Goal: Task Accomplishment & Management: Complete application form

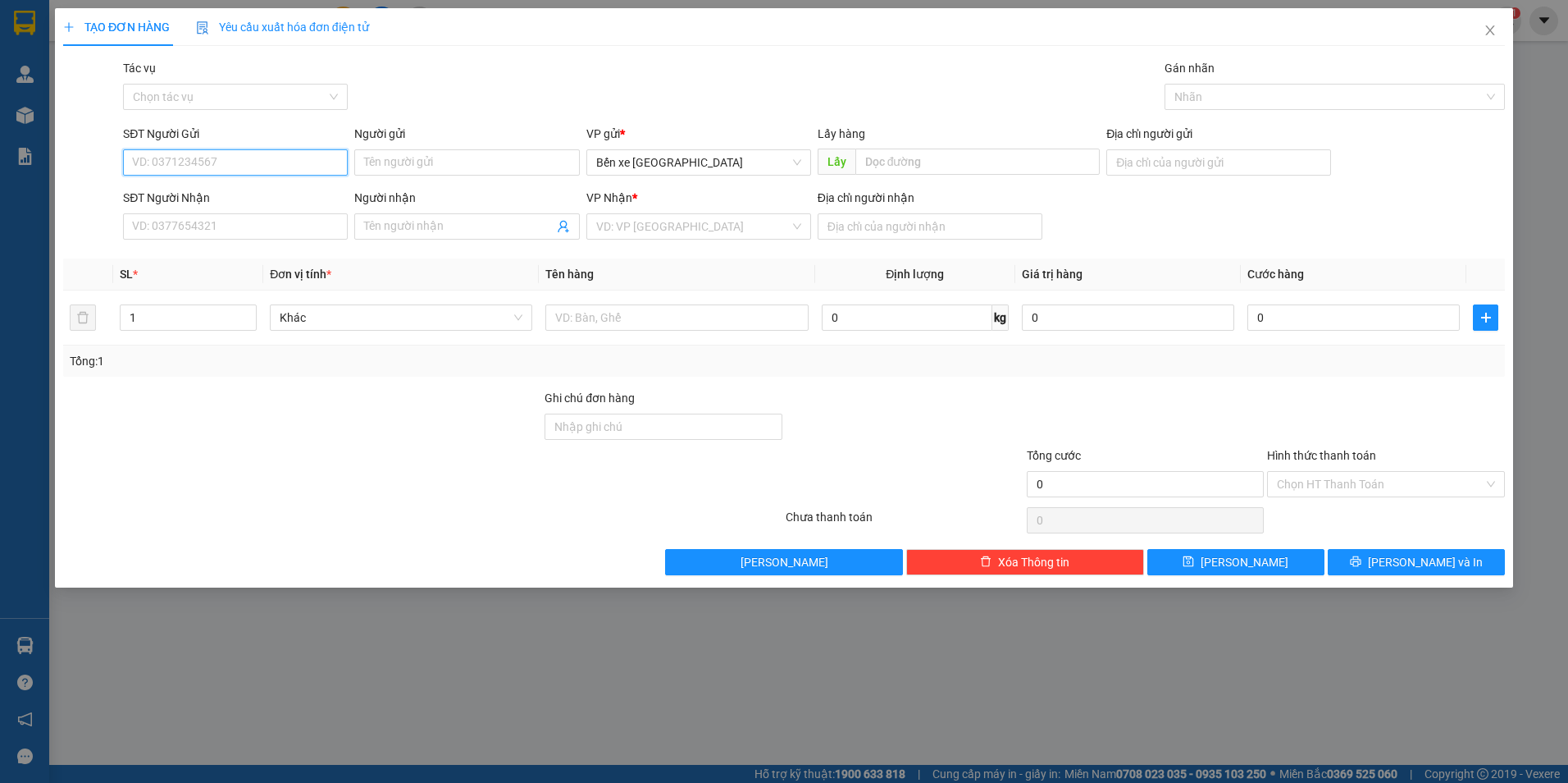
click at [267, 166] on input "SĐT Người Gửi" at bounding box center [236, 162] width 225 height 27
drag, startPoint x: 205, startPoint y: 207, endPoint x: 209, endPoint y: 194, distance: 13.6
click at [209, 194] on div "0921278579" at bounding box center [236, 195] width 225 height 27
type input "0921278579"
type input "BXQN"
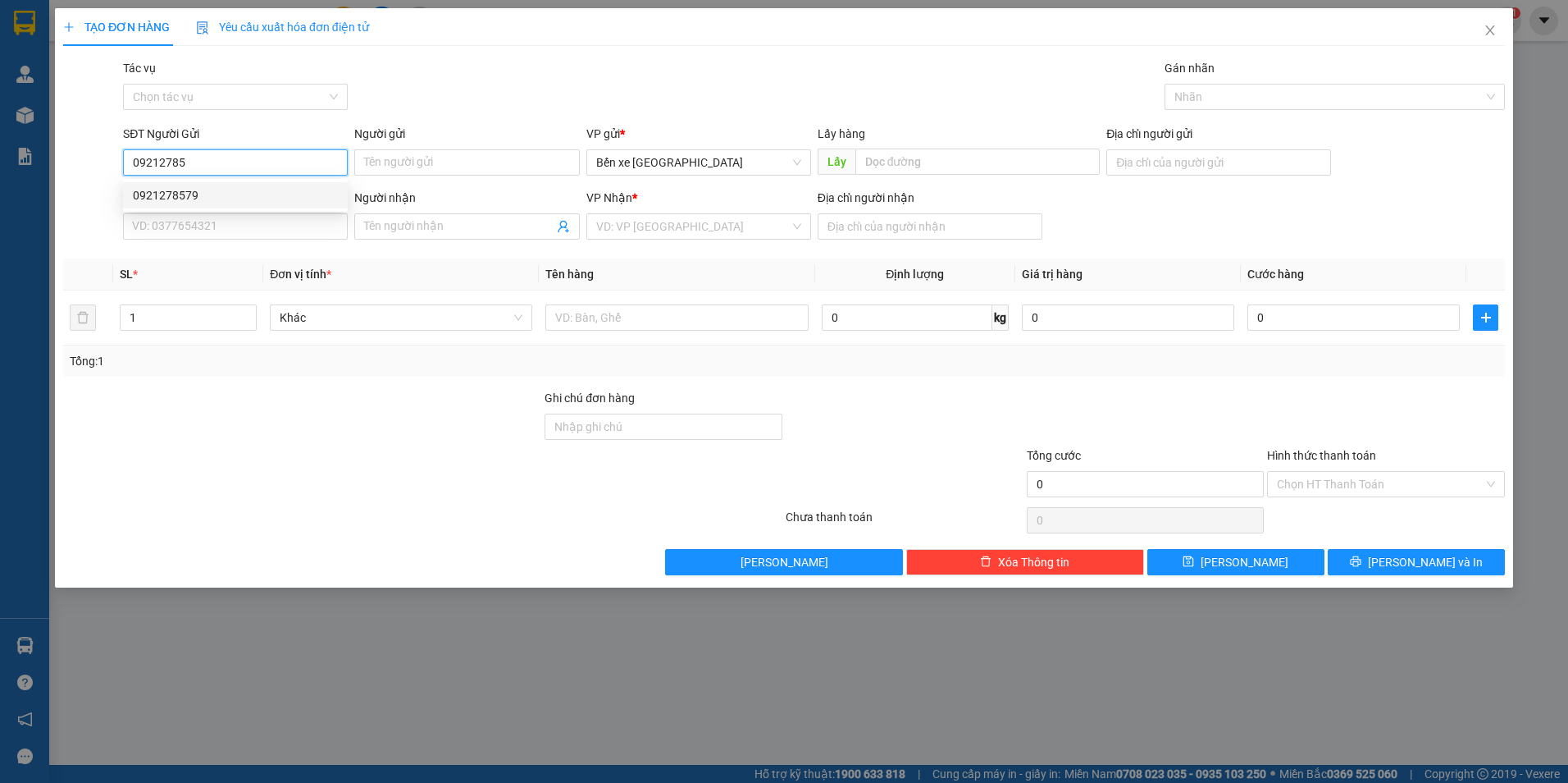
type input "0783214579"
type input "vũng tàu"
type input "0921278579"
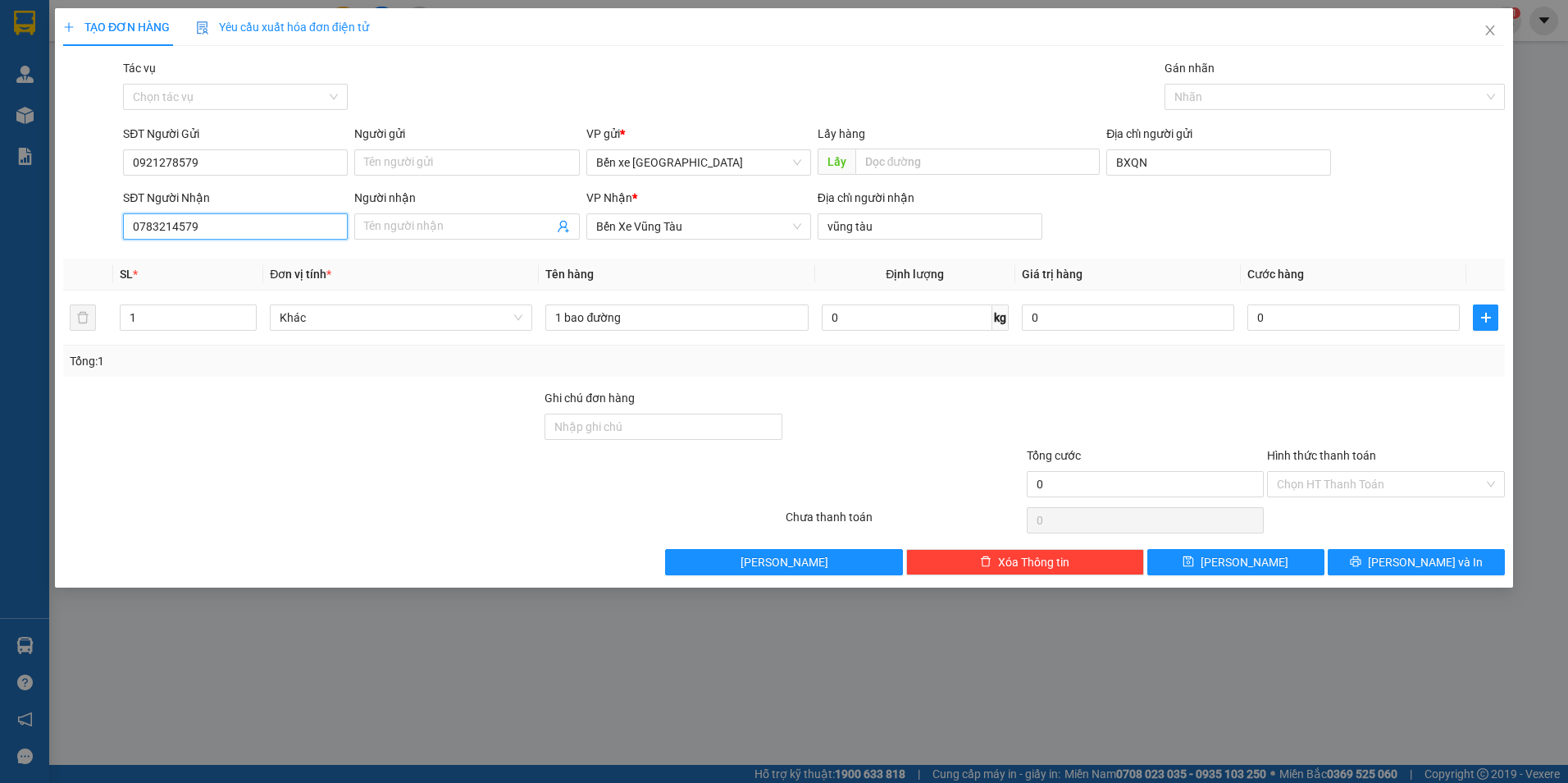
click at [242, 234] on input "0783214579" at bounding box center [236, 227] width 225 height 27
type input "0"
type input "0909465945"
click at [213, 264] on div "0909465945" at bounding box center [235, 259] width 205 height 18
type input "[PERSON_NAME]"
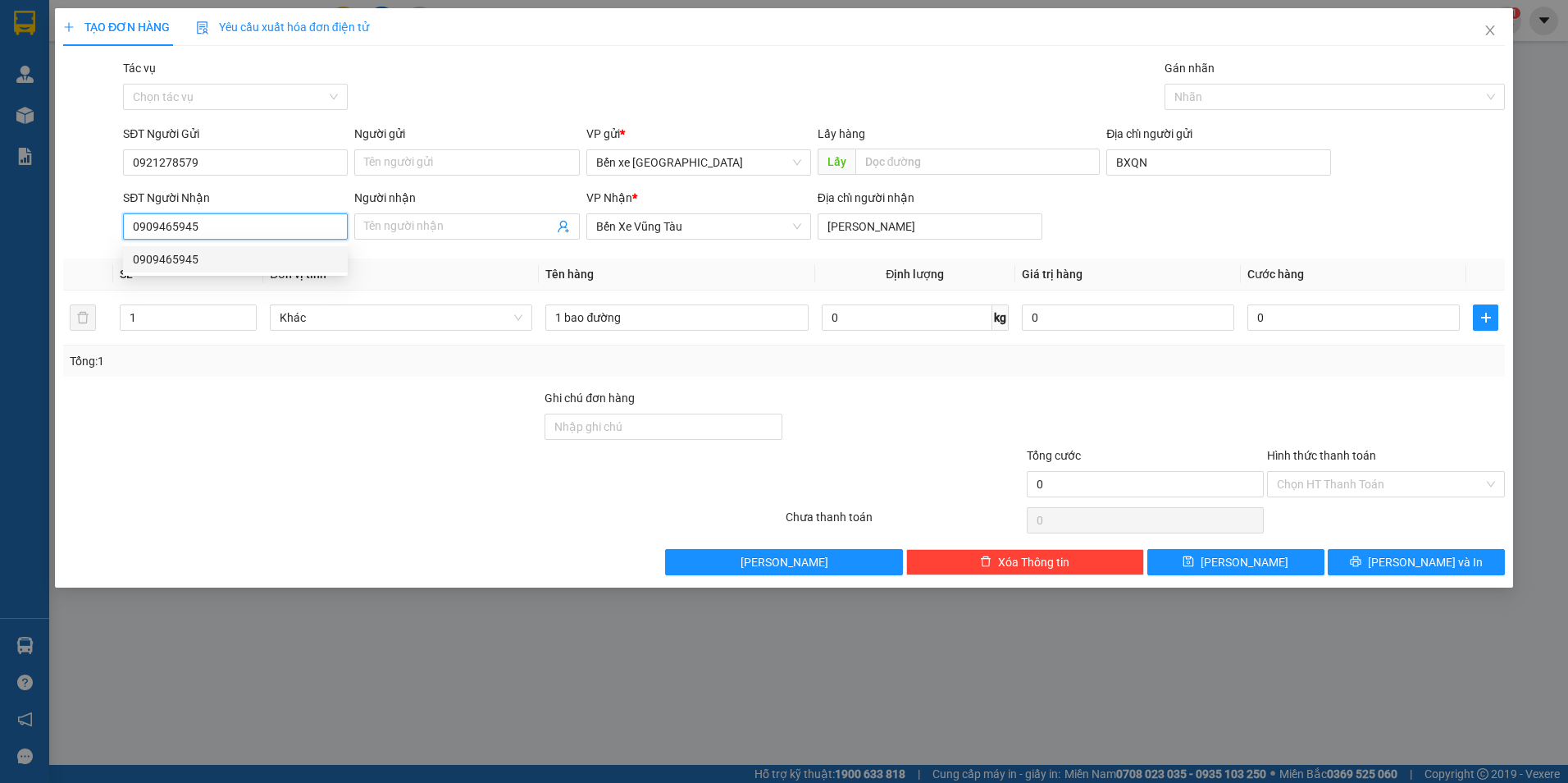
type input "150.000"
type input "0909465945"
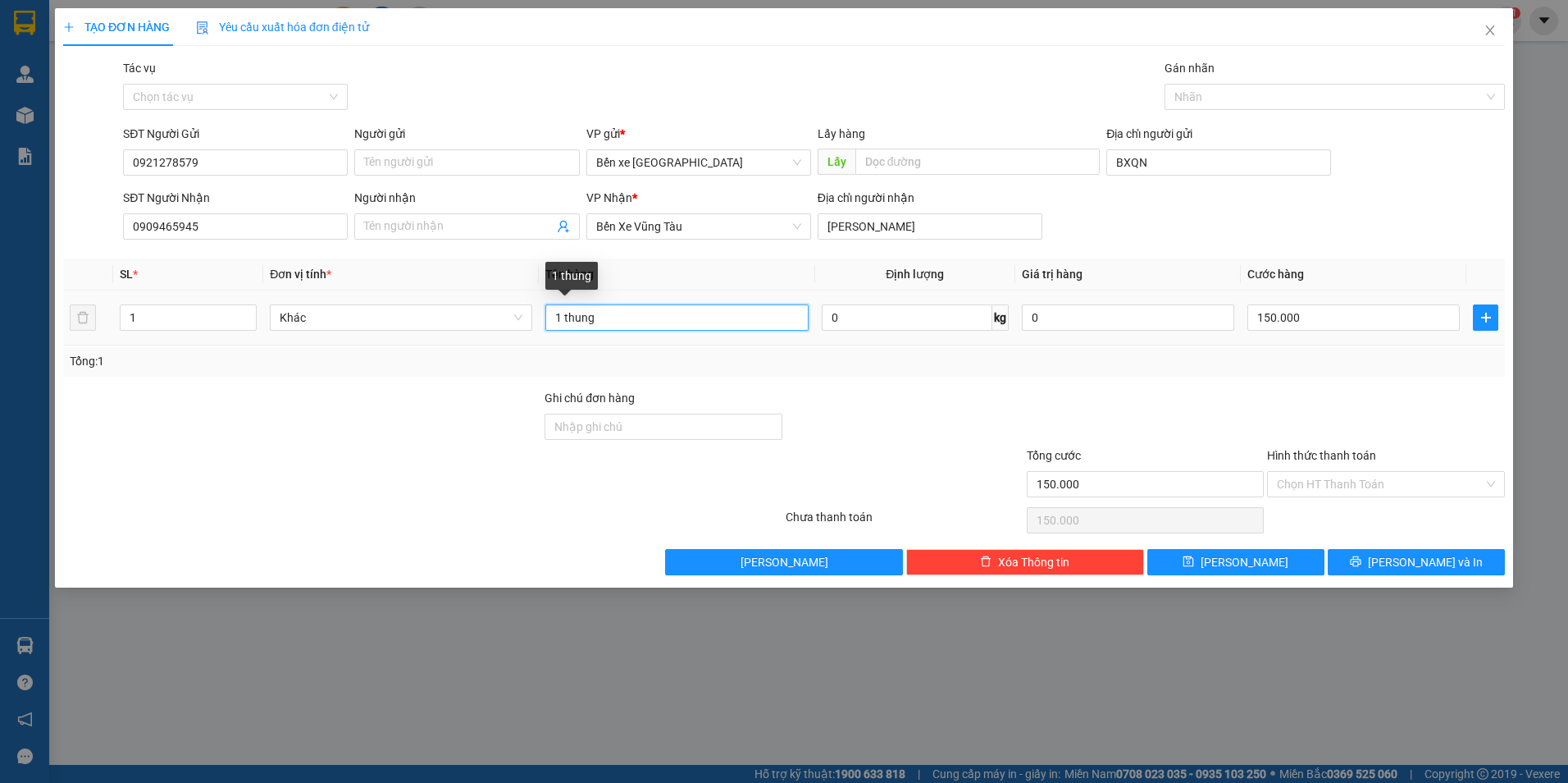
click at [625, 320] on input "1 thung" at bounding box center [676, 317] width 262 height 27
click at [690, 321] on input "1 thung" at bounding box center [676, 317] width 262 height 27
type input "0"
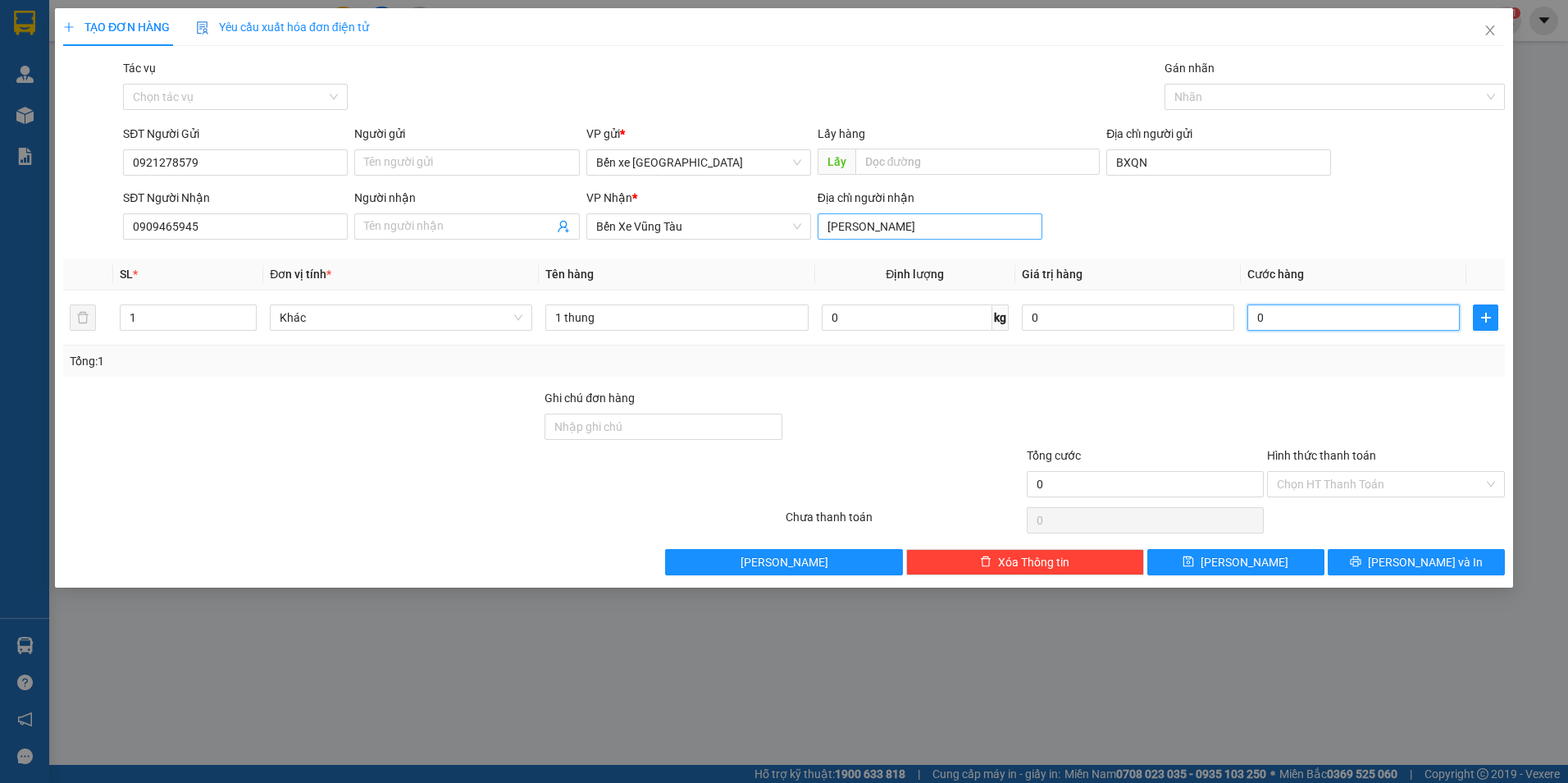
type input "0"
click at [884, 227] on input "[PERSON_NAME]" at bounding box center [930, 227] width 225 height 27
type input "hách dich"
click at [1219, 573] on button "[PERSON_NAME]" at bounding box center [1236, 562] width 177 height 27
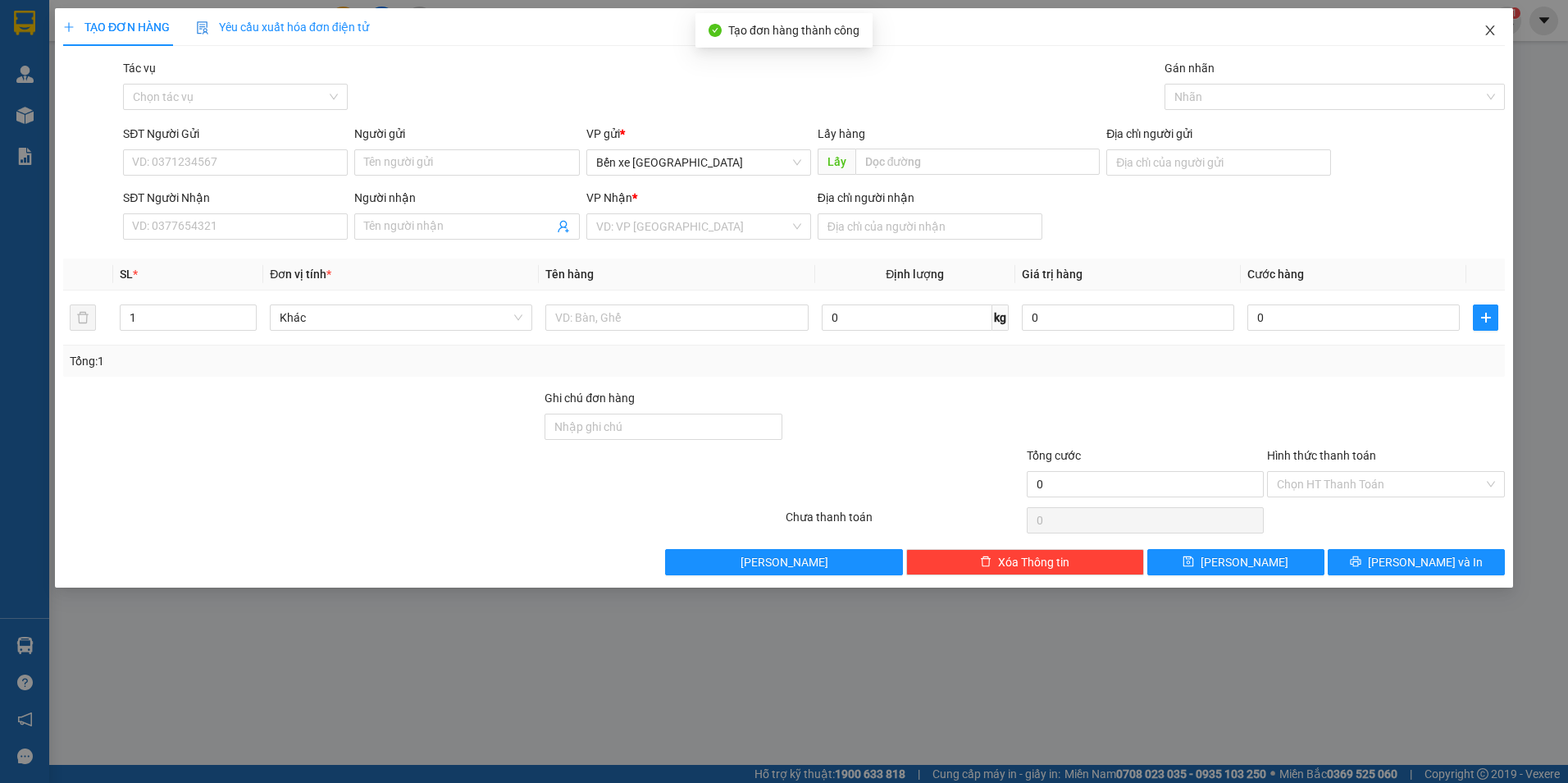
drag, startPoint x: 1493, startPoint y: 27, endPoint x: 1427, endPoint y: 35, distance: 66.5
click at [1493, 27] on icon "close" at bounding box center [1490, 30] width 13 height 13
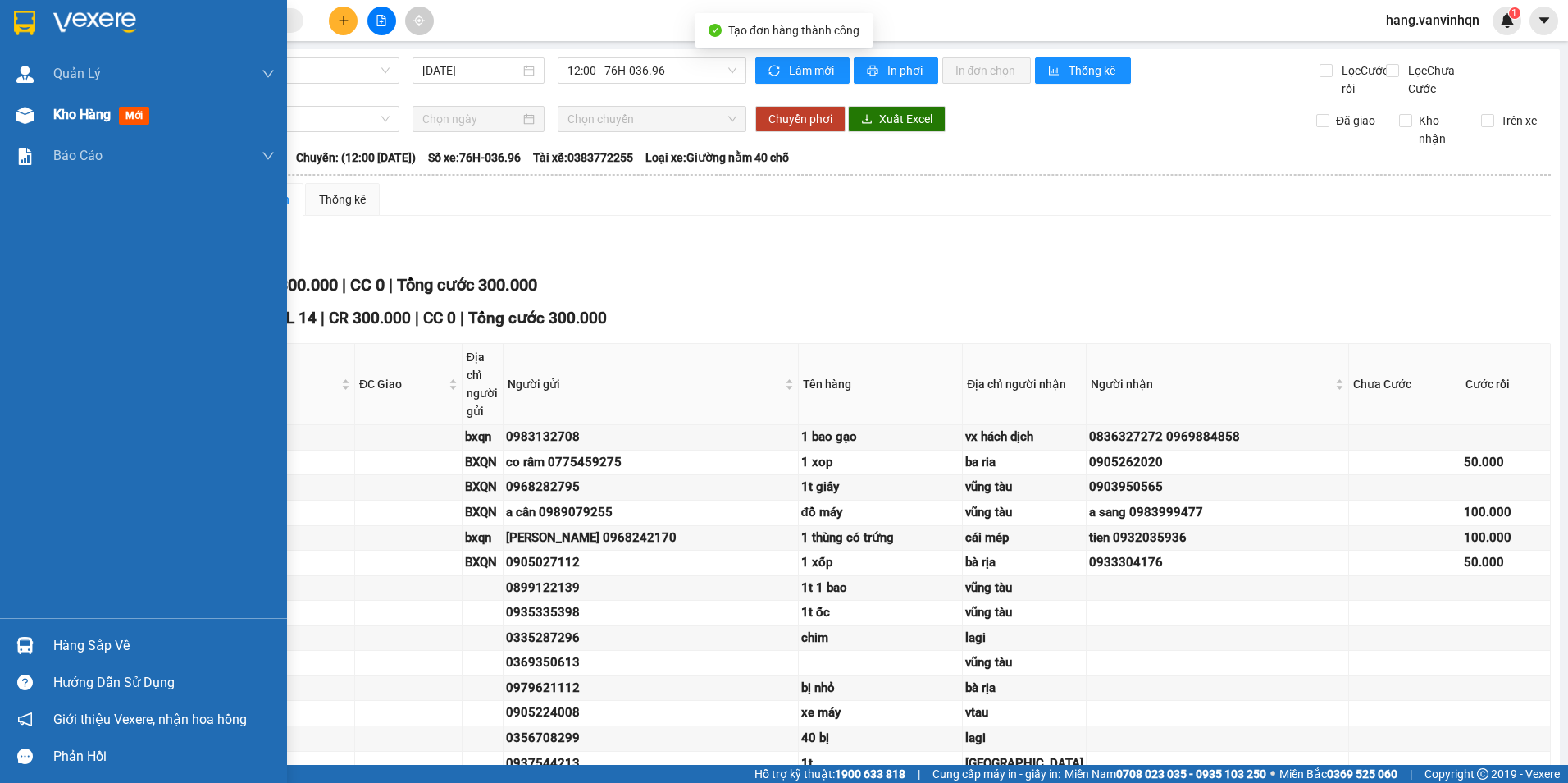
click at [43, 107] on div "Kho hàng mới" at bounding box center [144, 114] width 287 height 41
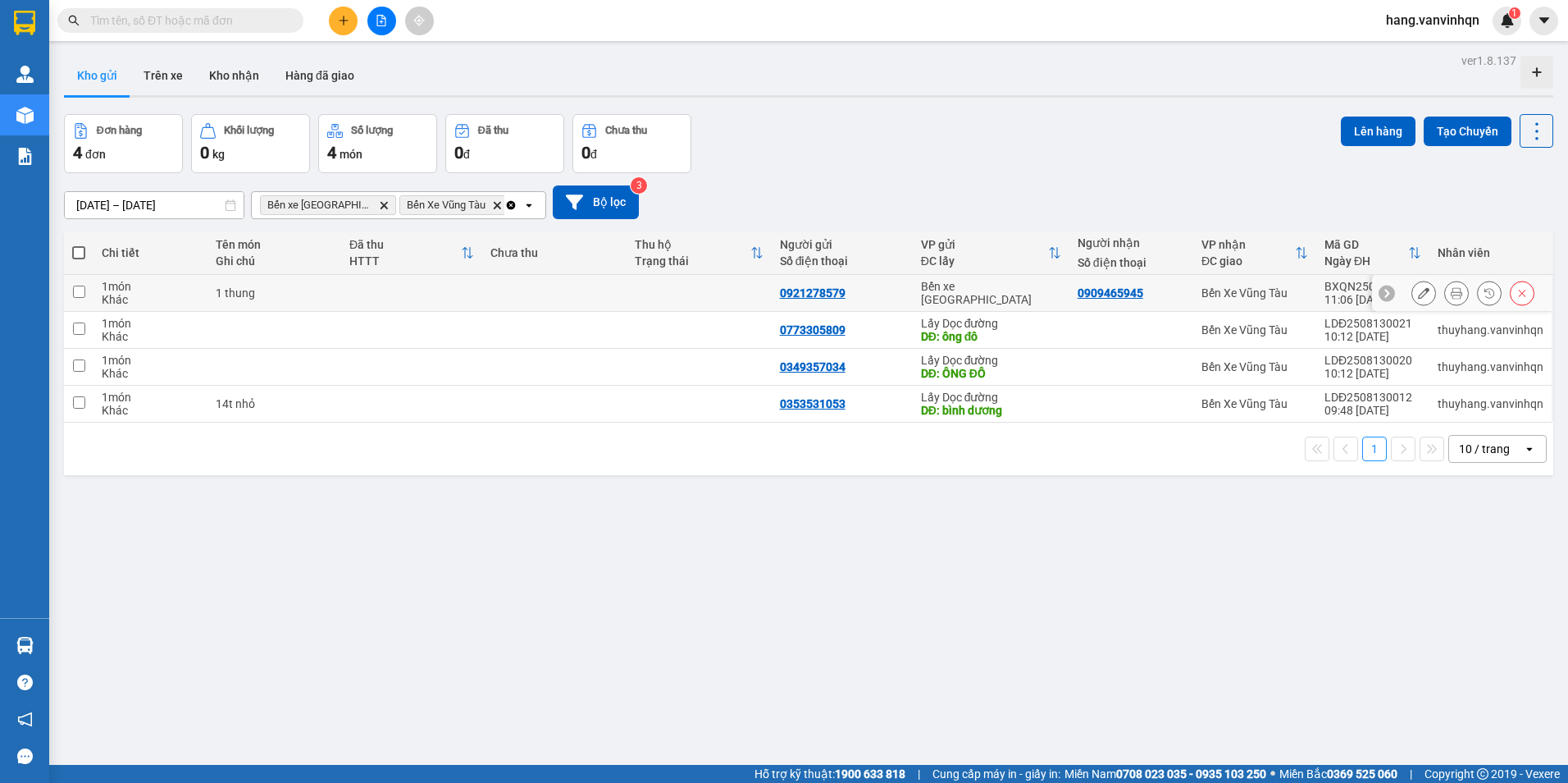
click at [876, 293] on div "0921278579" at bounding box center [842, 293] width 125 height 13
checkbox input "true"
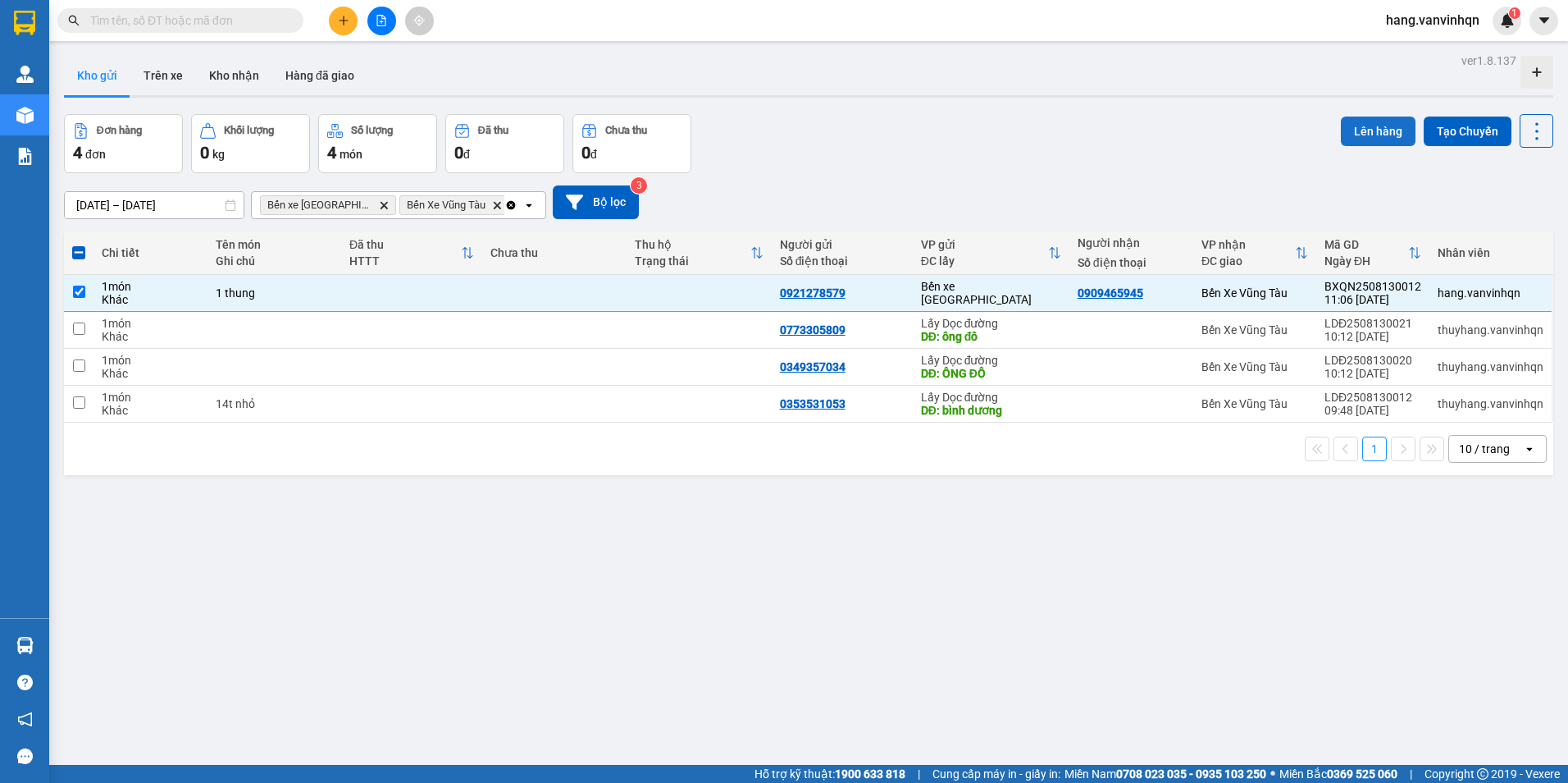
click at [1363, 137] on button "Lên hàng" at bounding box center [1378, 130] width 74 height 29
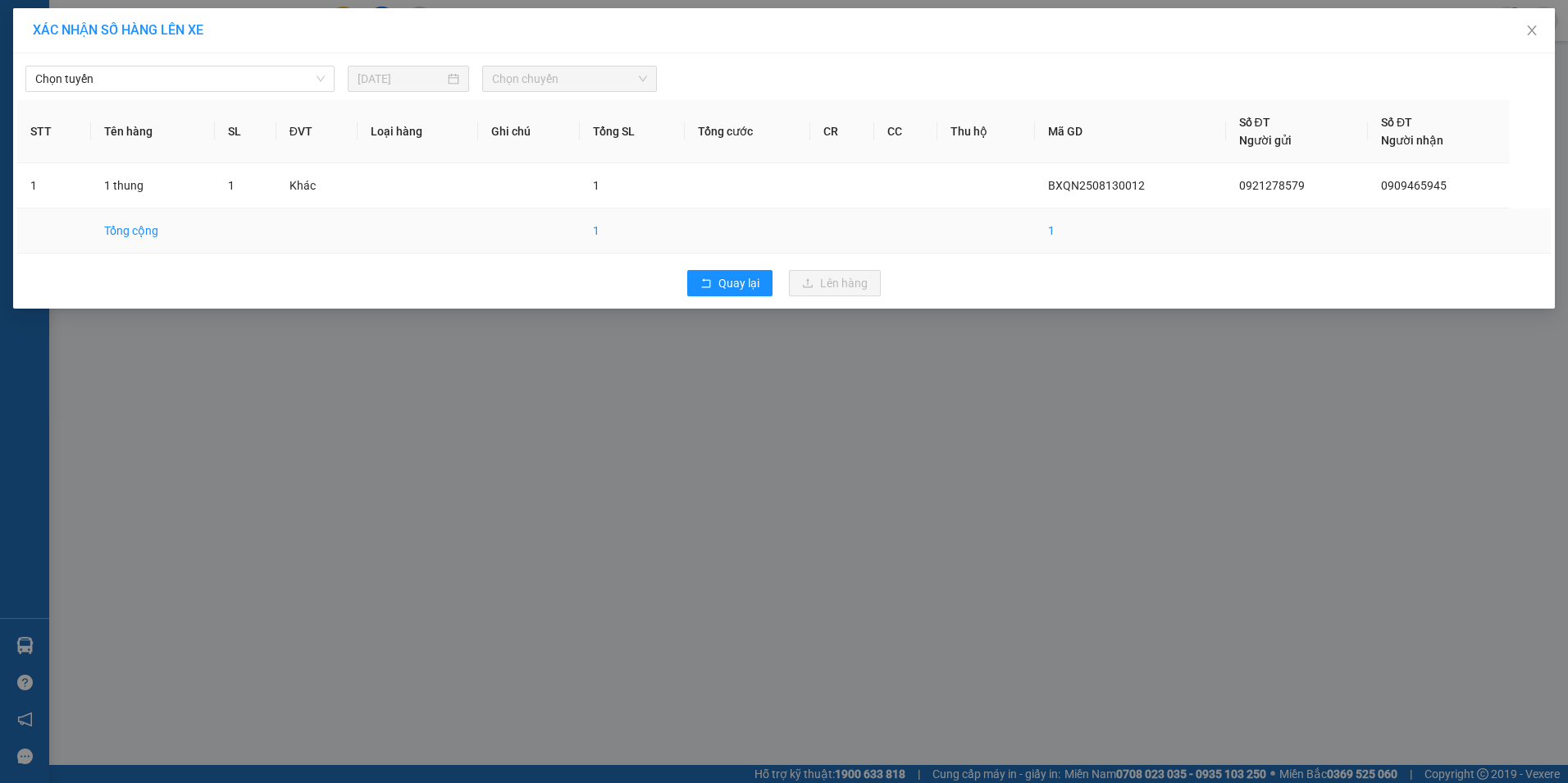
click at [685, 249] on td "1" at bounding box center [632, 231] width 105 height 45
click at [718, 283] on button "Quay lại" at bounding box center [729, 283] width 85 height 27
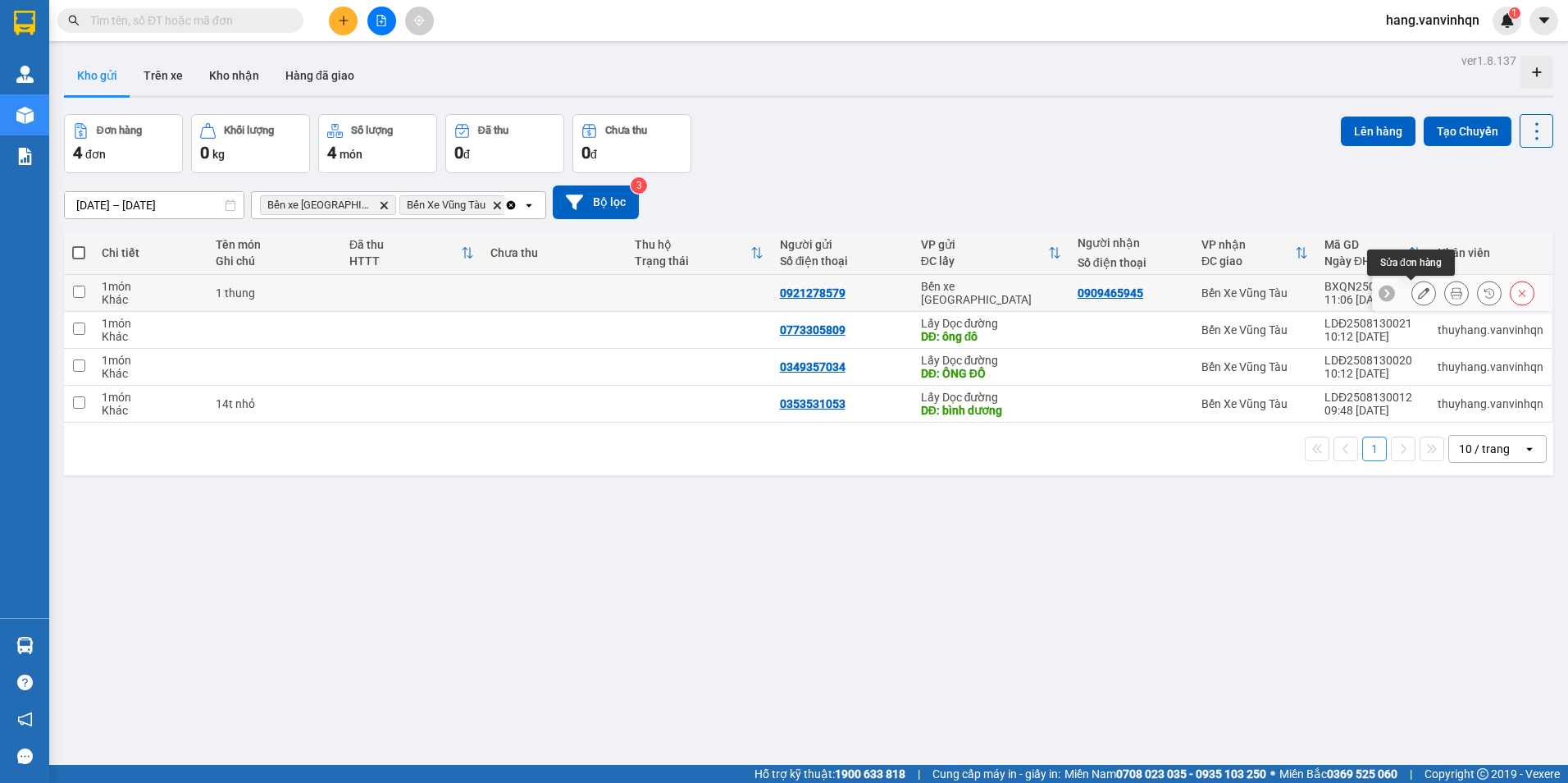
click at [1418, 291] on button at bounding box center [1424, 294] width 23 height 28
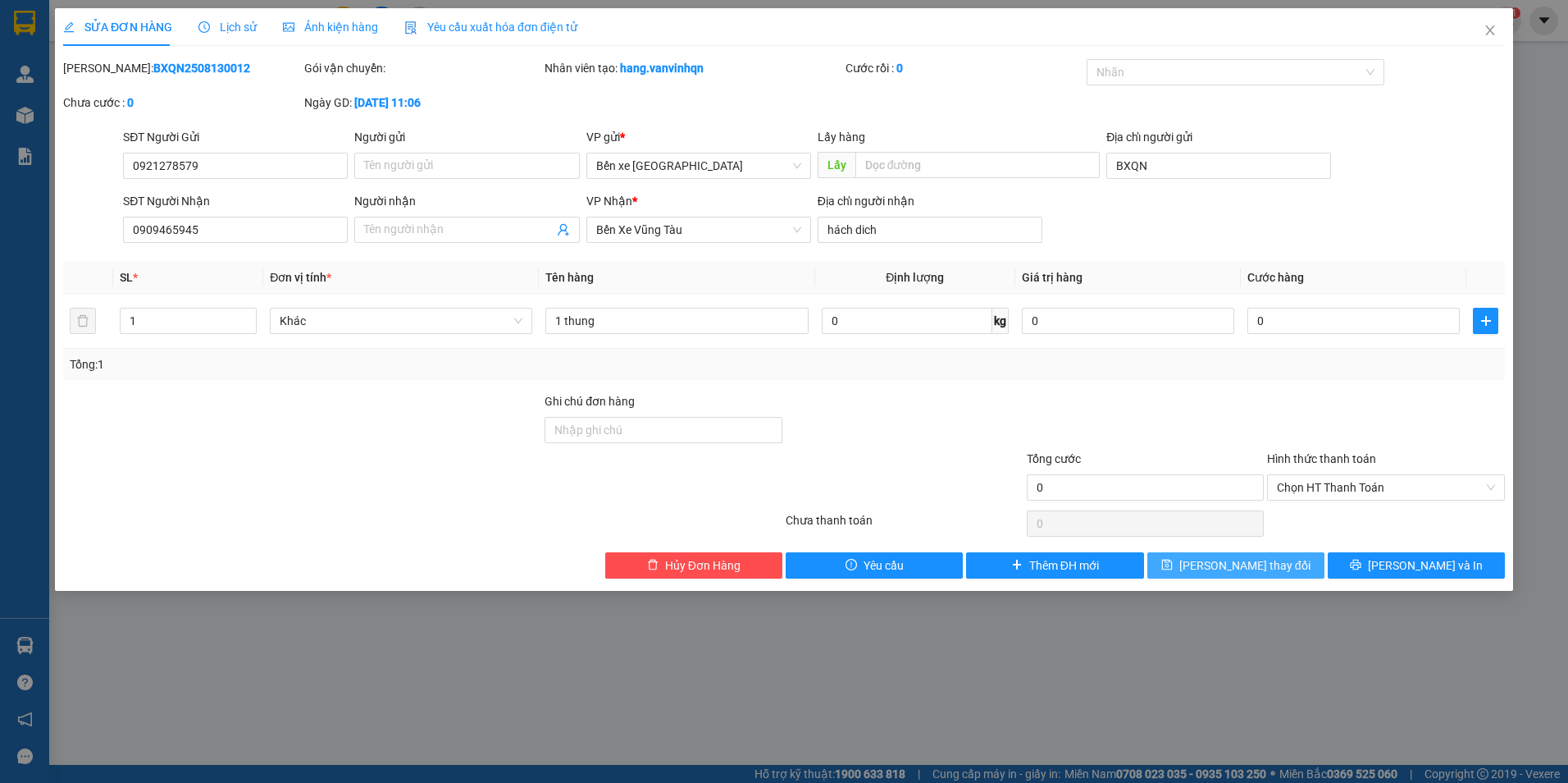
click at [1173, 572] on span "save" at bounding box center [1166, 565] width 12 height 13
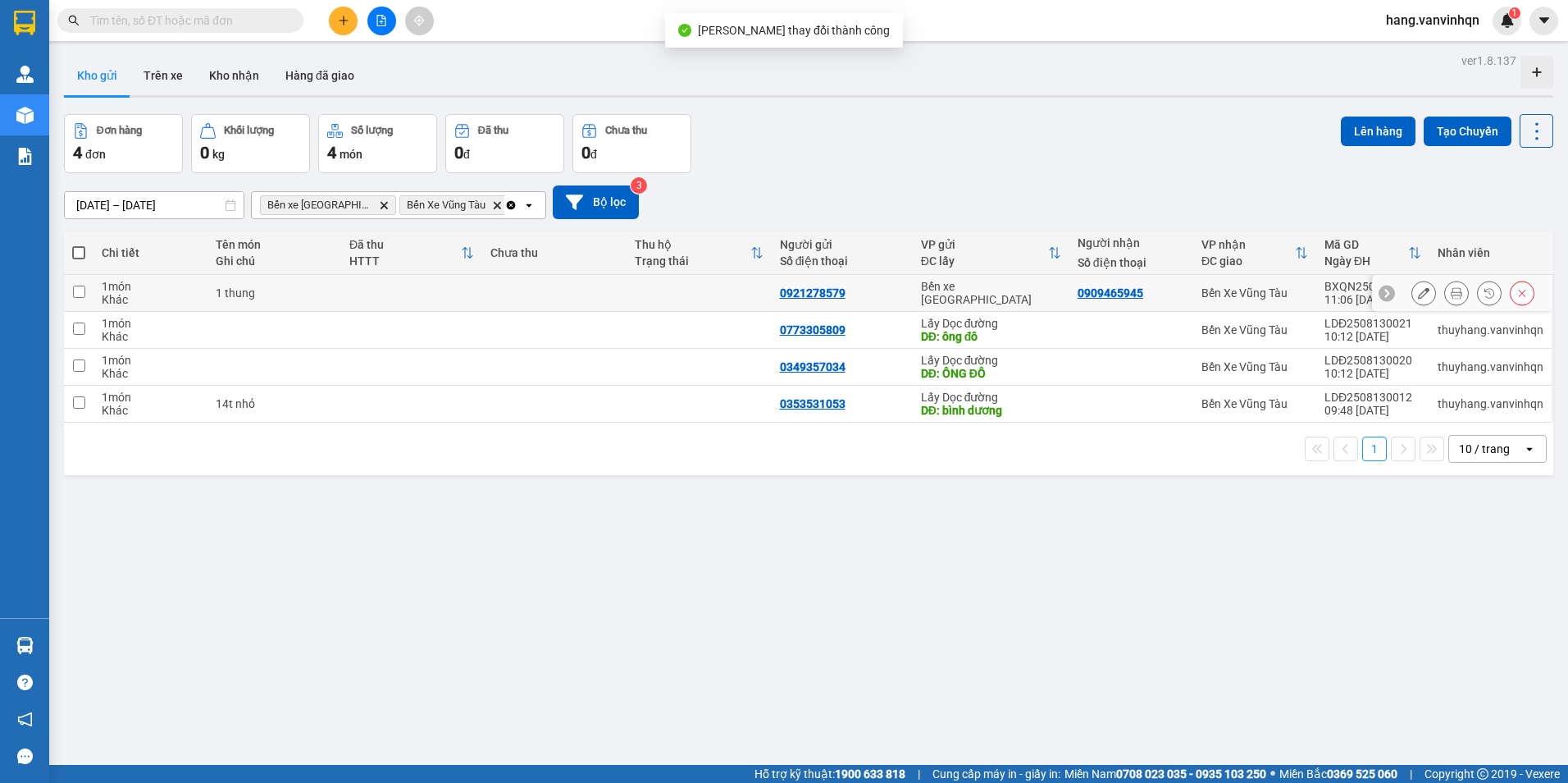
drag, startPoint x: 301, startPoint y: 294, endPoint x: 444, endPoint y: 255, distance: 148.2
click at [387, 273] on table "Chi tiết Tên món Ghi chú Đã thu HTTT Chưa thu Thu hộ Trạng thái Người gửi Số đi…" at bounding box center [808, 327] width 1489 height 192
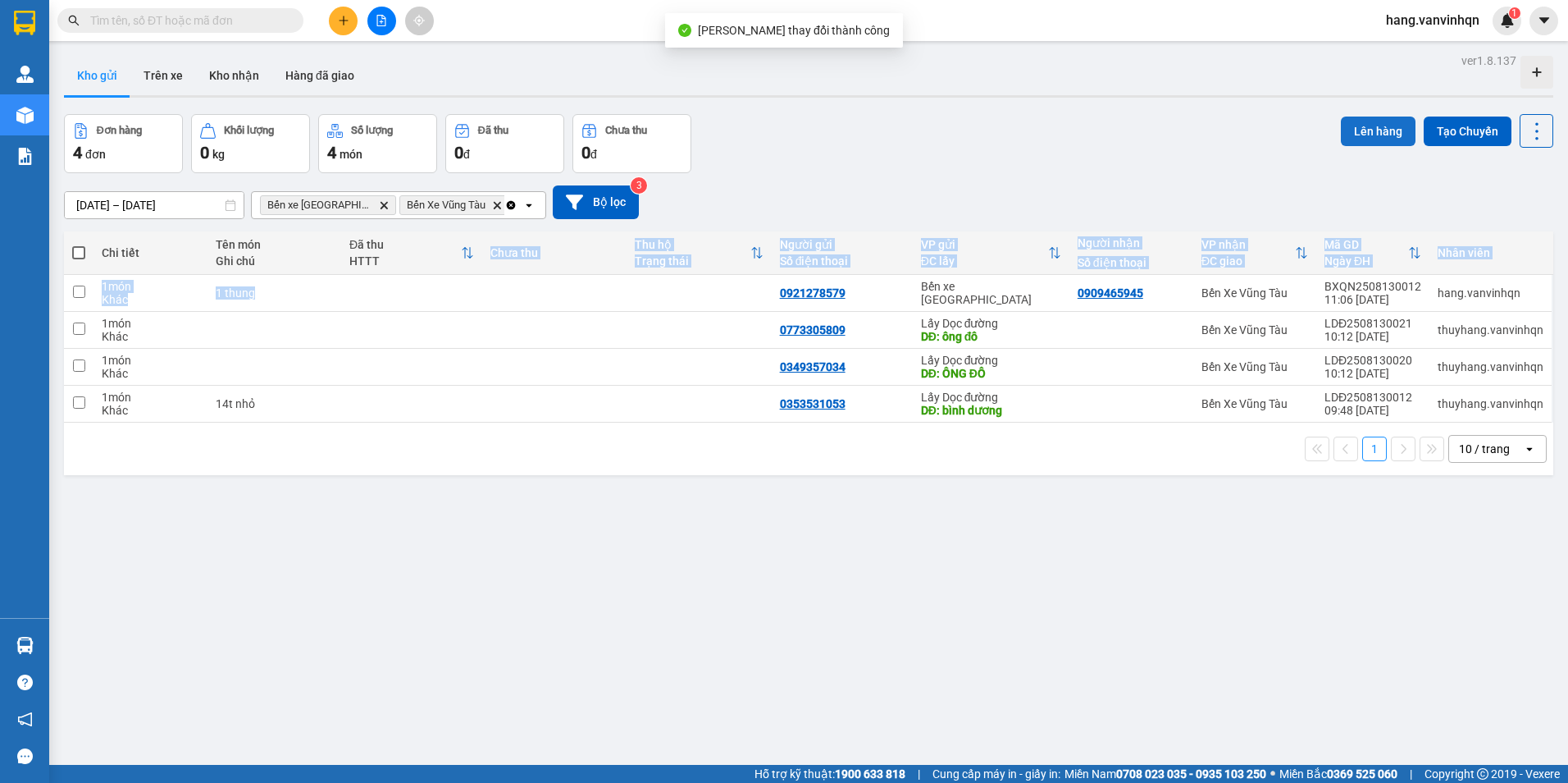
click at [1349, 135] on button "Lên hàng" at bounding box center [1378, 130] width 74 height 29
click at [1377, 124] on button "Lên hàng" at bounding box center [1378, 130] width 74 height 29
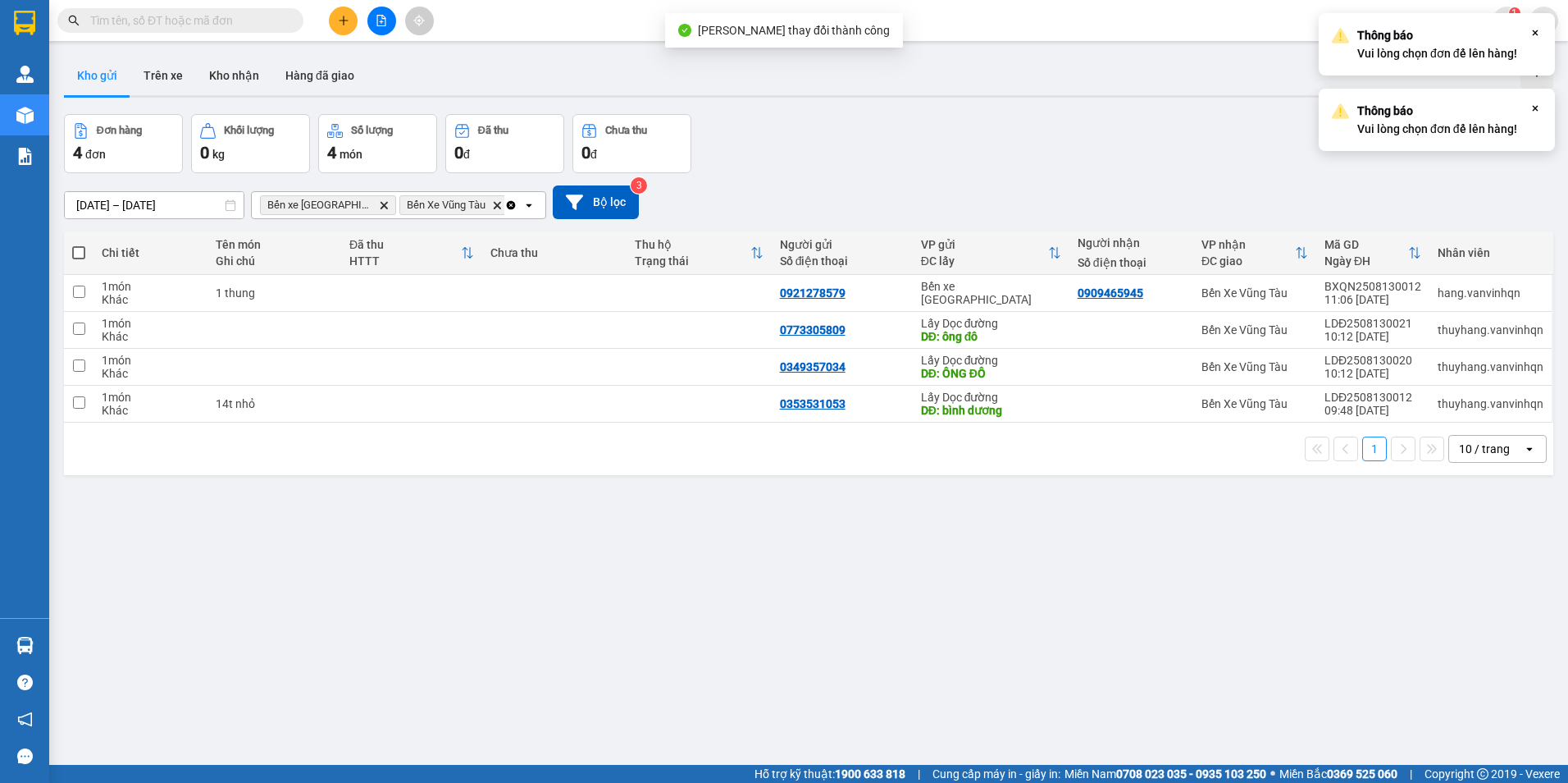
drag, startPoint x: 1335, startPoint y: 126, endPoint x: 1247, endPoint y: 137, distance: 88.7
click at [1326, 129] on div "Thông báo Vui lòng chọn đơn để lên hàng! Close" at bounding box center [1437, 120] width 236 height 62
drag, startPoint x: 987, startPoint y: 104, endPoint x: 1004, endPoint y: 99, distance: 17.7
click at [991, 104] on div "ver 1.8.137 Kho gửi Trên xe Kho nhận Hàng đã giao Đơn hàng 4 đơn Khối lượng 0 k…" at bounding box center [808, 441] width 1502 height 783
click at [137, 293] on div "Khác" at bounding box center [150, 299] width 97 height 13
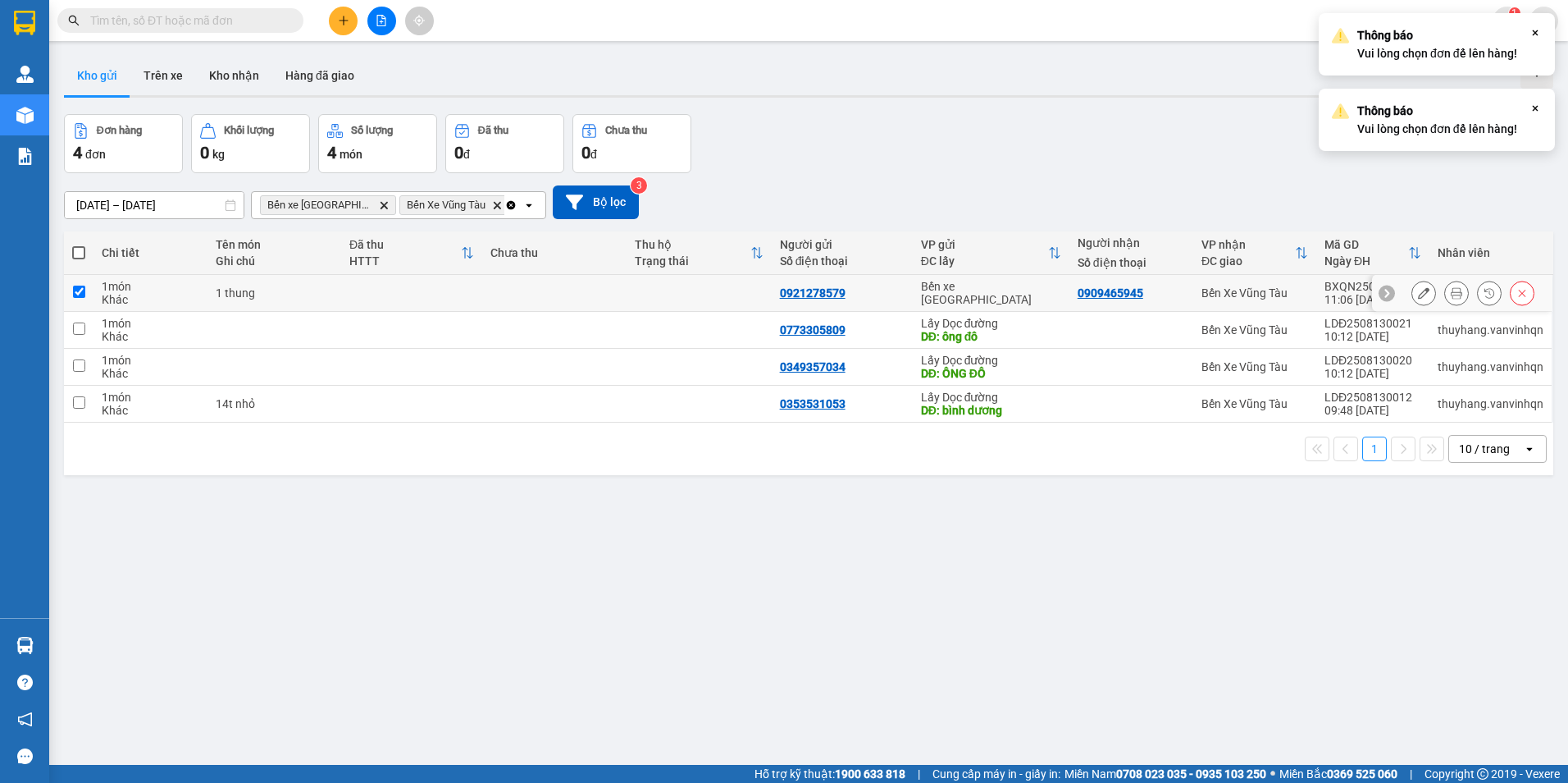
checkbox input "true"
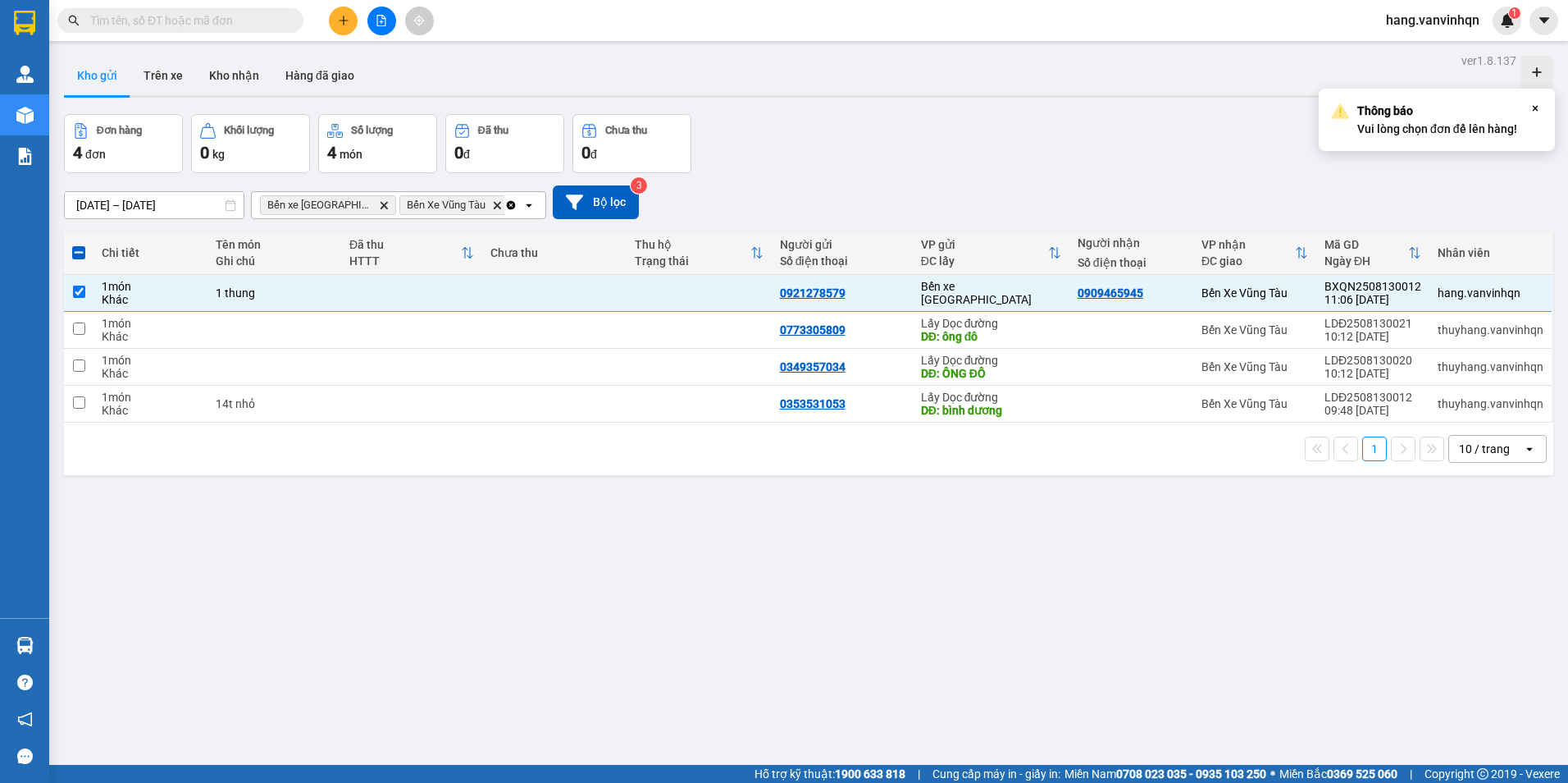
click at [981, 133] on div "Đơn hàng 4 đơn Khối lượng 0 kg Số lượng 4 món Đã thu 0 đ Chưa thu 0 đ Lên hàng …" at bounding box center [808, 144] width 1489 height 59
click at [1383, 128] on button "Lên hàng" at bounding box center [1378, 130] width 74 height 29
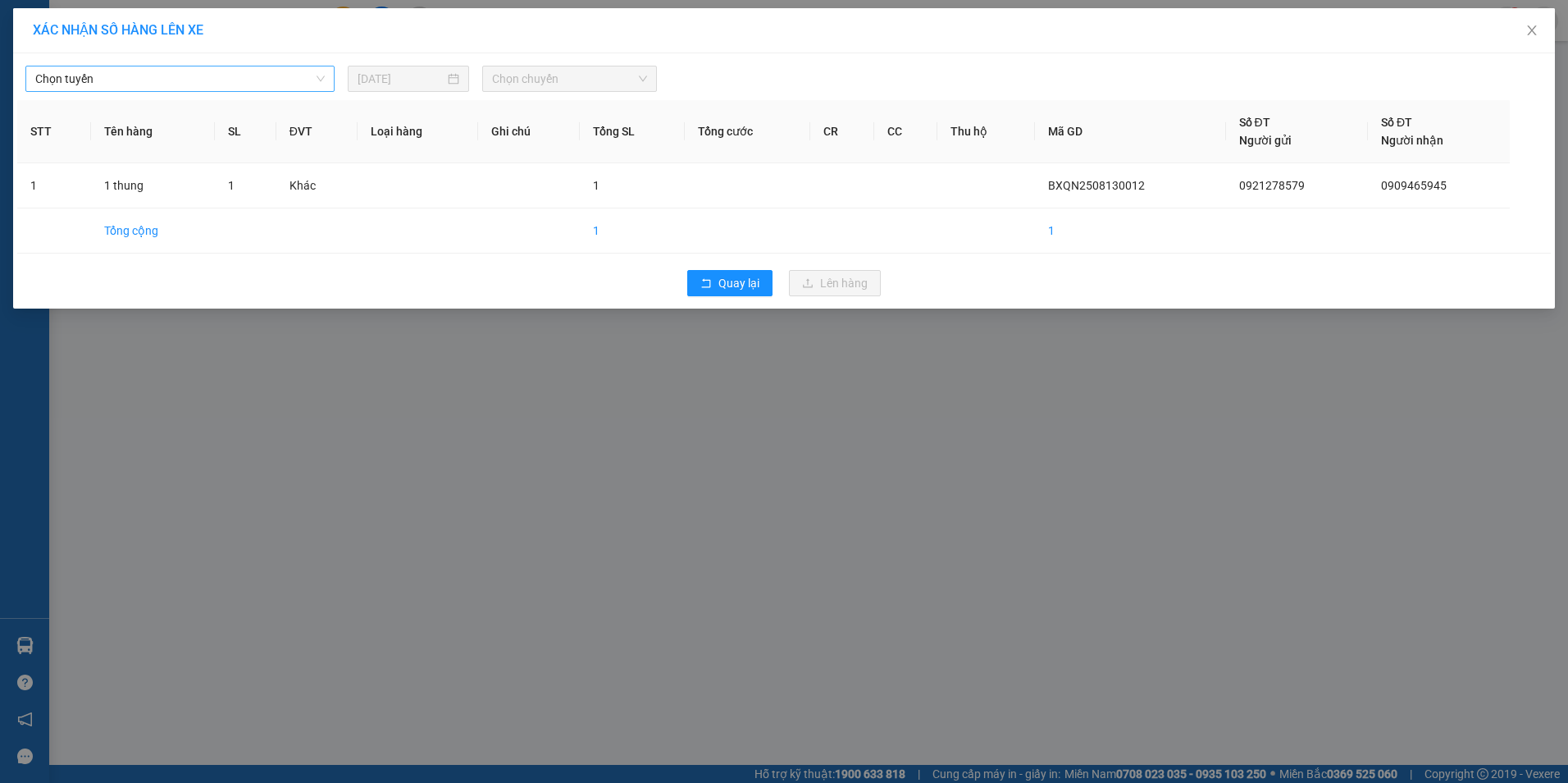
click at [246, 88] on span "Chọn tuyến" at bounding box center [180, 79] width 290 height 25
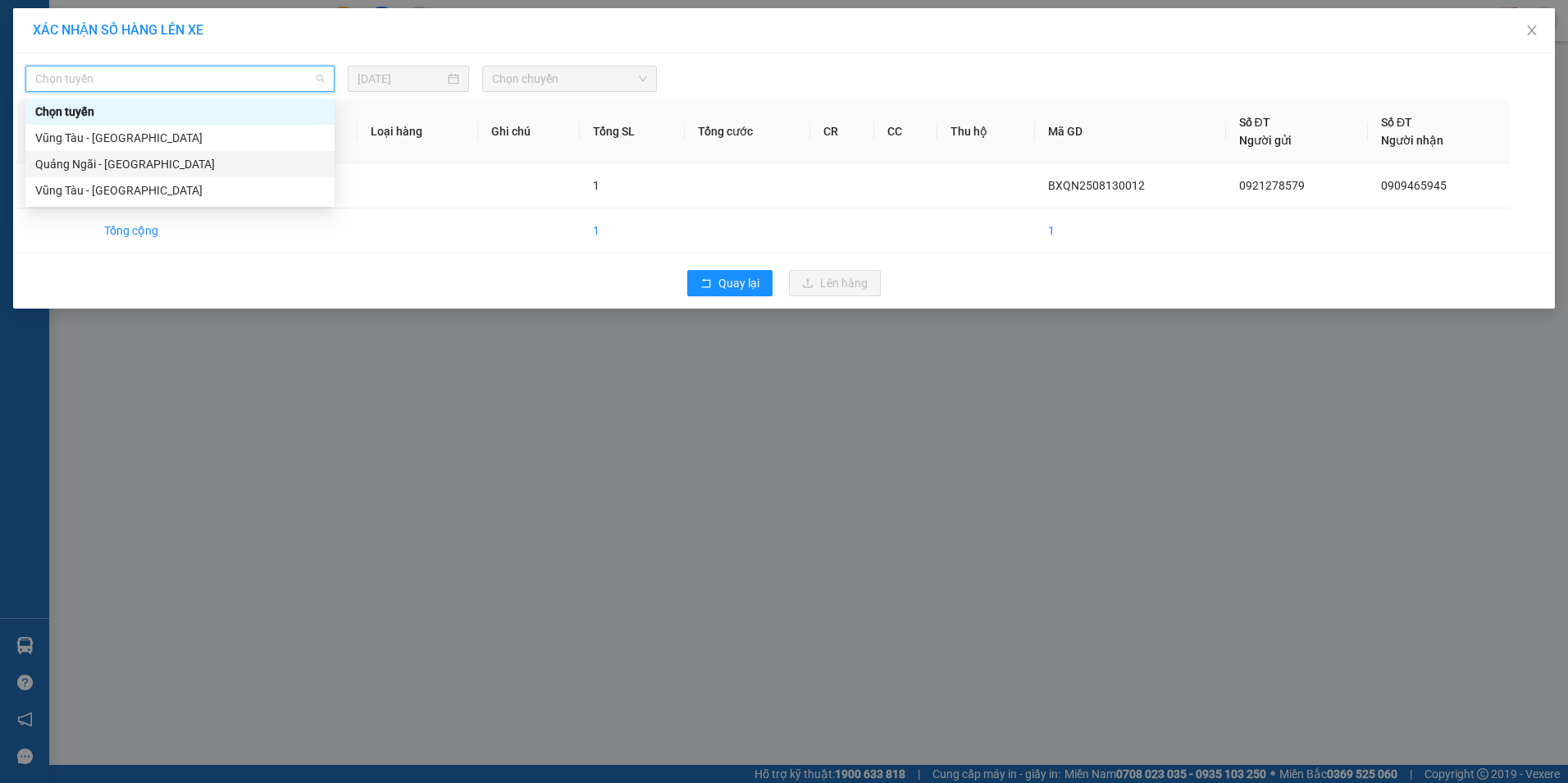
click at [170, 159] on div "Quảng Ngãi - [GEOGRAPHIC_DATA]" at bounding box center [180, 164] width 290 height 18
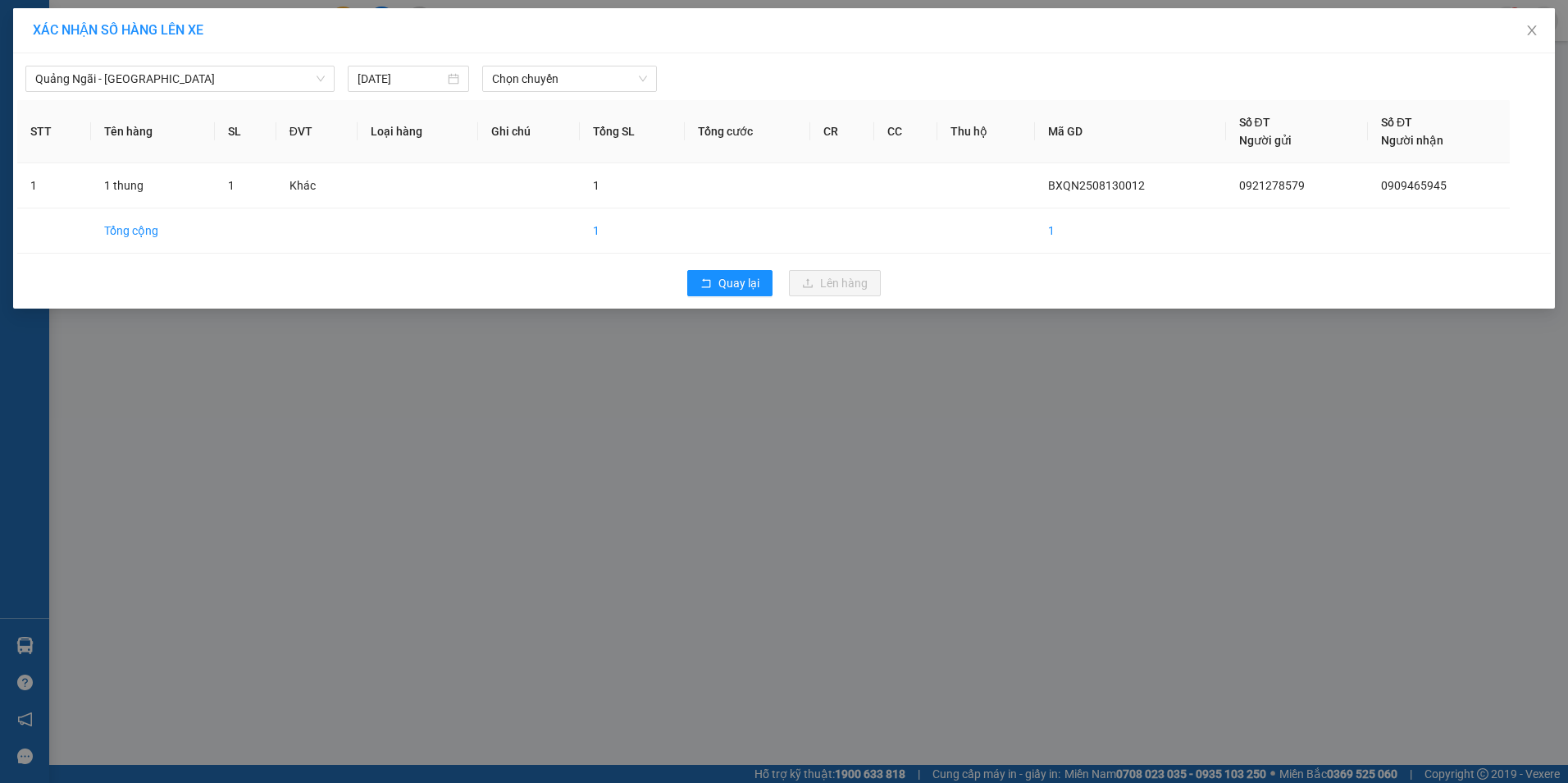
click at [562, 93] on div "Quảng Ngãi - [GEOGRAPHIC_DATA] [DATE] Chọn chuyến STT Tên hàng SL ĐVT Loại hàng…" at bounding box center [784, 181] width 1541 height 255
drag, startPoint x: 561, startPoint y: 77, endPoint x: 561, endPoint y: 91, distance: 14.0
click at [561, 85] on span "Chọn chuyến" at bounding box center [569, 79] width 155 height 25
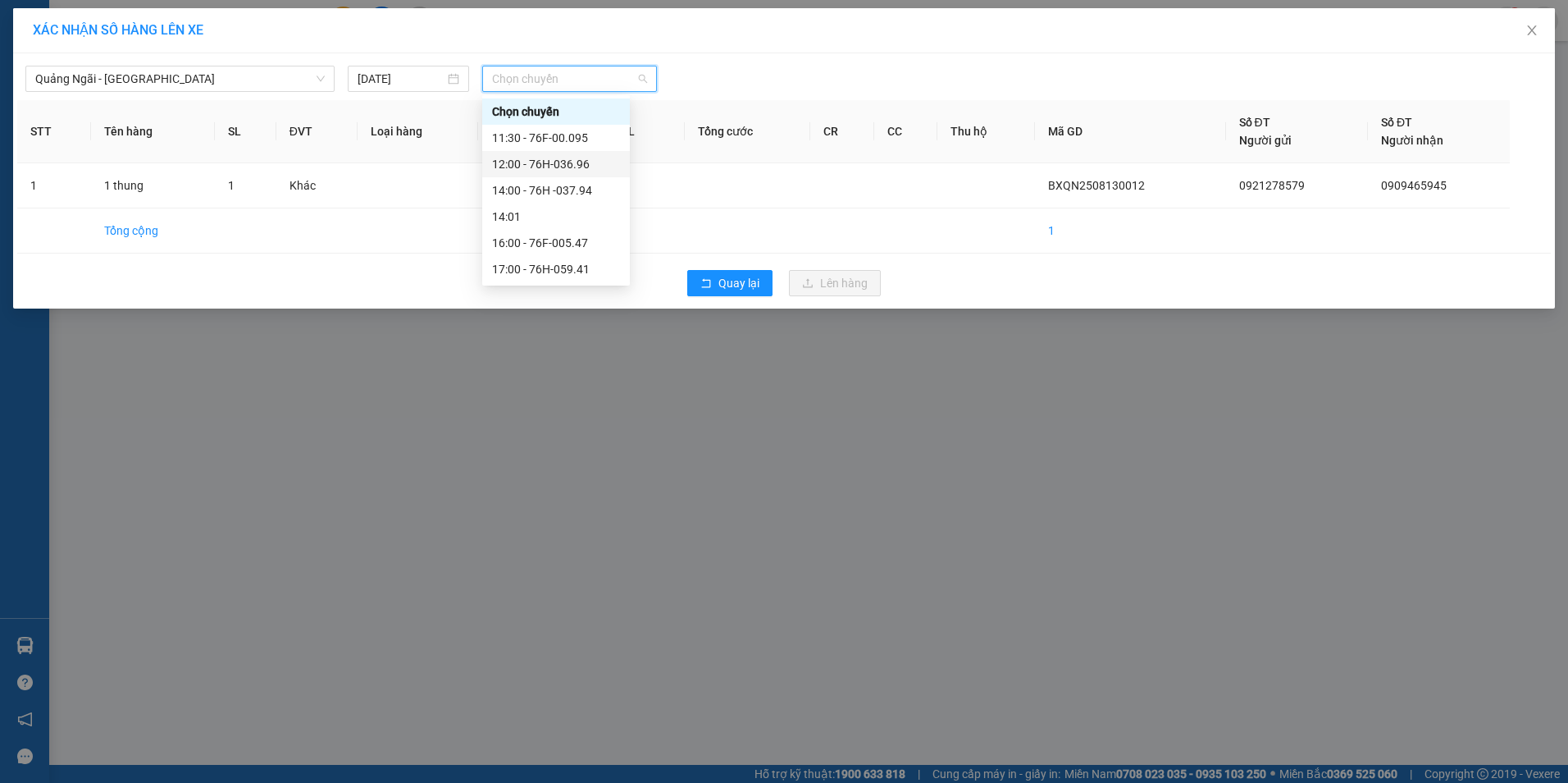
drag, startPoint x: 551, startPoint y: 158, endPoint x: 569, endPoint y: 165, distance: 19.3
click at [552, 158] on div "12:00 - 76H-036.96" at bounding box center [556, 164] width 128 height 18
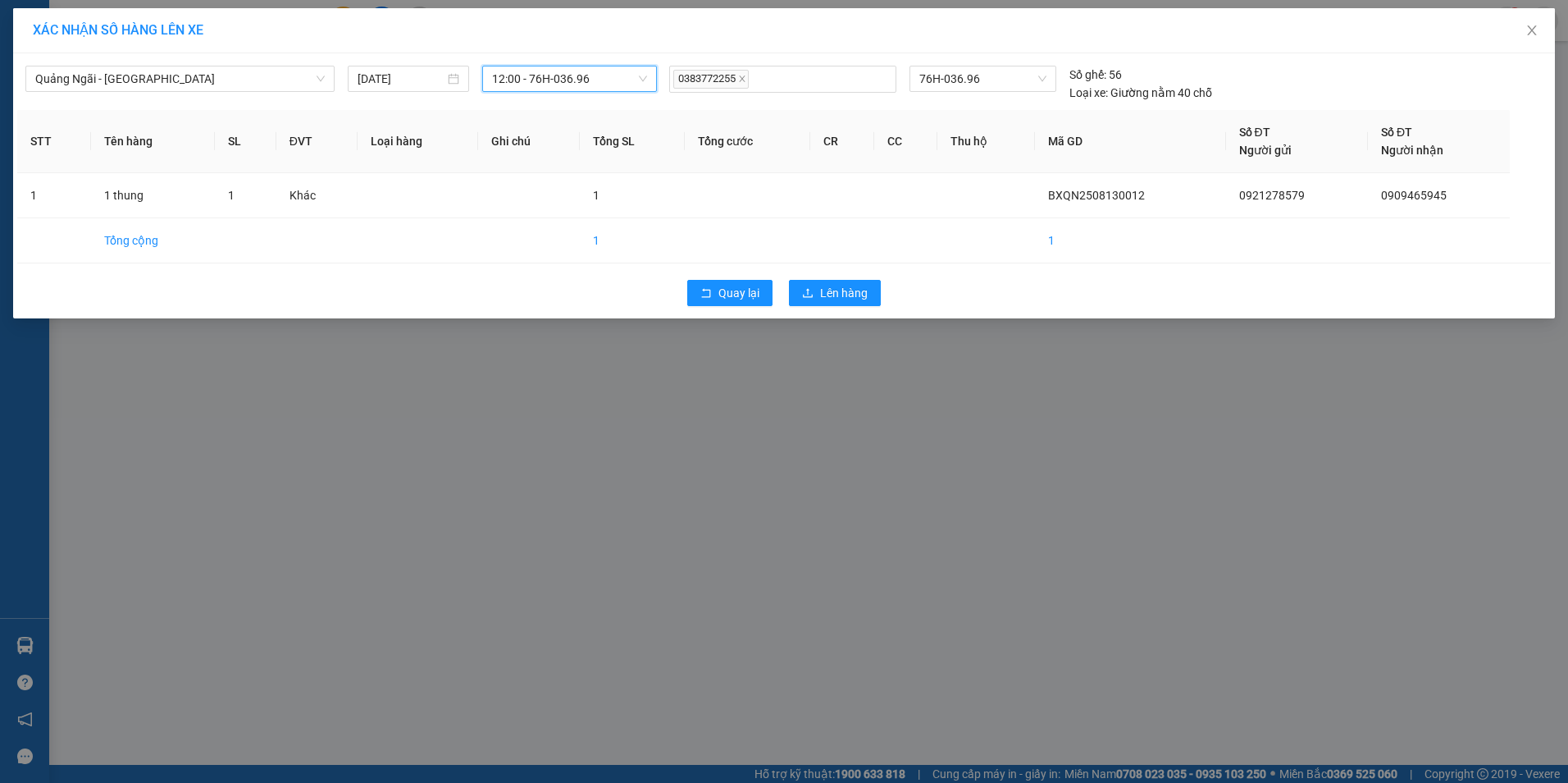
click at [852, 306] on div "Quay lại Lên hàng" at bounding box center [784, 293] width 1533 height 43
click at [847, 279] on div "Quay lại Lên hàng" at bounding box center [784, 293] width 1533 height 43
click at [832, 284] on span "Lên hàng" at bounding box center [844, 293] width 48 height 18
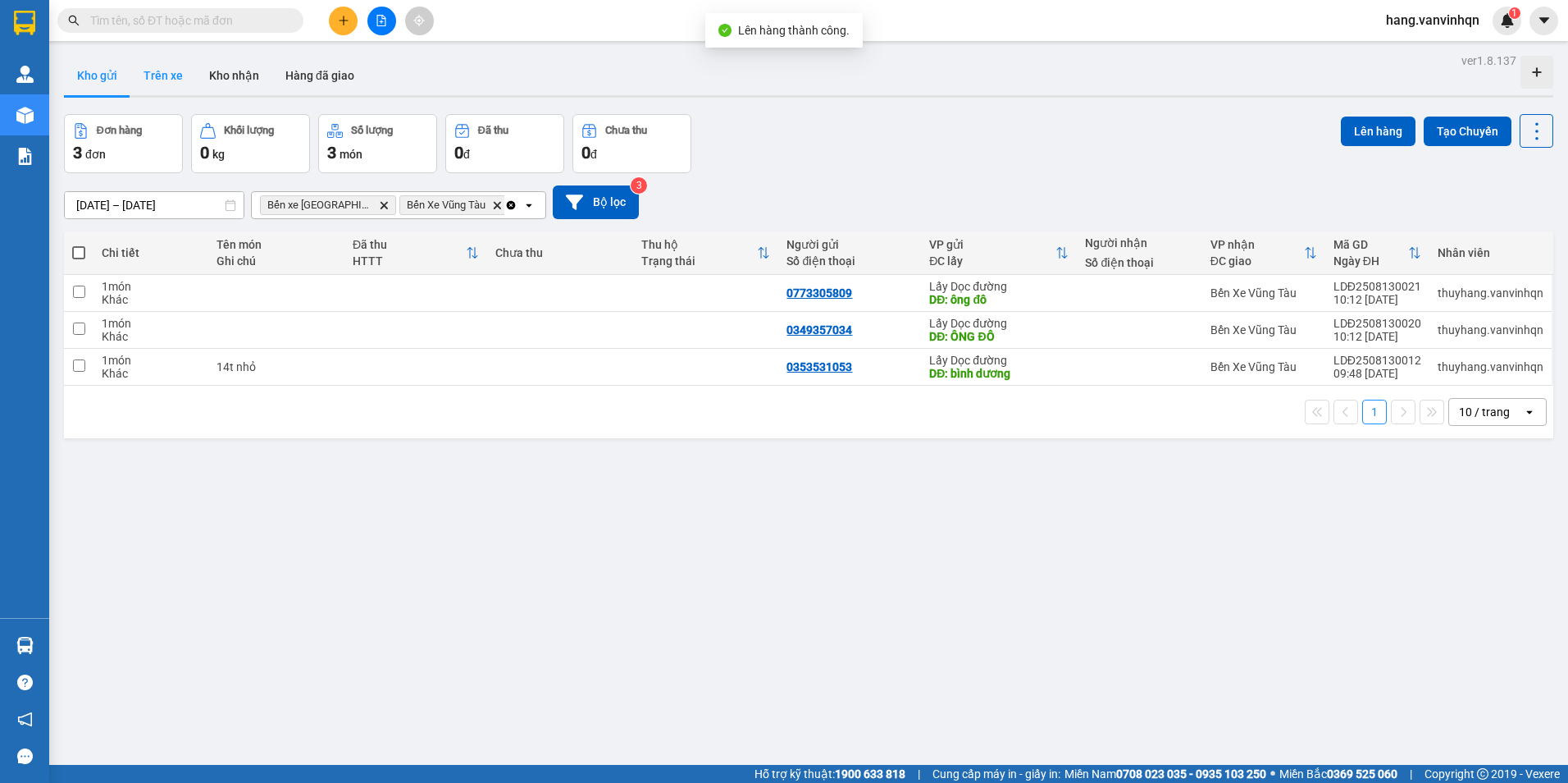
click at [159, 79] on button "Trên xe" at bounding box center [163, 75] width 66 height 39
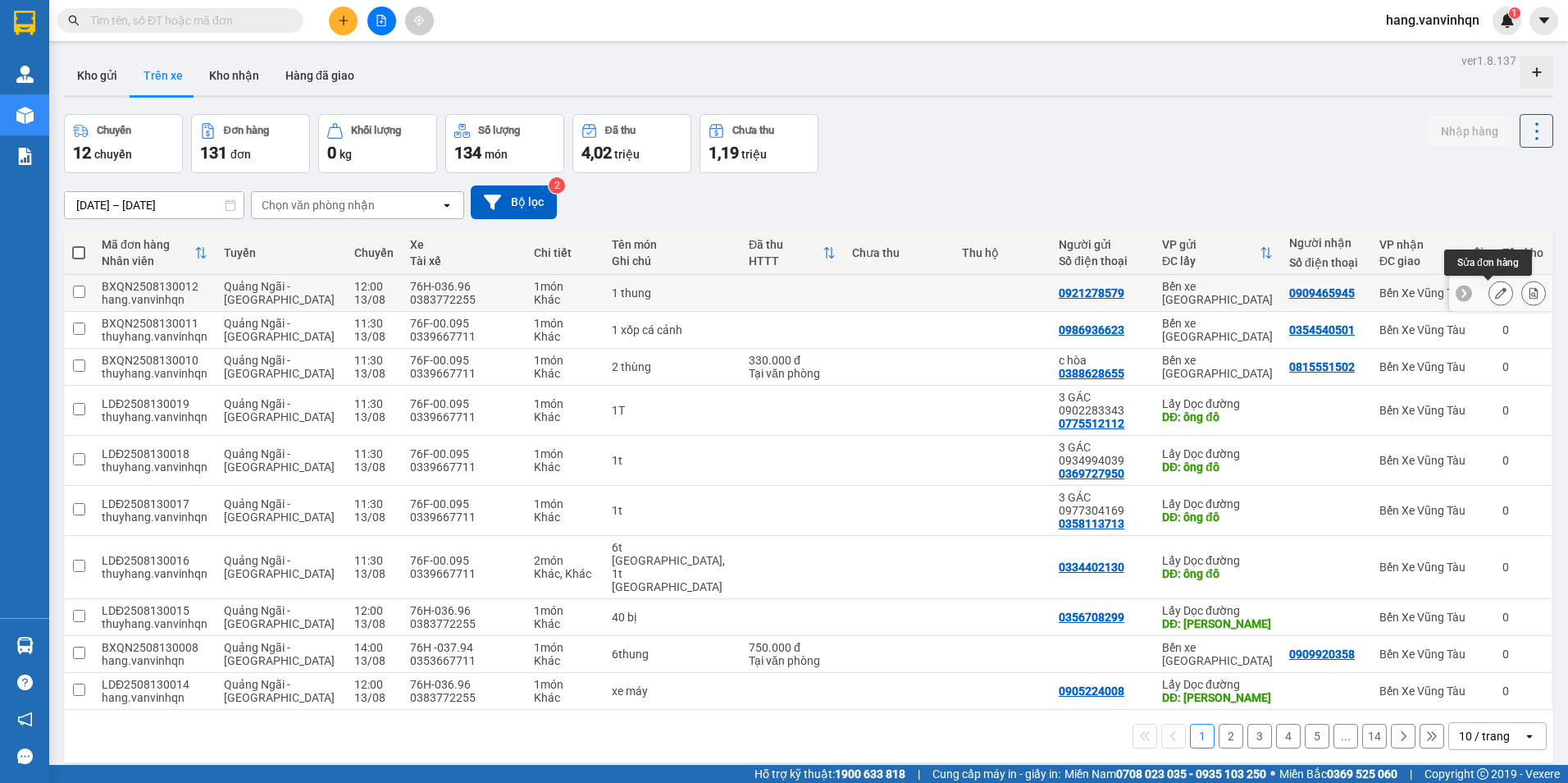
click at [1495, 295] on icon at bounding box center [1501, 293] width 12 height 12
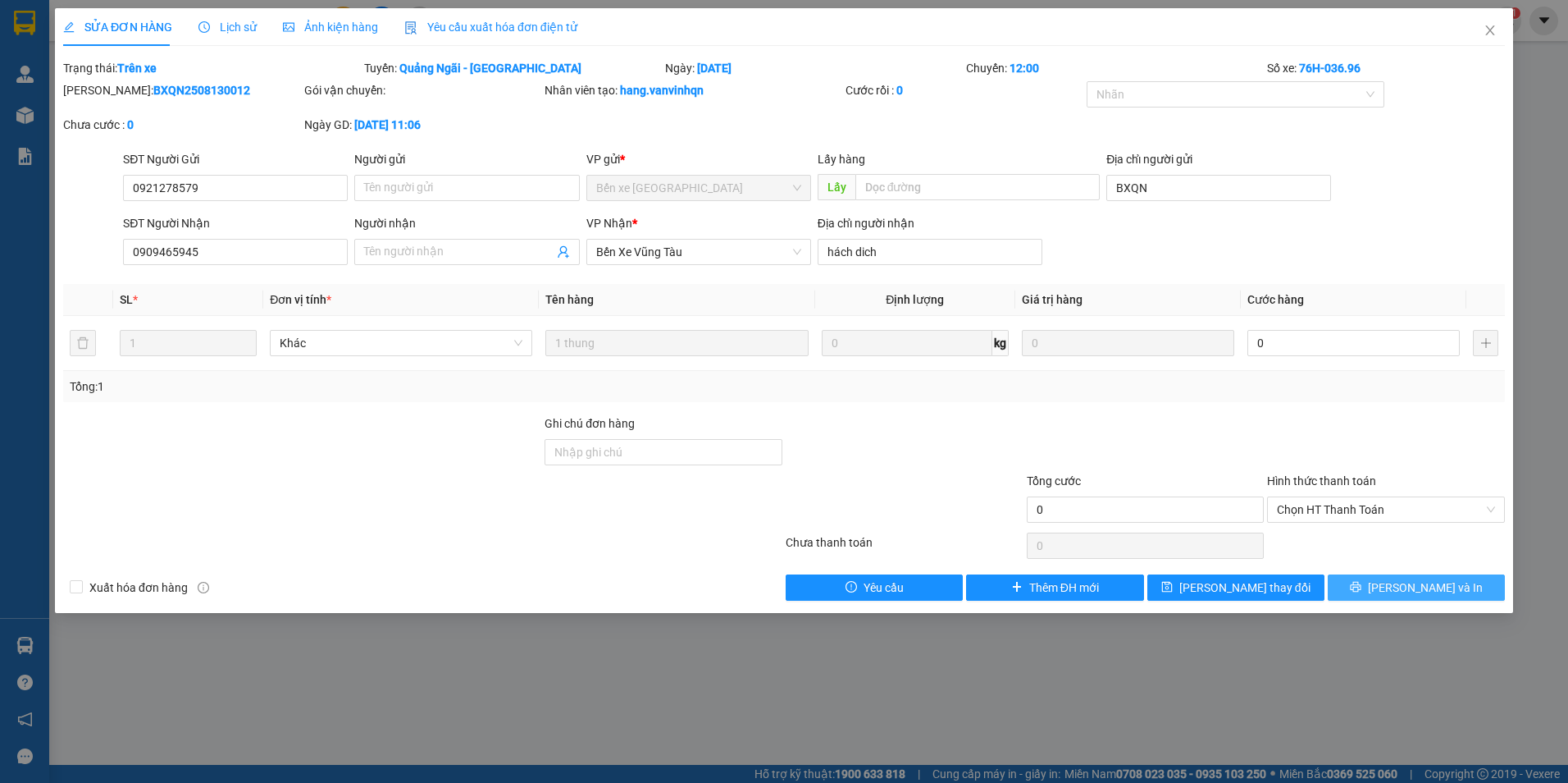
click at [1361, 587] on icon "printer" at bounding box center [1355, 586] width 12 height 12
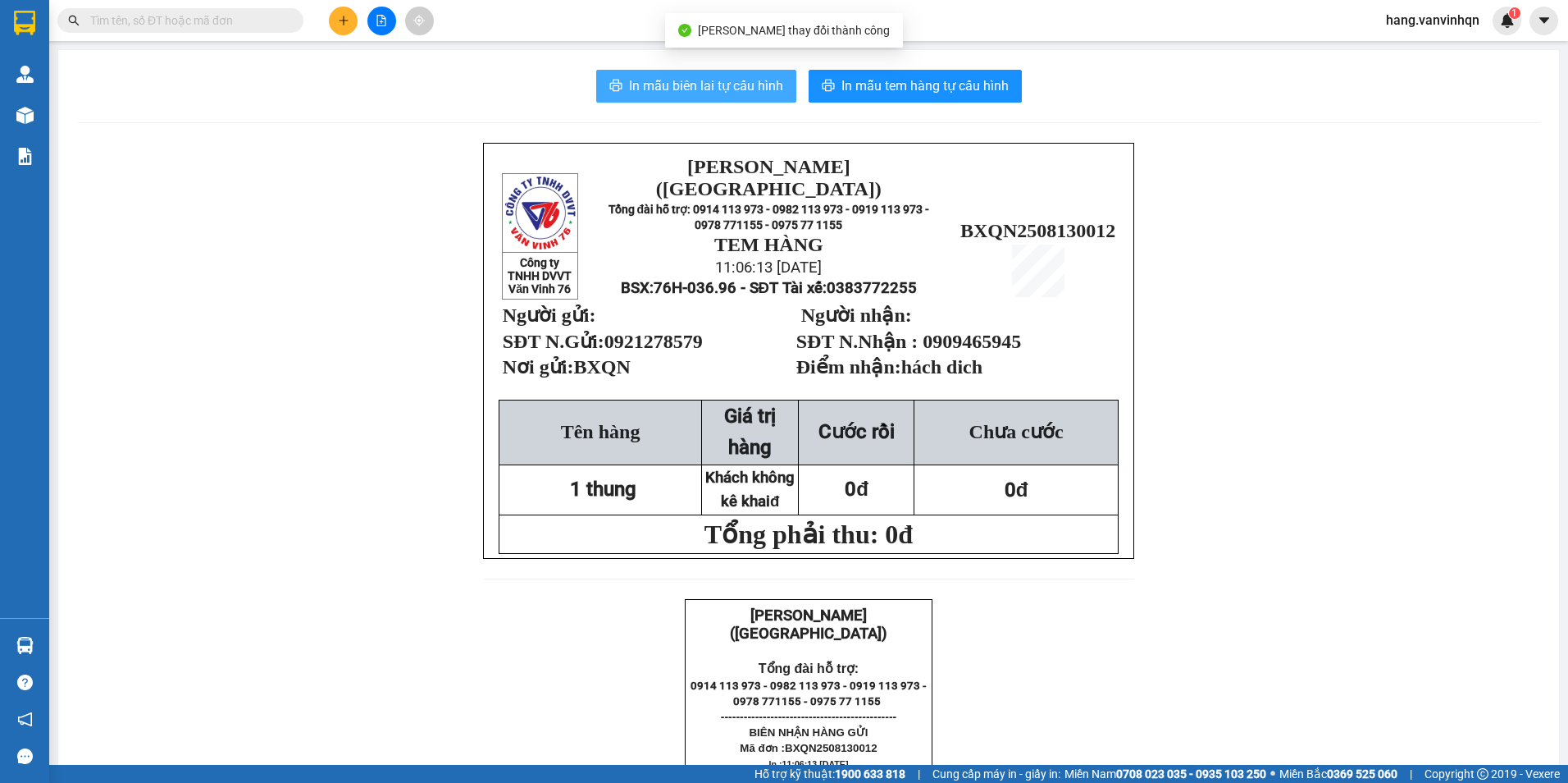
click at [685, 79] on span "In mẫu biên lai tự cấu hình" at bounding box center [706, 85] width 154 height 20
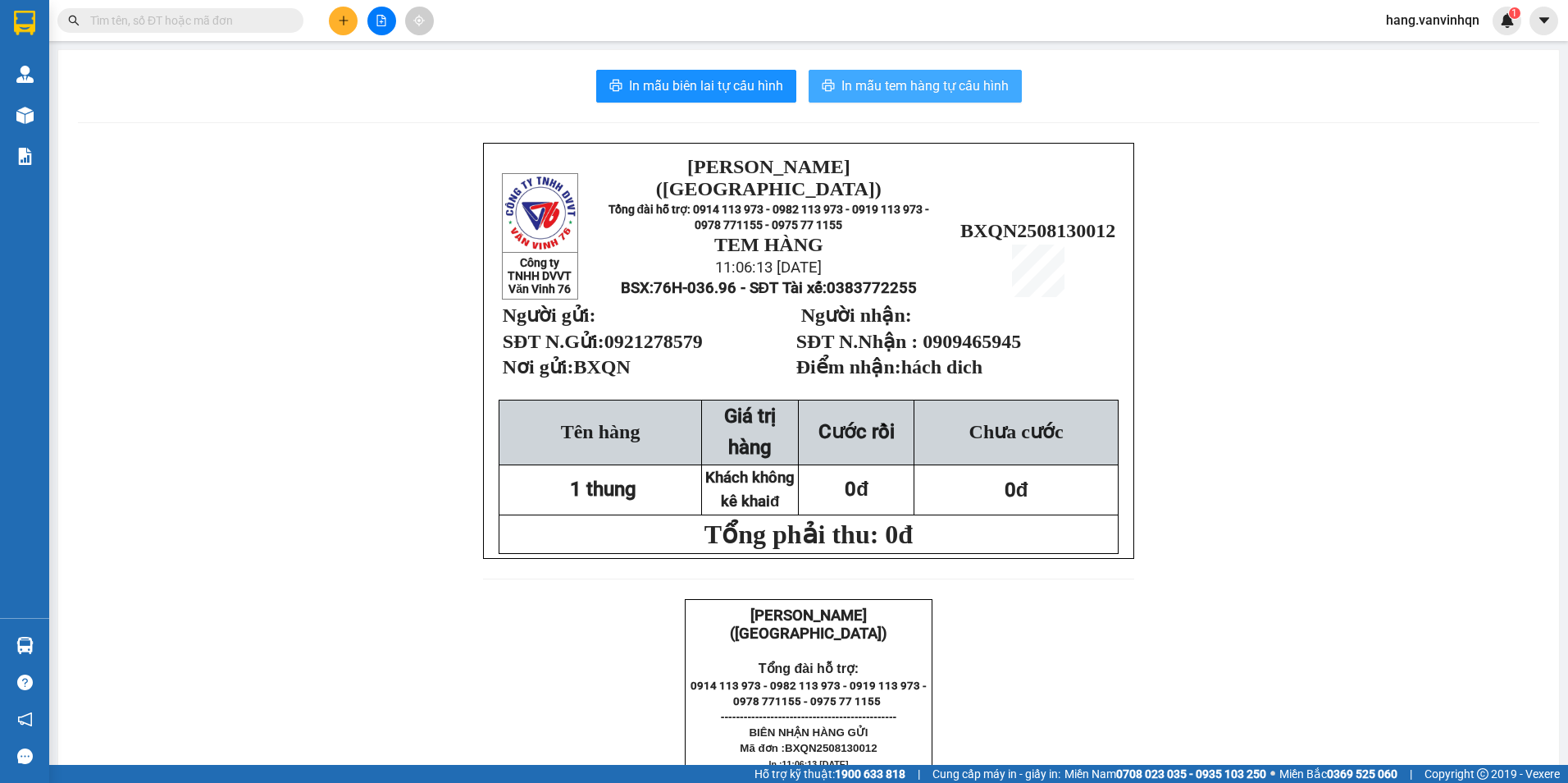
click at [881, 84] on span "In mẫu tem hàng tự cấu hình" at bounding box center [924, 85] width 168 height 20
drag, startPoint x: 952, startPoint y: 85, endPoint x: 943, endPoint y: 87, distance: 9.2
click at [948, 85] on span "In mẫu tem hàng tự cấu hình" at bounding box center [924, 85] width 168 height 20
click at [344, 18] on icon "plus" at bounding box center [343, 20] width 1 height 9
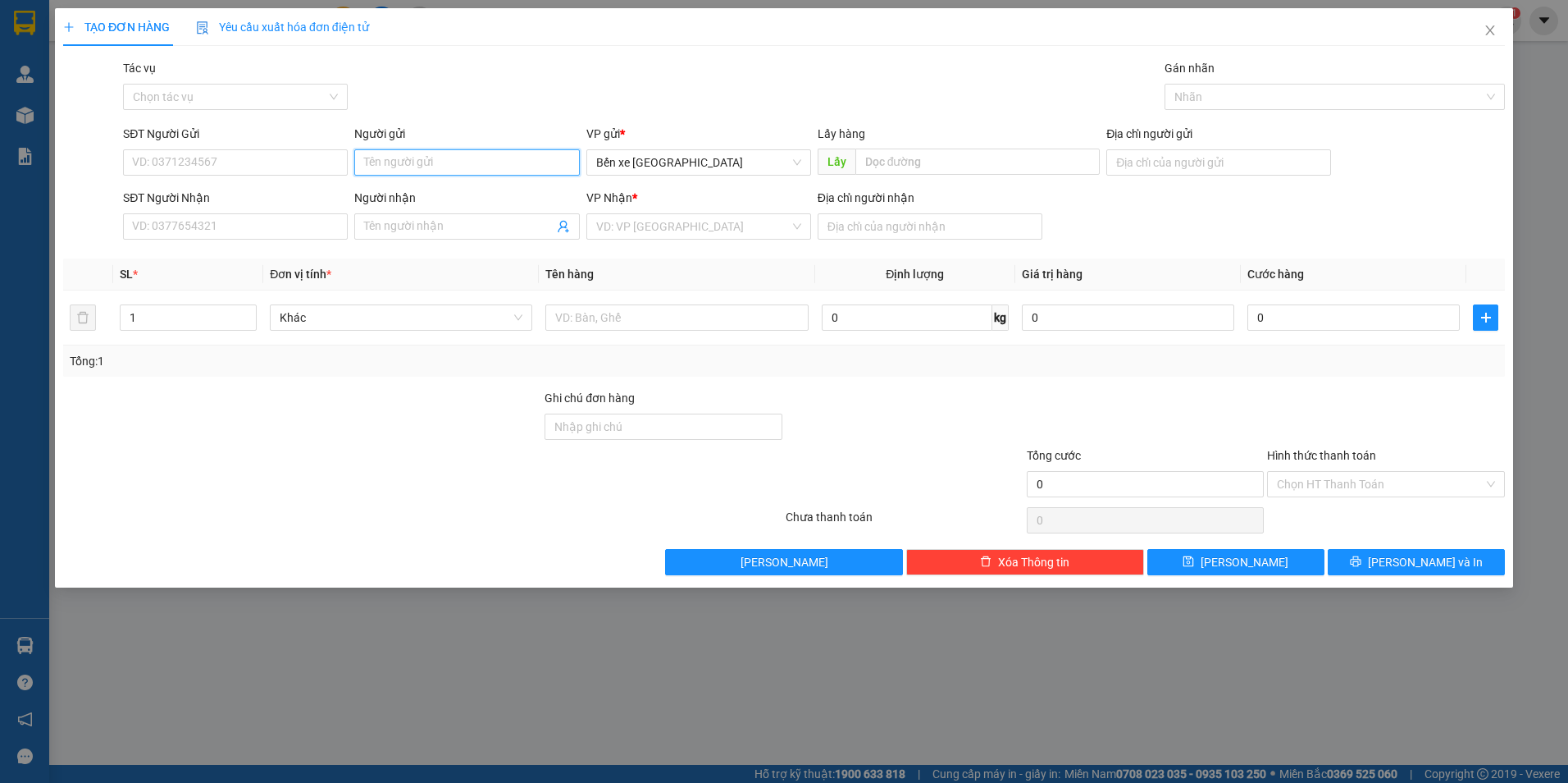
click at [494, 159] on input "Người gửi" at bounding box center [467, 162] width 225 height 27
type input "bé"
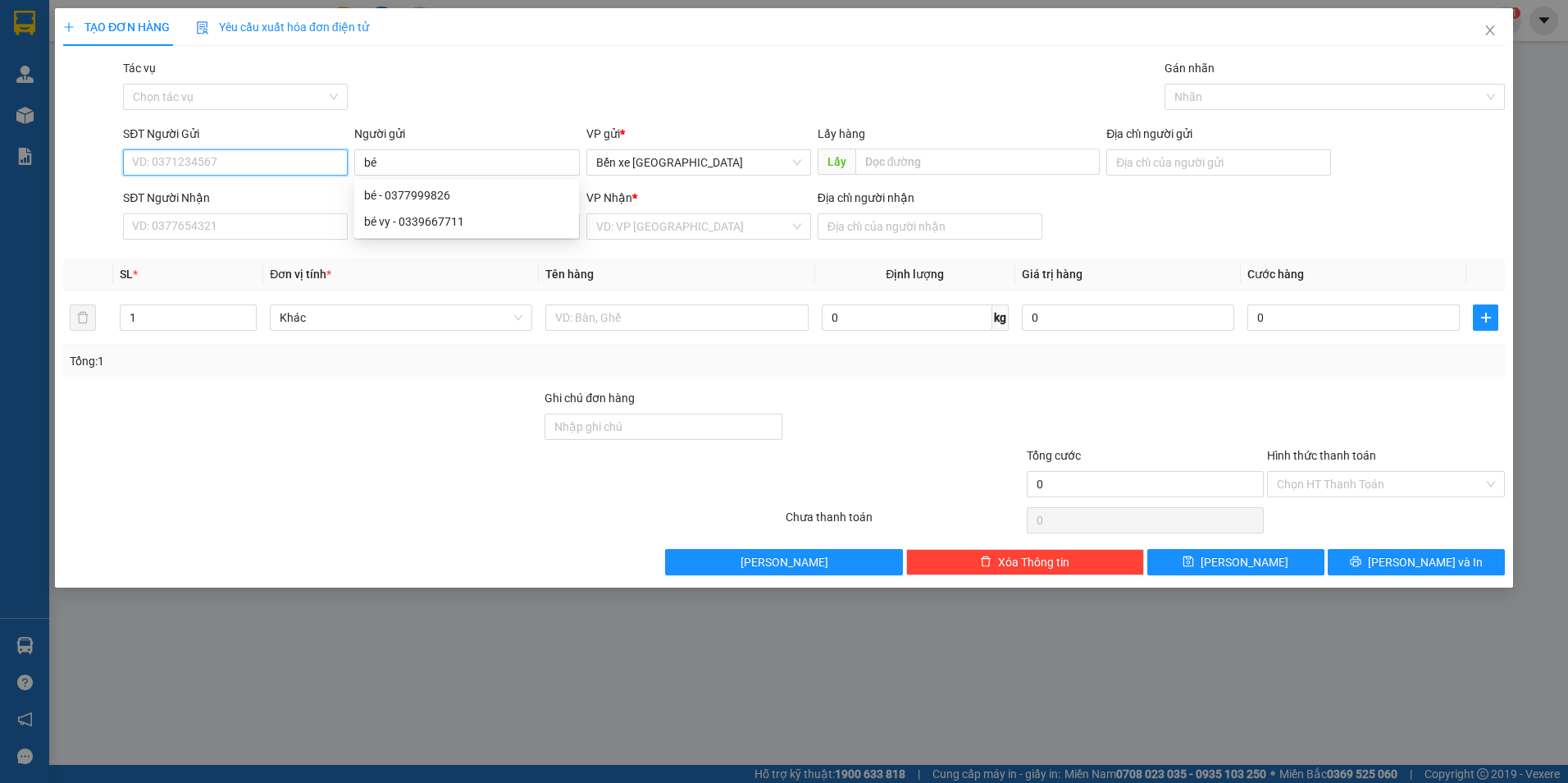
click at [288, 172] on input "SĐT Người Gửi" at bounding box center [236, 162] width 225 height 27
type input "0393713394"
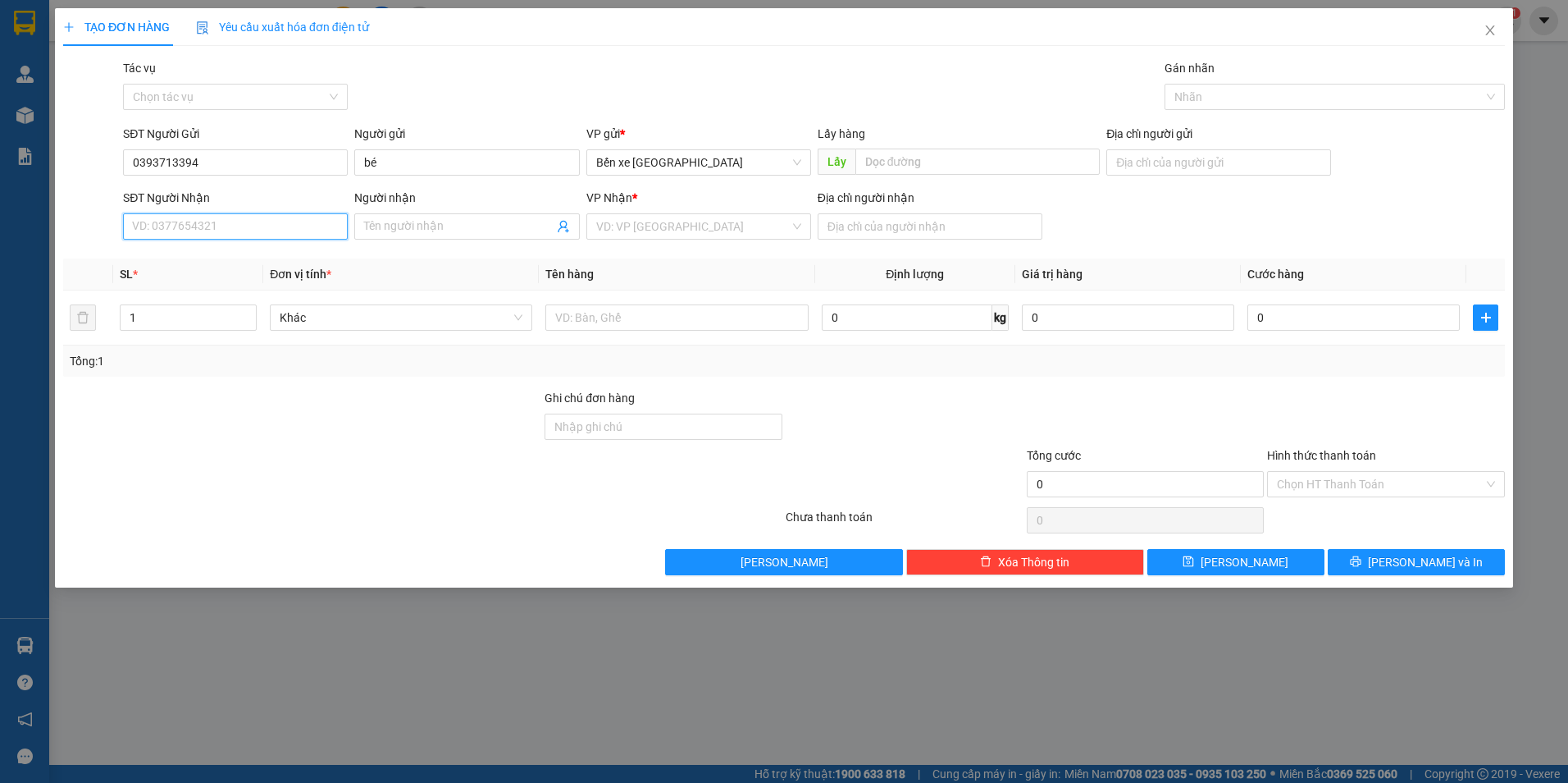
click at [253, 231] on input "SĐT Người Nhận" at bounding box center [236, 227] width 225 height 27
type input "0983022928"
drag, startPoint x: 168, startPoint y: 269, endPoint x: 176, endPoint y: 269, distance: 8.0
click at [169, 269] on div "0983022928" at bounding box center [236, 260] width 225 height 27
type input "BXQN"
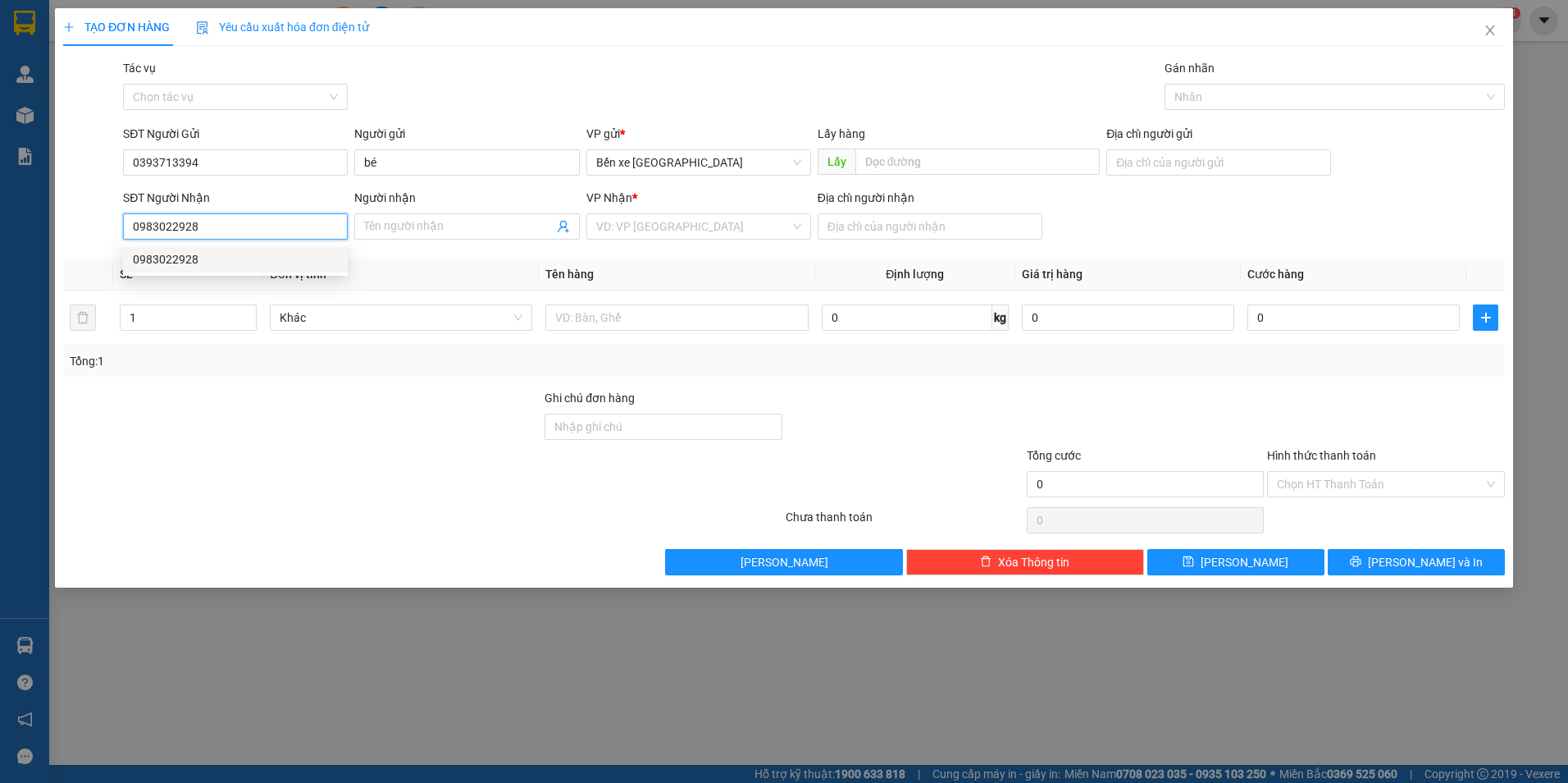
type input "ngãi giao"
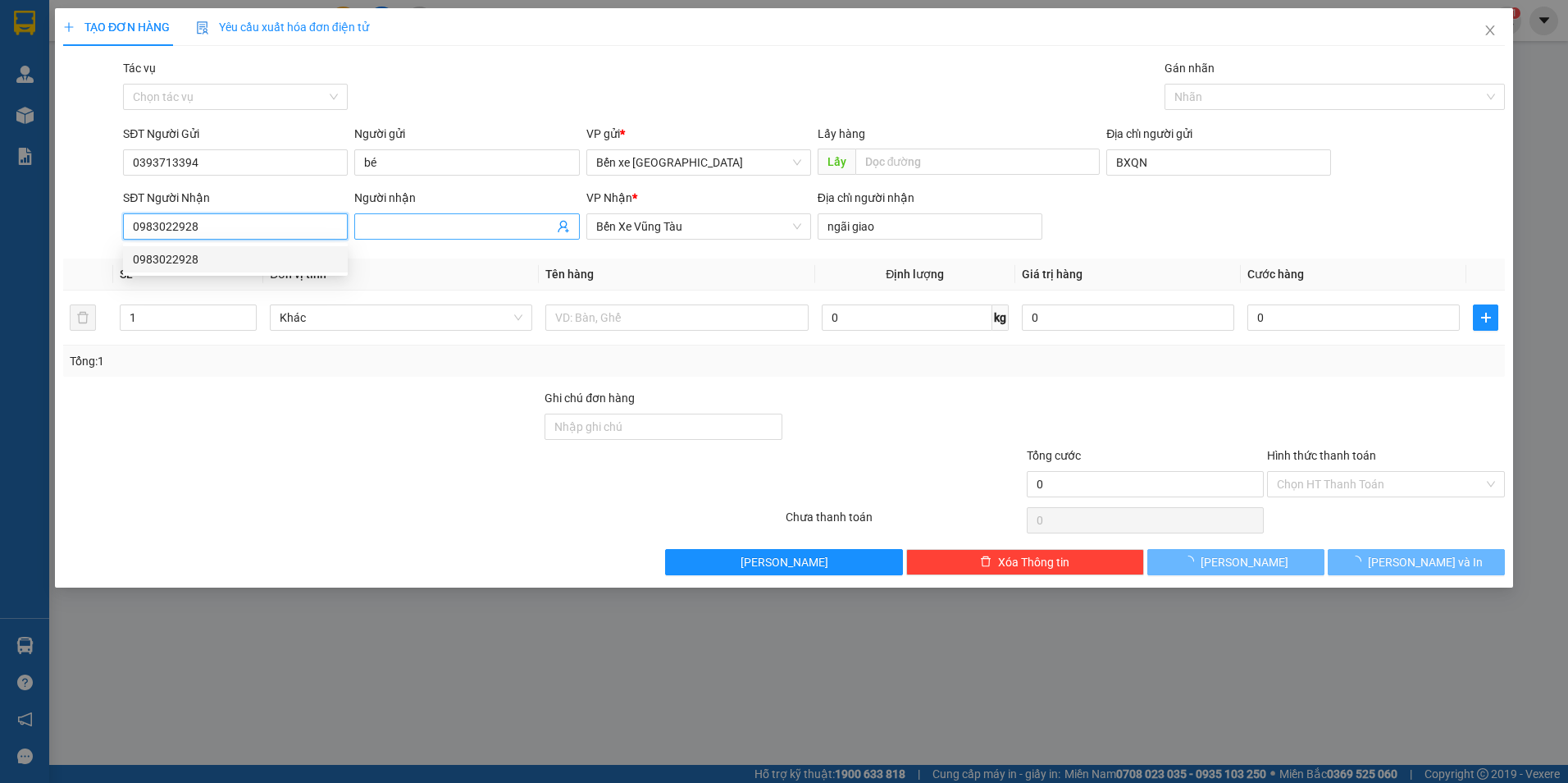
type input "300.000"
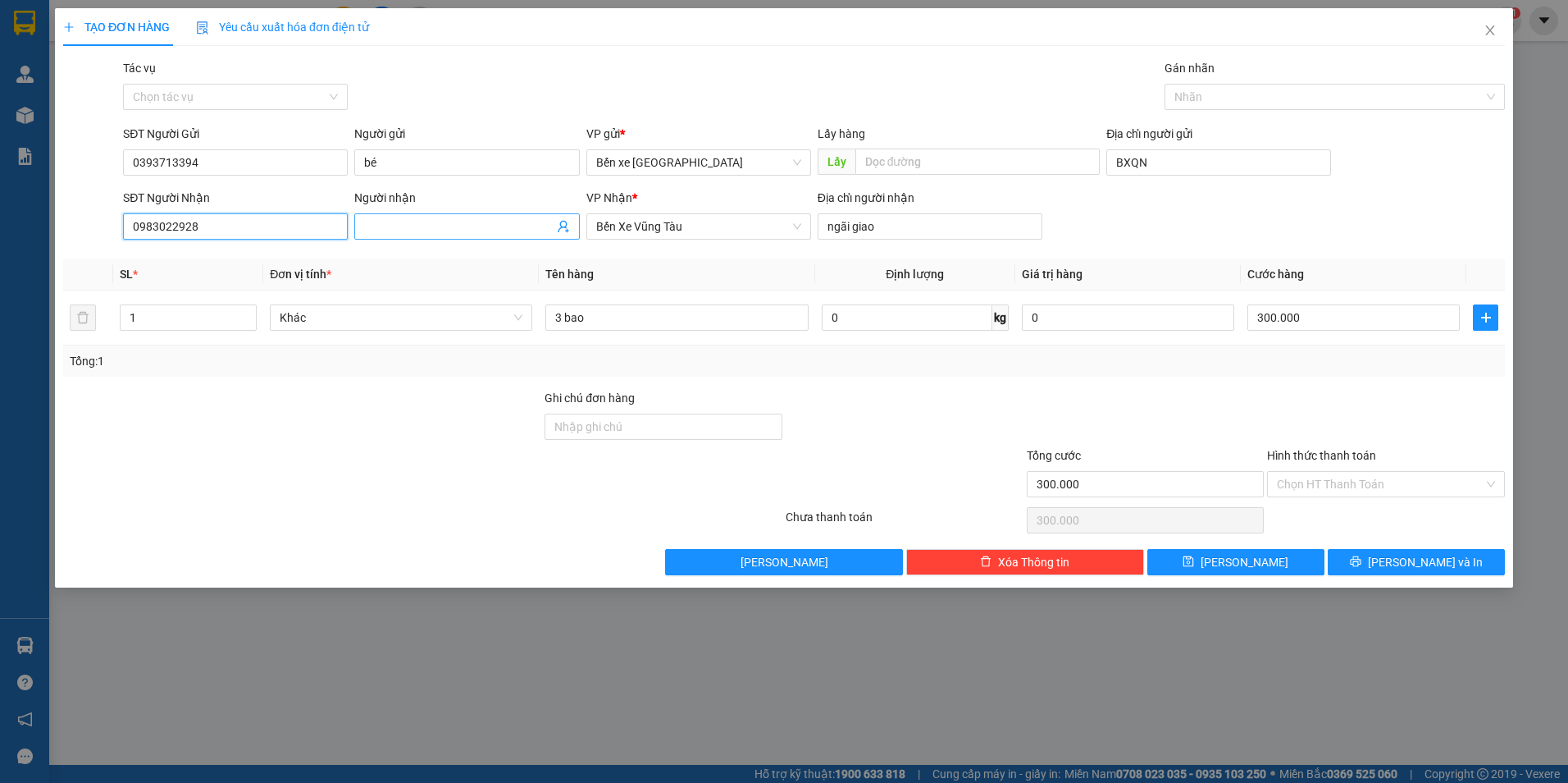
type input "0983022928"
click at [421, 221] on input "Người nhận" at bounding box center [458, 226] width 189 height 18
type input "p"
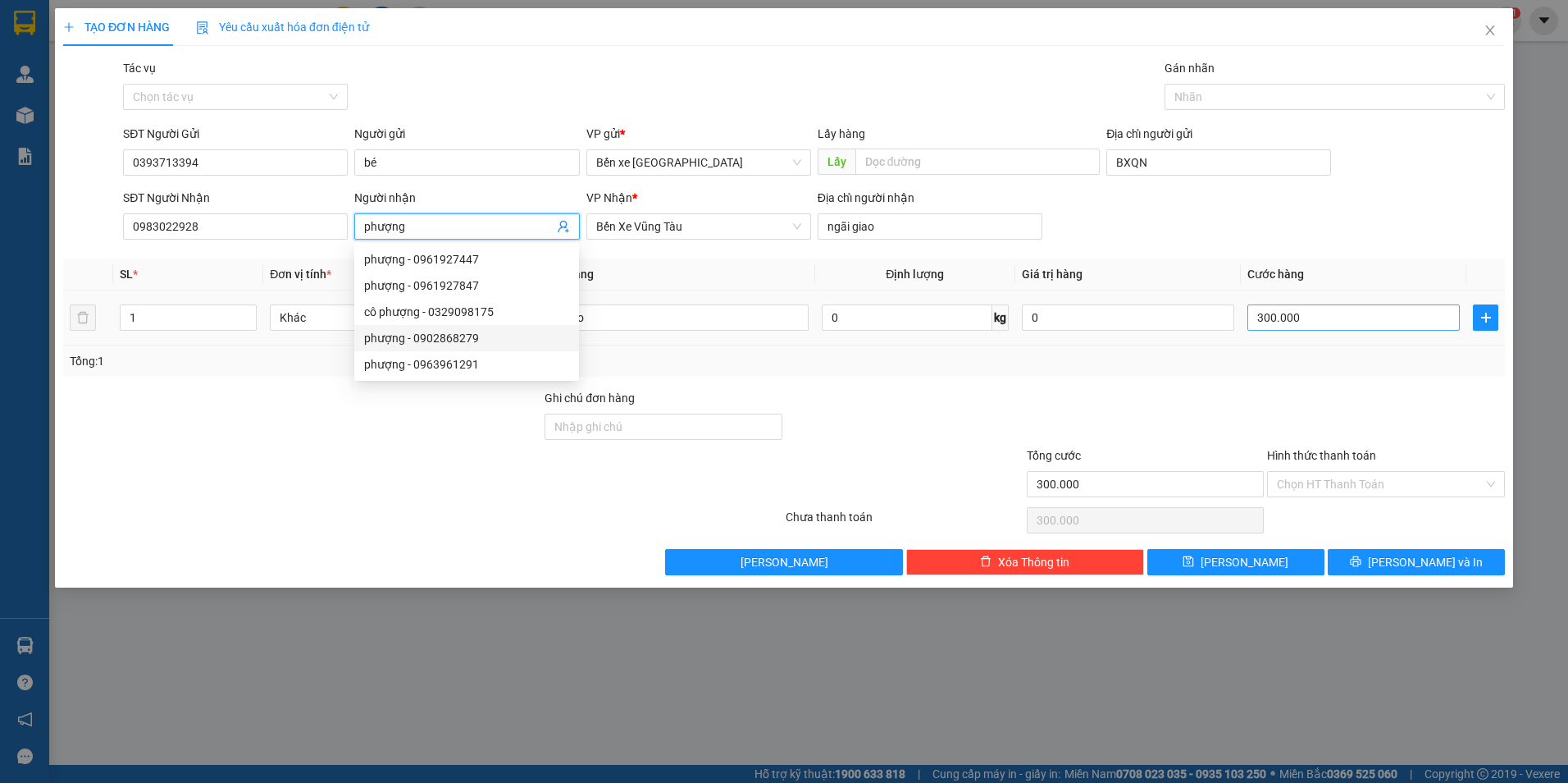
type input "phượng"
drag, startPoint x: 1307, startPoint y: 318, endPoint x: 1293, endPoint y: 325, distance: 15.7
click at [1308, 318] on input "300.000" at bounding box center [1353, 317] width 213 height 27
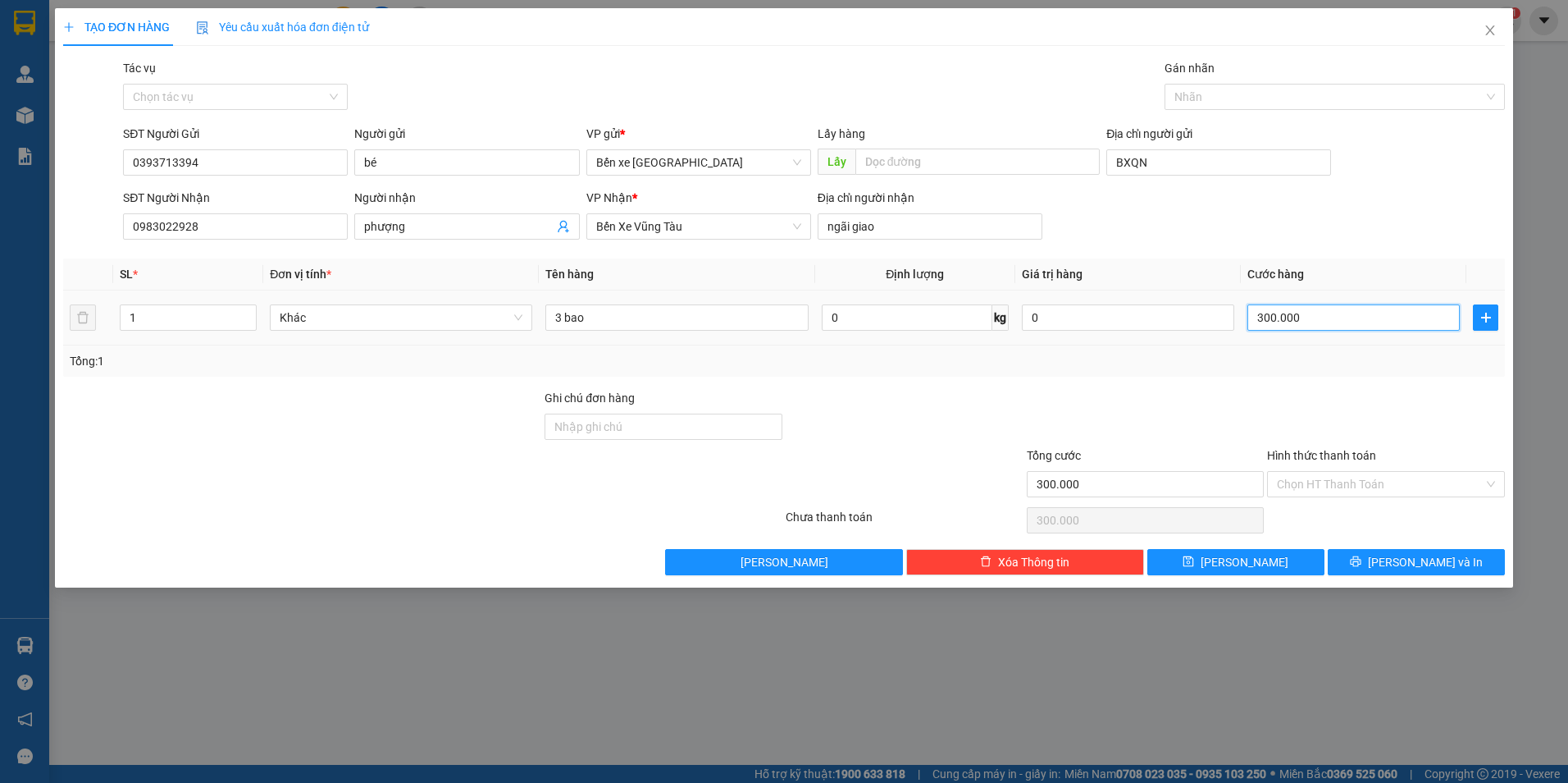
type input "7"
type input "70"
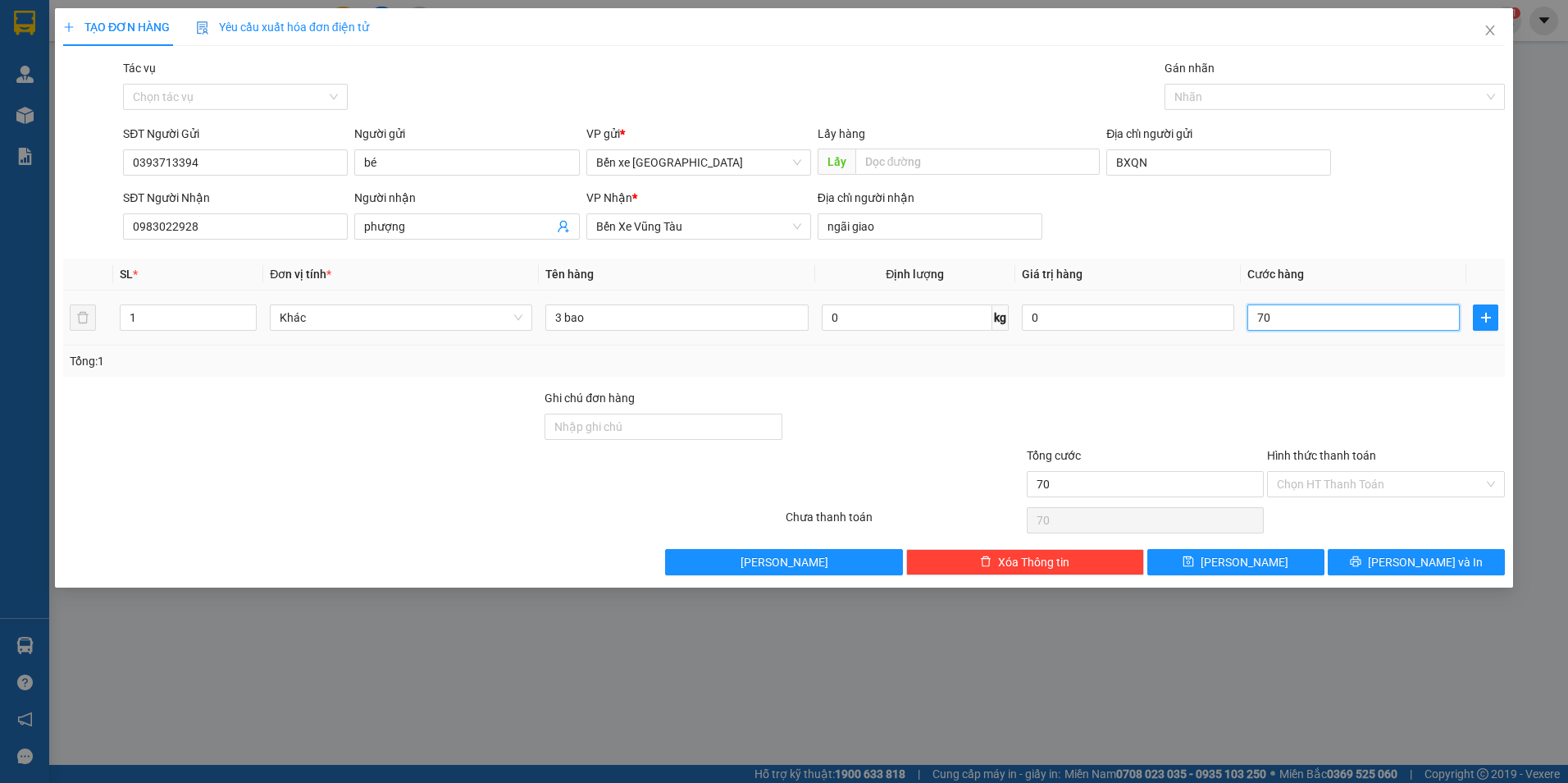
type input "70"
type input "70.000"
click at [1290, 356] on div "Tổng: 1" at bounding box center [784, 361] width 1441 height 31
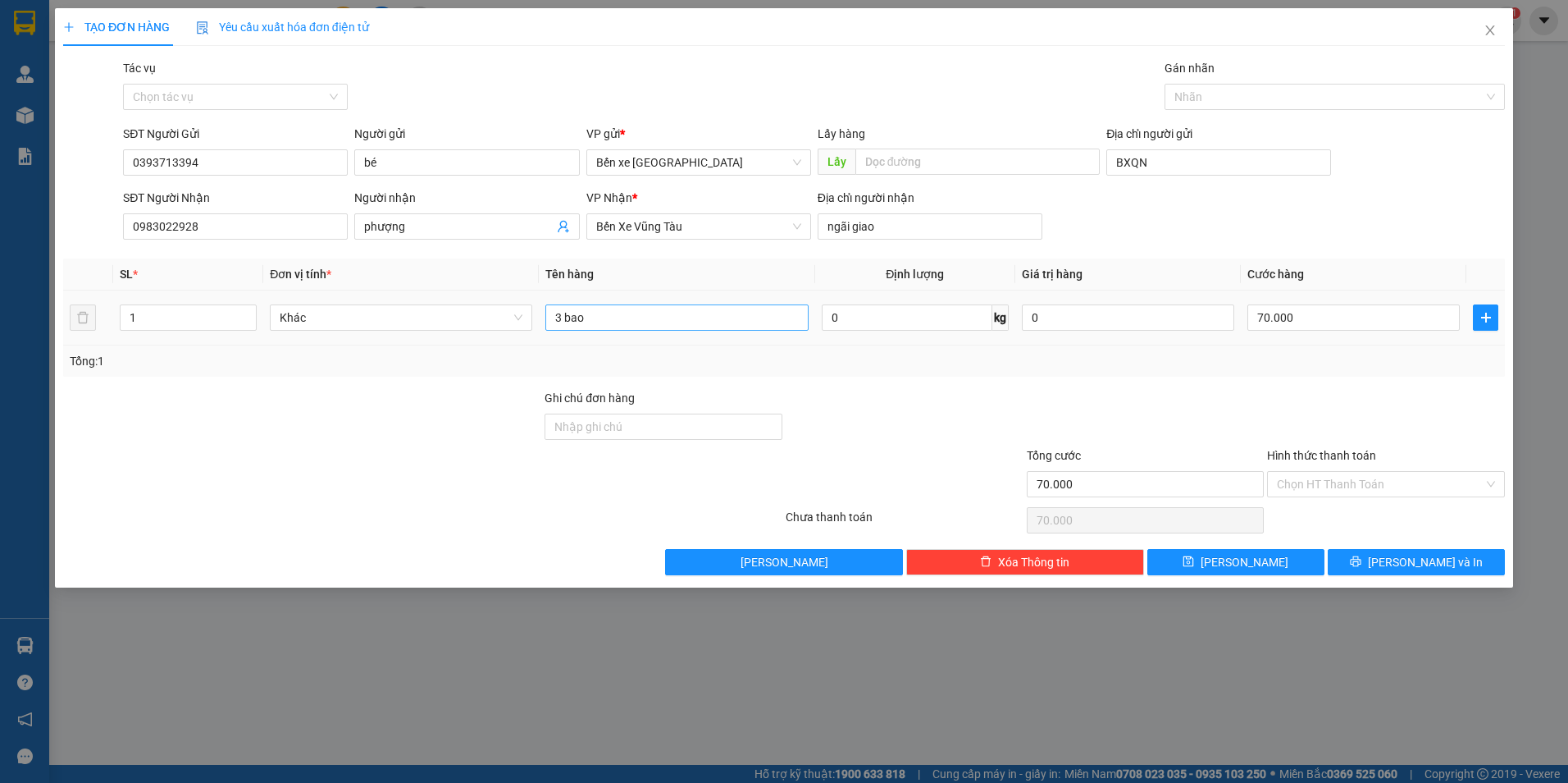
click at [608, 333] on div "3 bao" at bounding box center [676, 317] width 262 height 33
click at [612, 319] on input "3 bao" at bounding box center [676, 317] width 262 height 27
type input "3"
type input "1 thùng trắng"
click at [1276, 559] on button "[PERSON_NAME]" at bounding box center [1236, 562] width 177 height 27
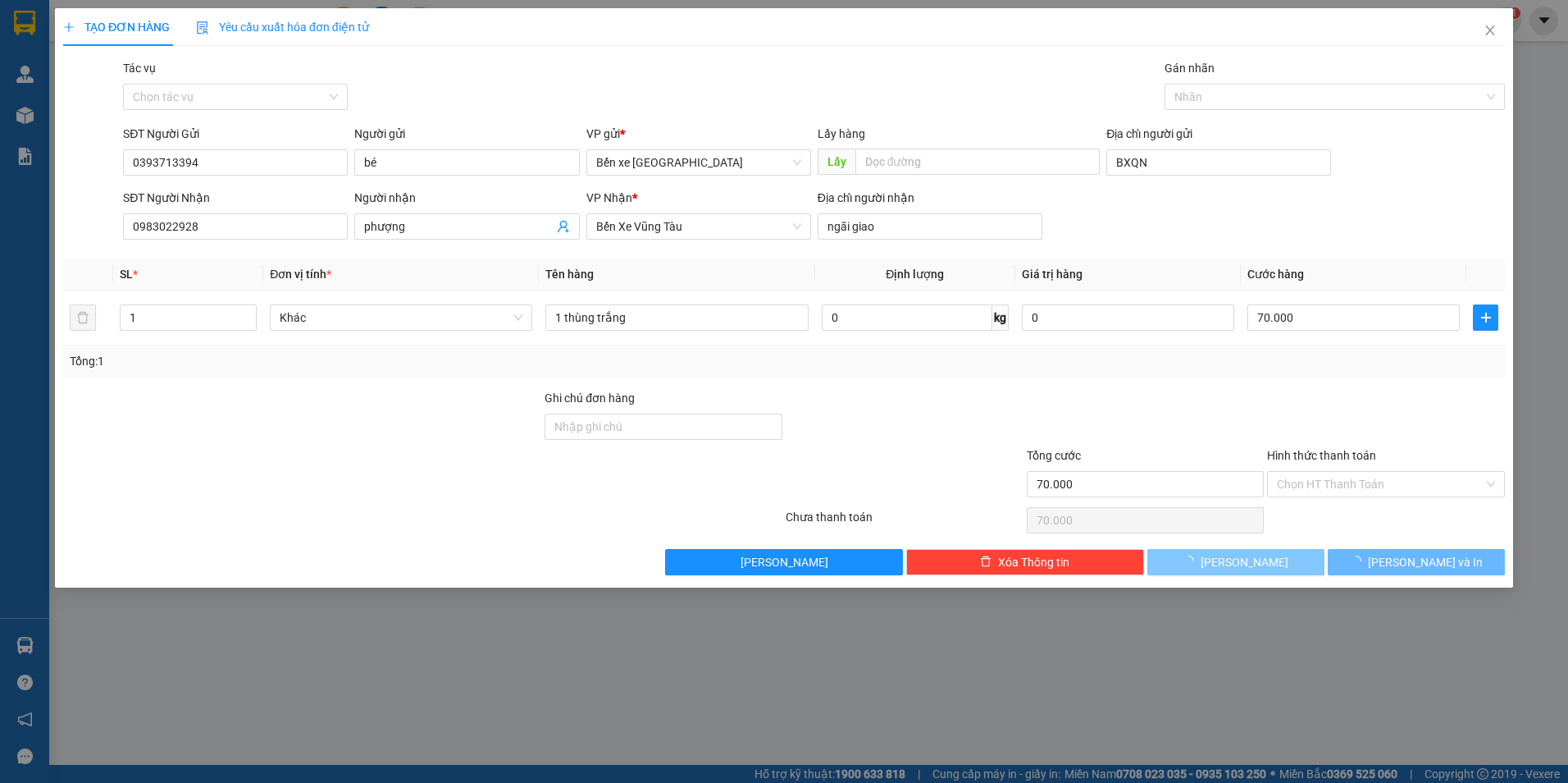
type input "0"
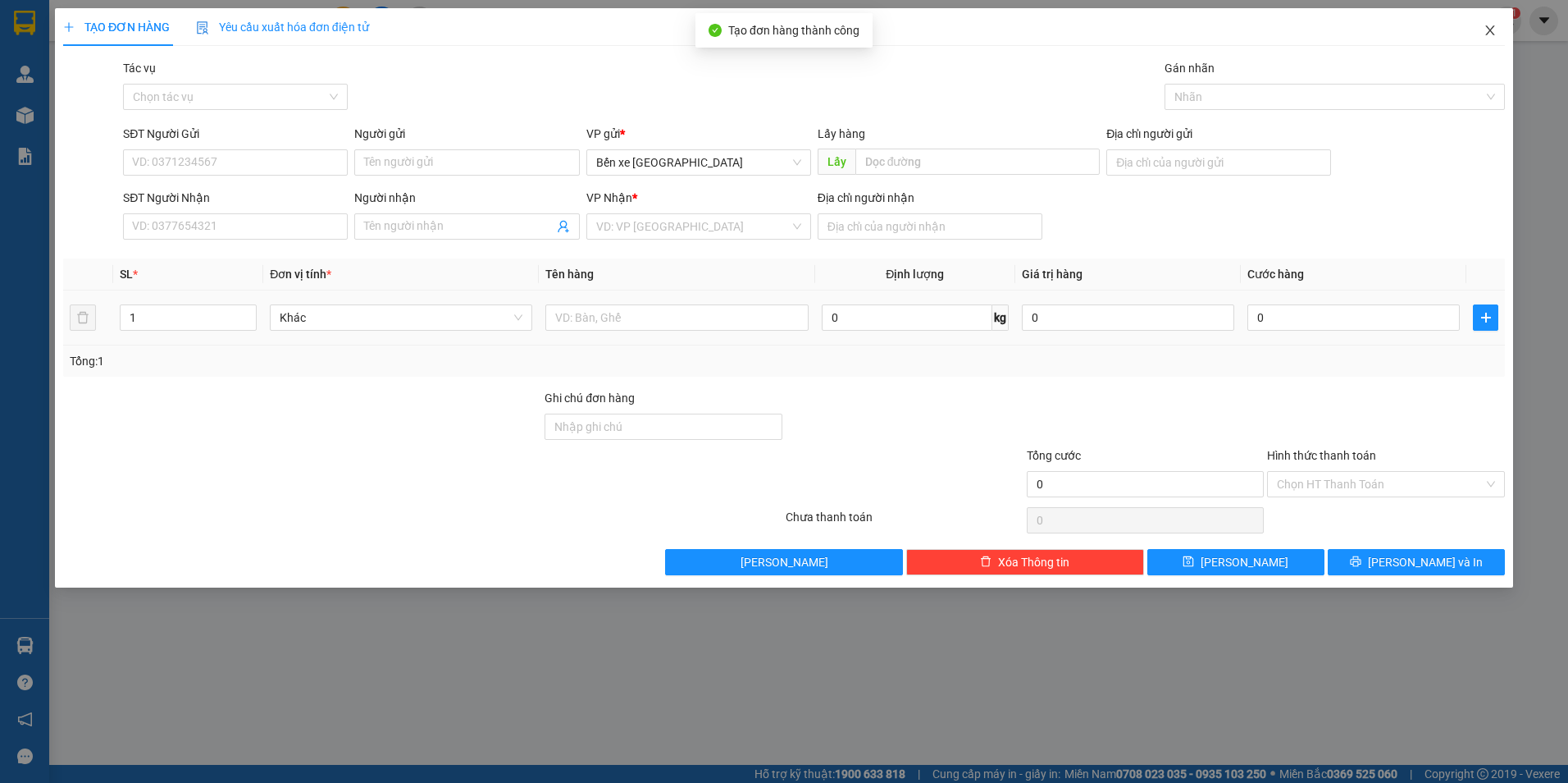
click at [1496, 31] on icon "close" at bounding box center [1490, 30] width 13 height 13
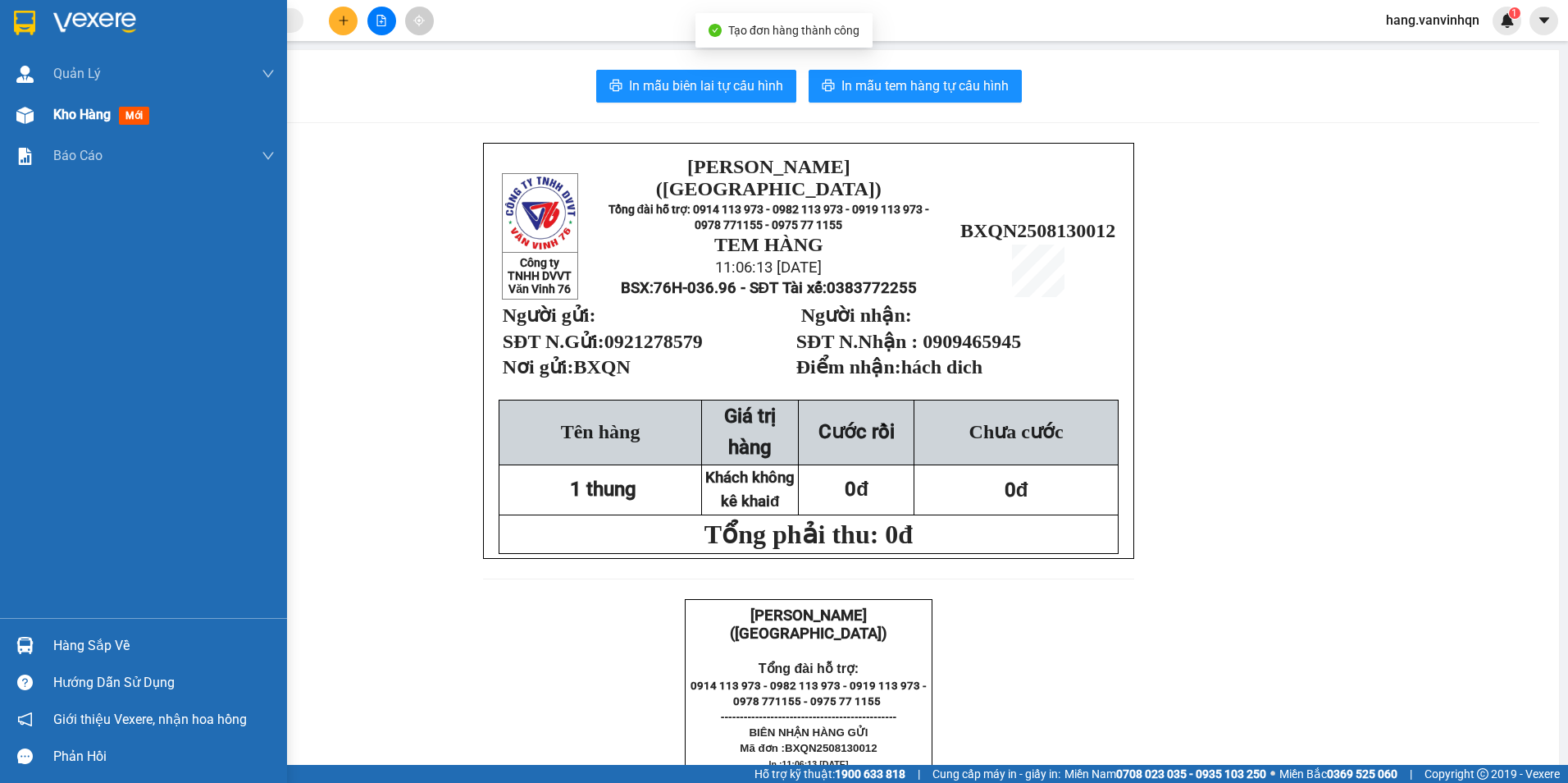
click at [99, 117] on span "Kho hàng" at bounding box center [82, 114] width 58 height 16
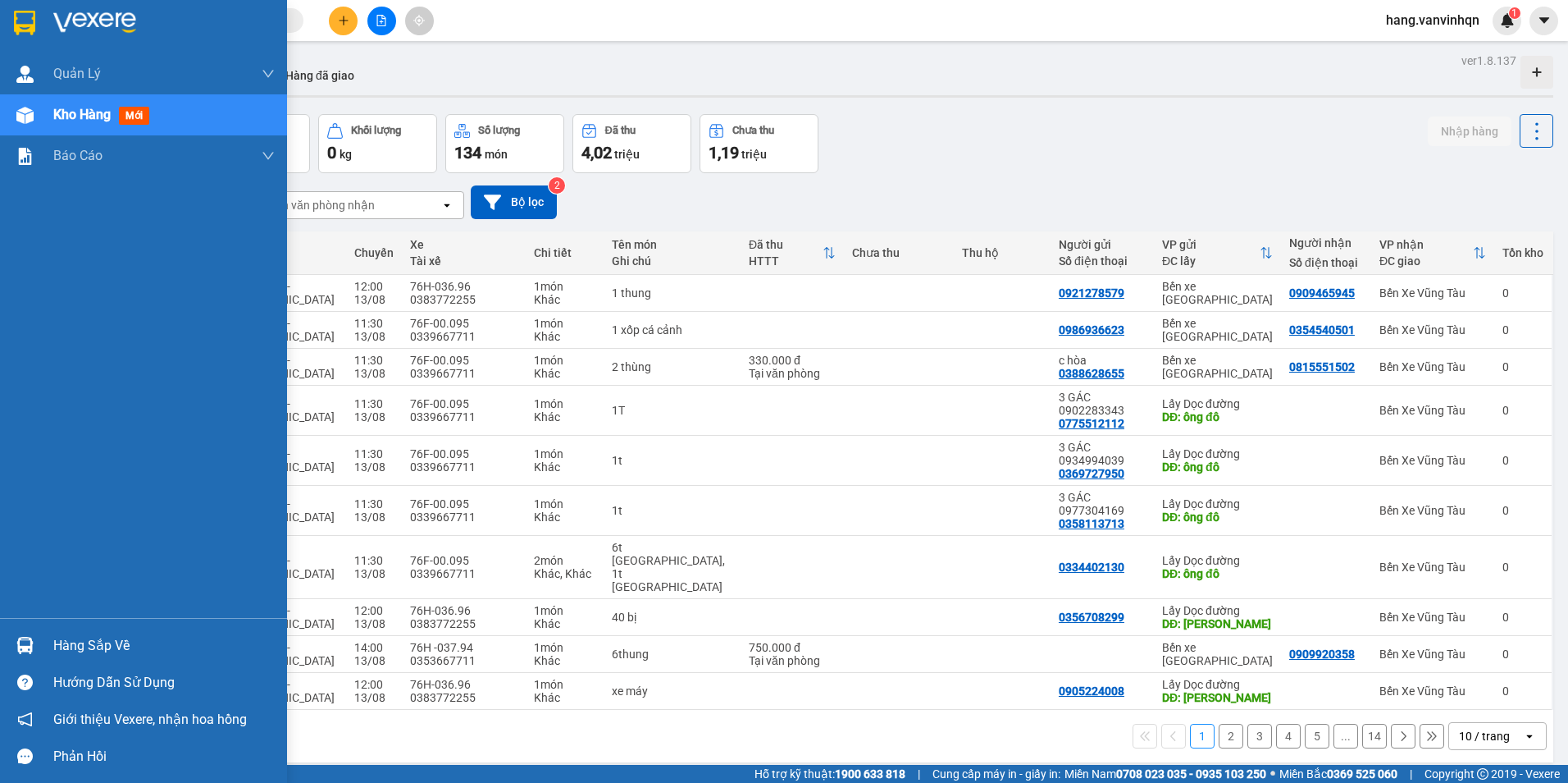
click at [39, 117] on div "Kho hàng mới" at bounding box center [144, 114] width 287 height 41
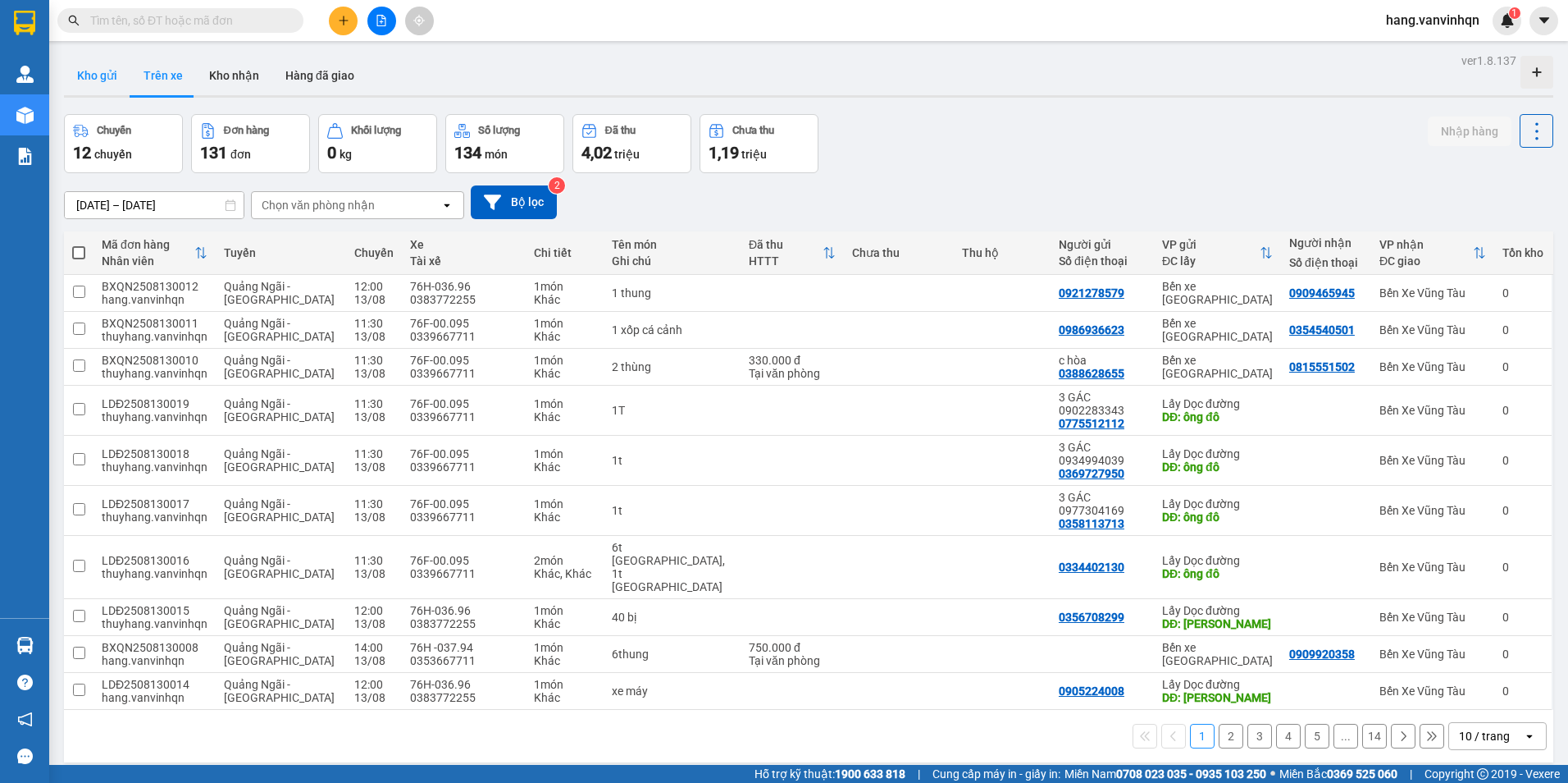
click at [98, 72] on button "Kho gửi" at bounding box center [97, 75] width 66 height 39
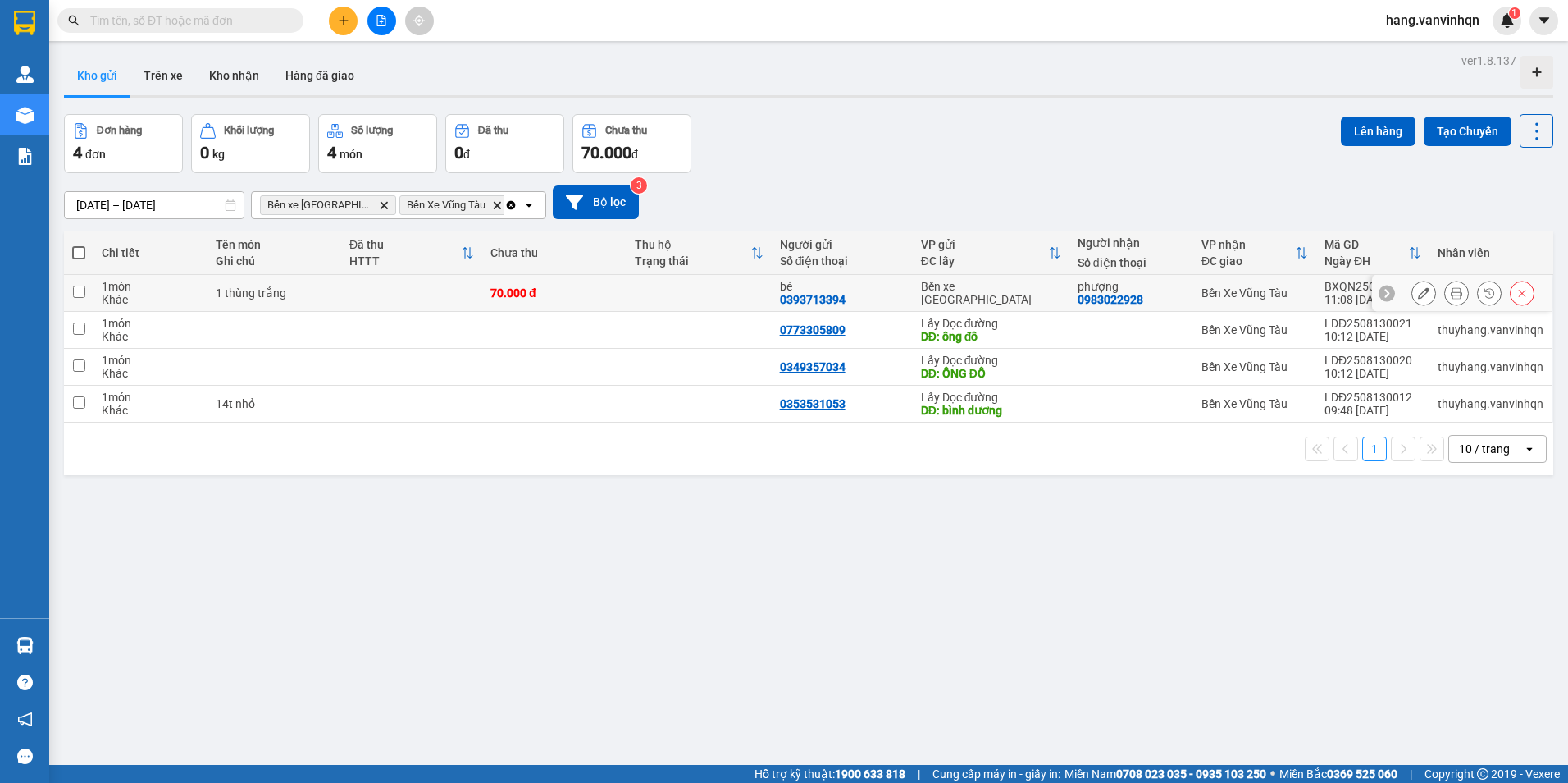
click at [74, 291] on input "checkbox" at bounding box center [79, 292] width 12 height 12
checkbox input "true"
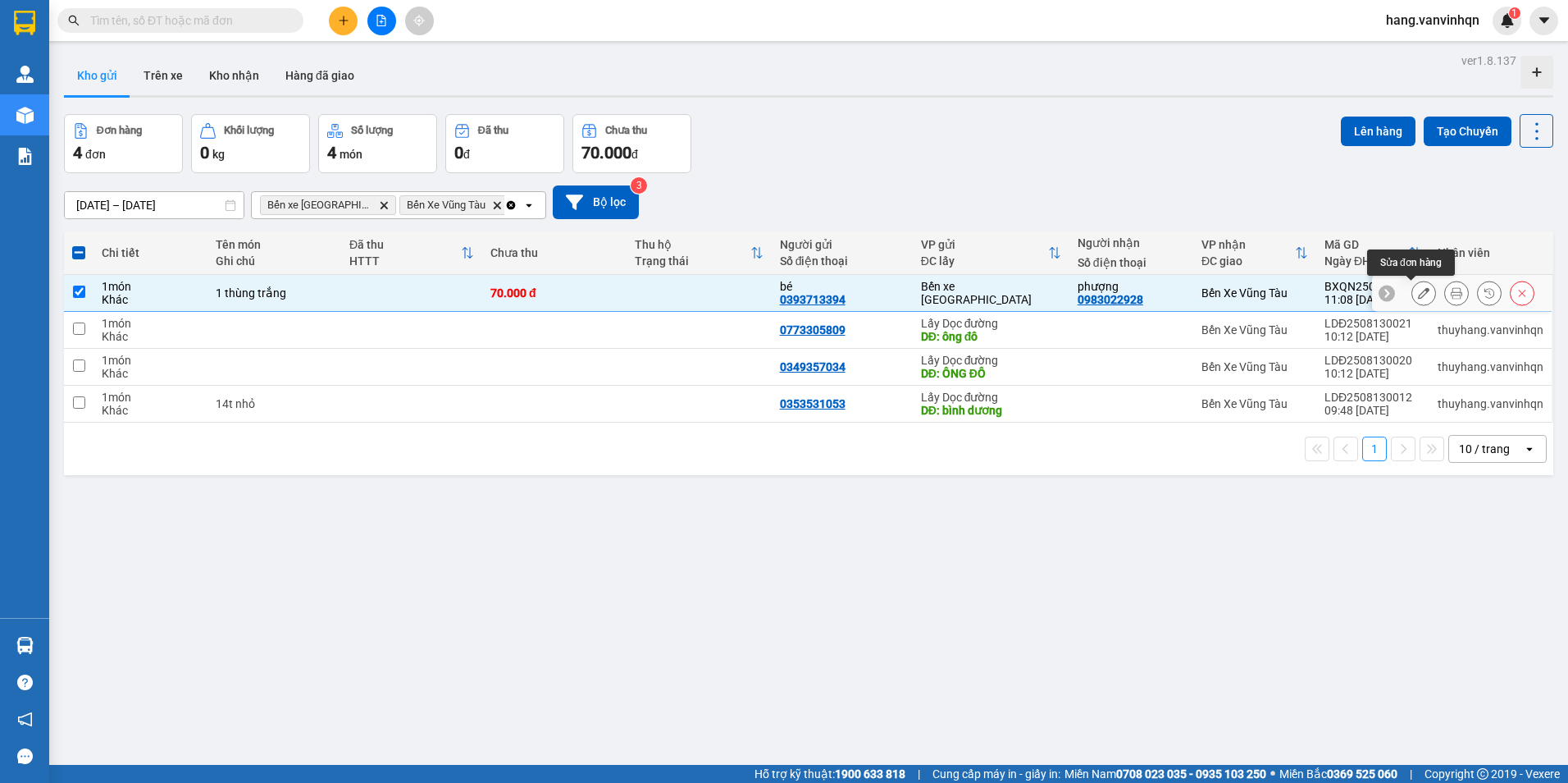
click at [1418, 294] on icon at bounding box center [1424, 293] width 12 height 12
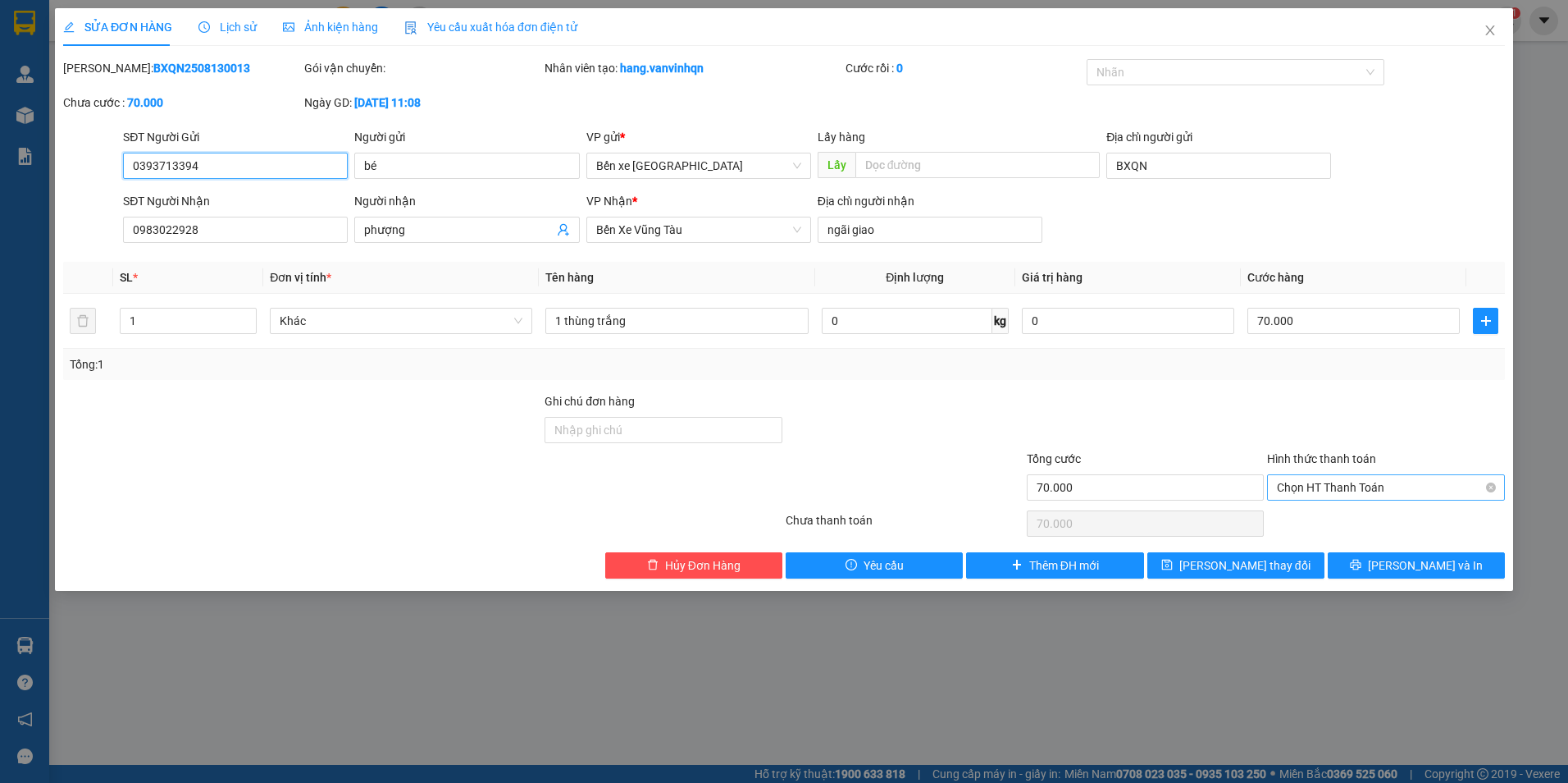
click at [1353, 480] on span "Chọn HT Thanh Toán" at bounding box center [1386, 488] width 218 height 25
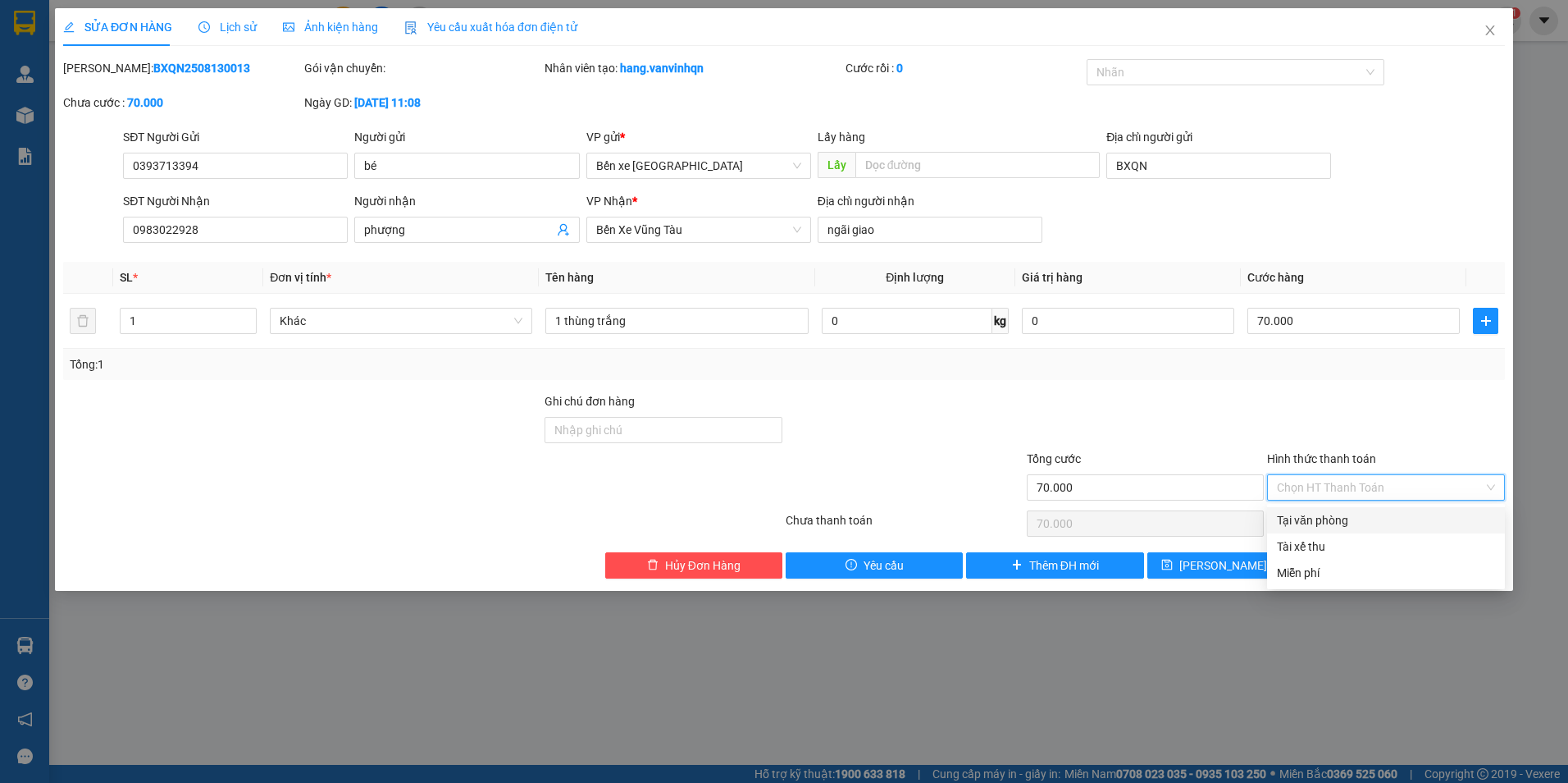
click at [1344, 522] on div "Tại văn phòng" at bounding box center [1386, 520] width 218 height 18
type input "0"
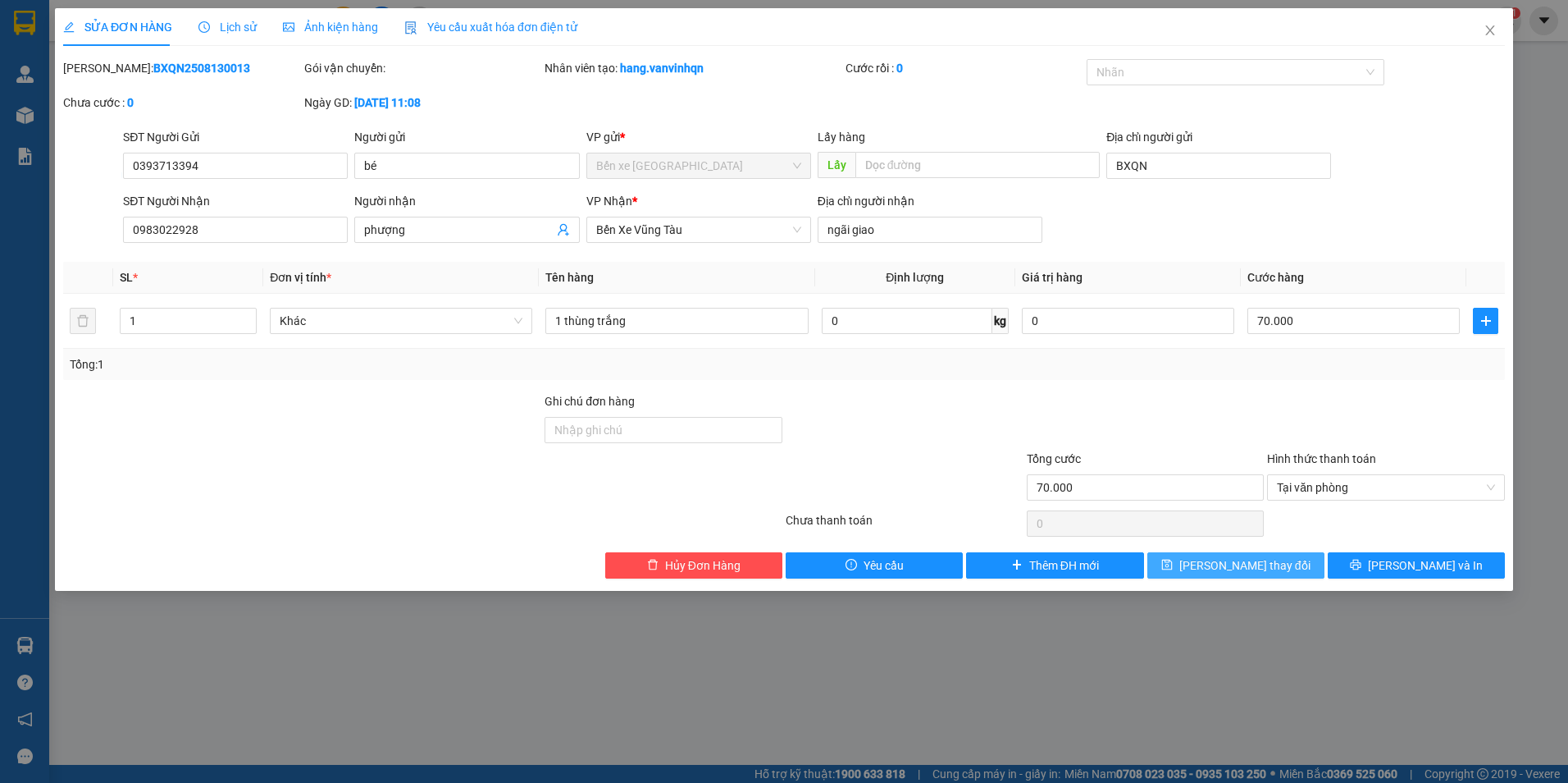
click at [1256, 564] on span "[PERSON_NAME] thay đổi" at bounding box center [1244, 565] width 131 height 18
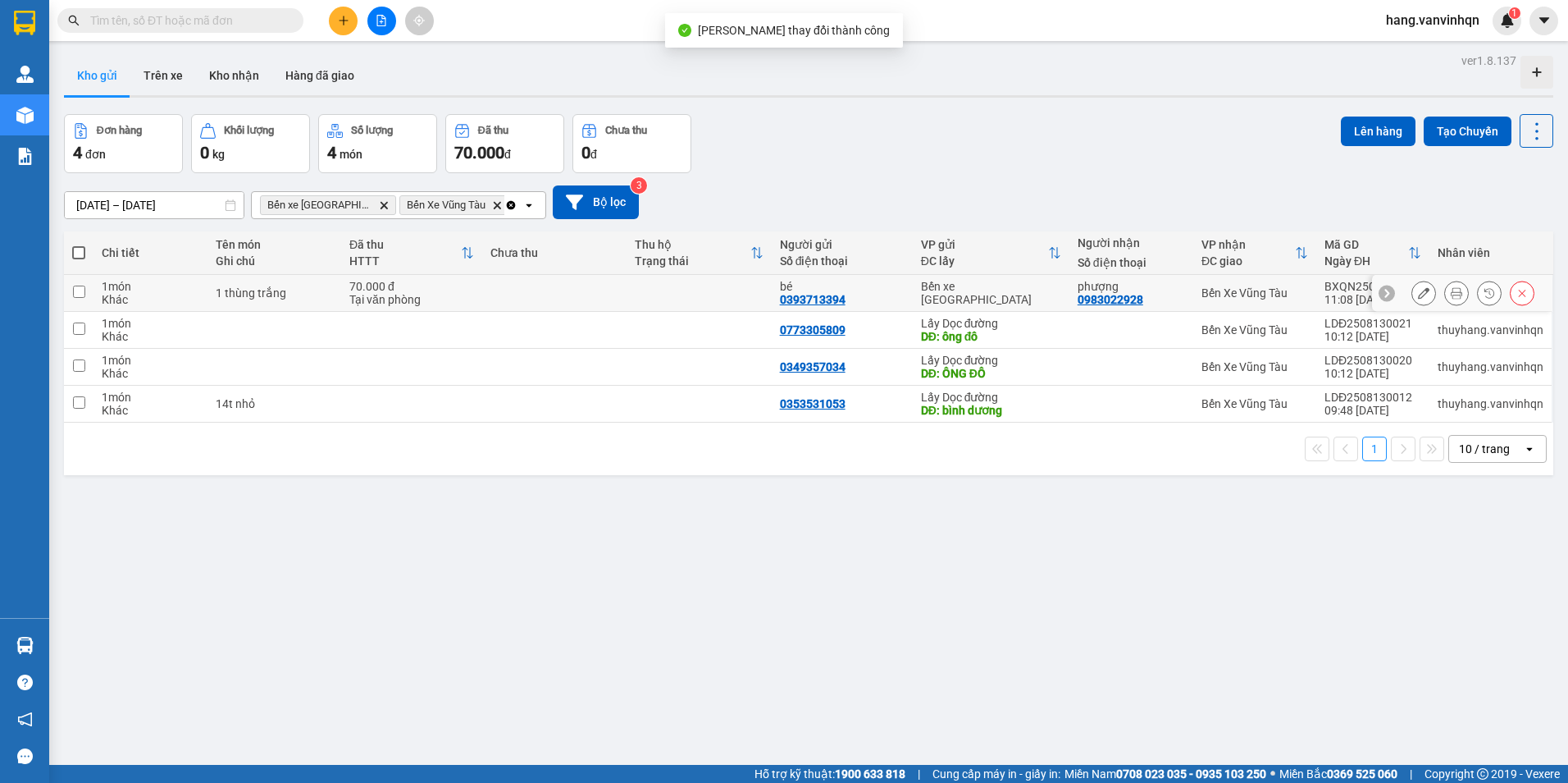
drag, startPoint x: 203, startPoint y: 298, endPoint x: 1082, endPoint y: 176, distance: 887.4
click at [204, 298] on td "1 món Khác" at bounding box center [150, 294] width 113 height 37
checkbox input "true"
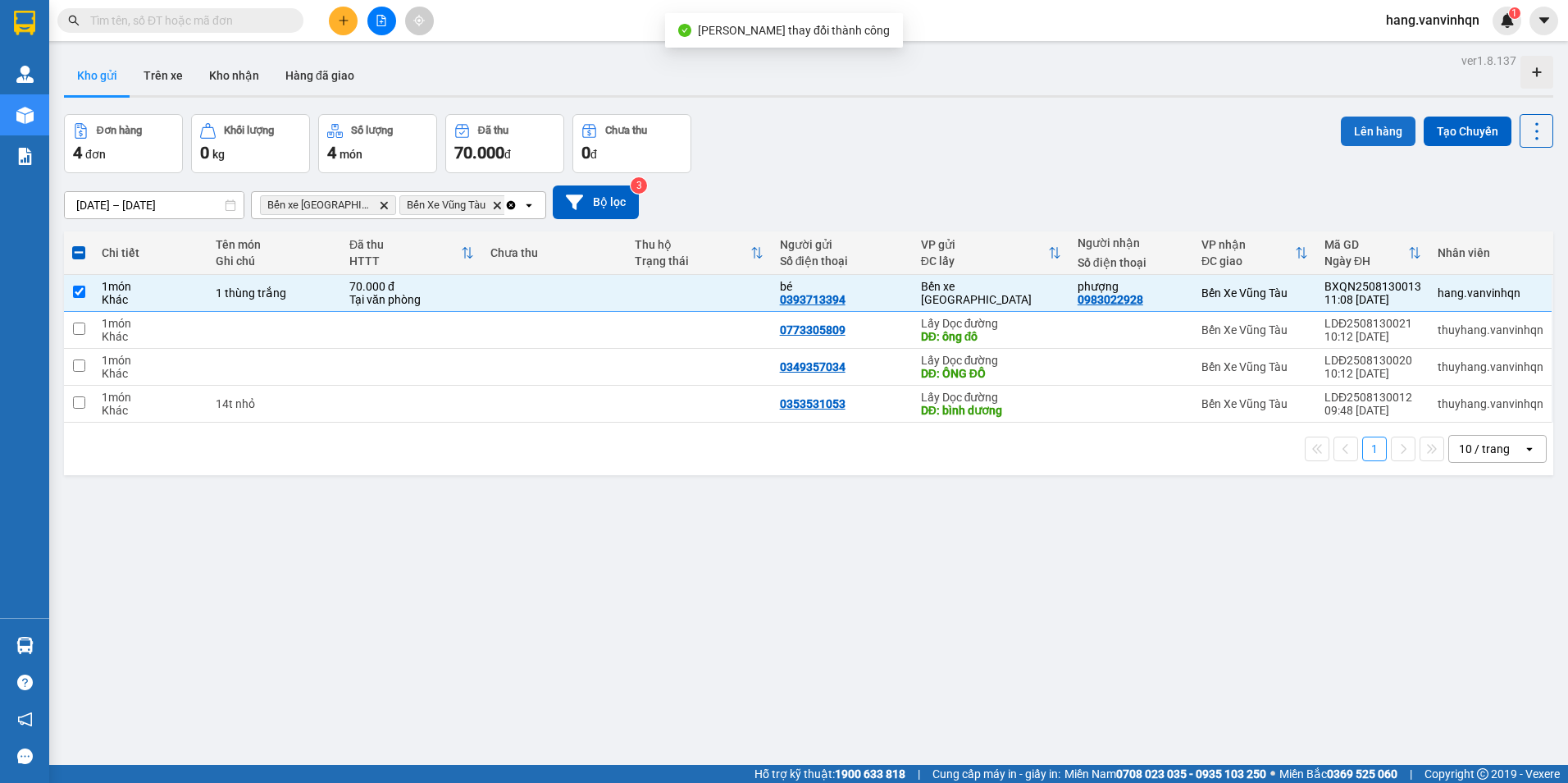
click at [1380, 128] on button "Lên hàng" at bounding box center [1378, 130] width 74 height 29
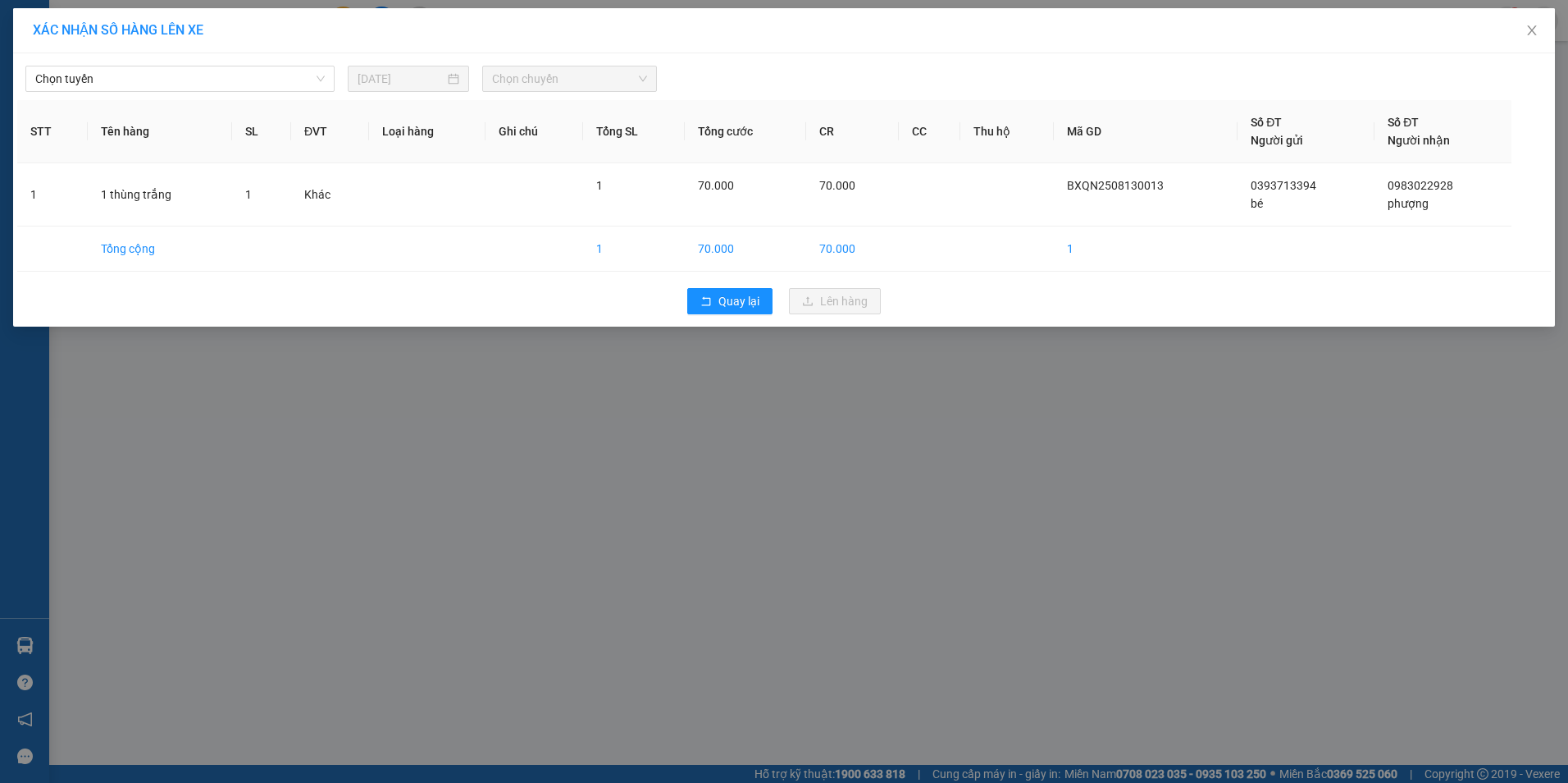
drag, startPoint x: 1129, startPoint y: 459, endPoint x: 1142, endPoint y: 458, distance: 13.0
click at [1142, 458] on div "XÁC NHẬN SỐ HÀNG LÊN XE Chọn tuyến [DATE] Chọn chuyến STT Tên hàng SL ĐVT Loại …" at bounding box center [784, 391] width 1568 height 783
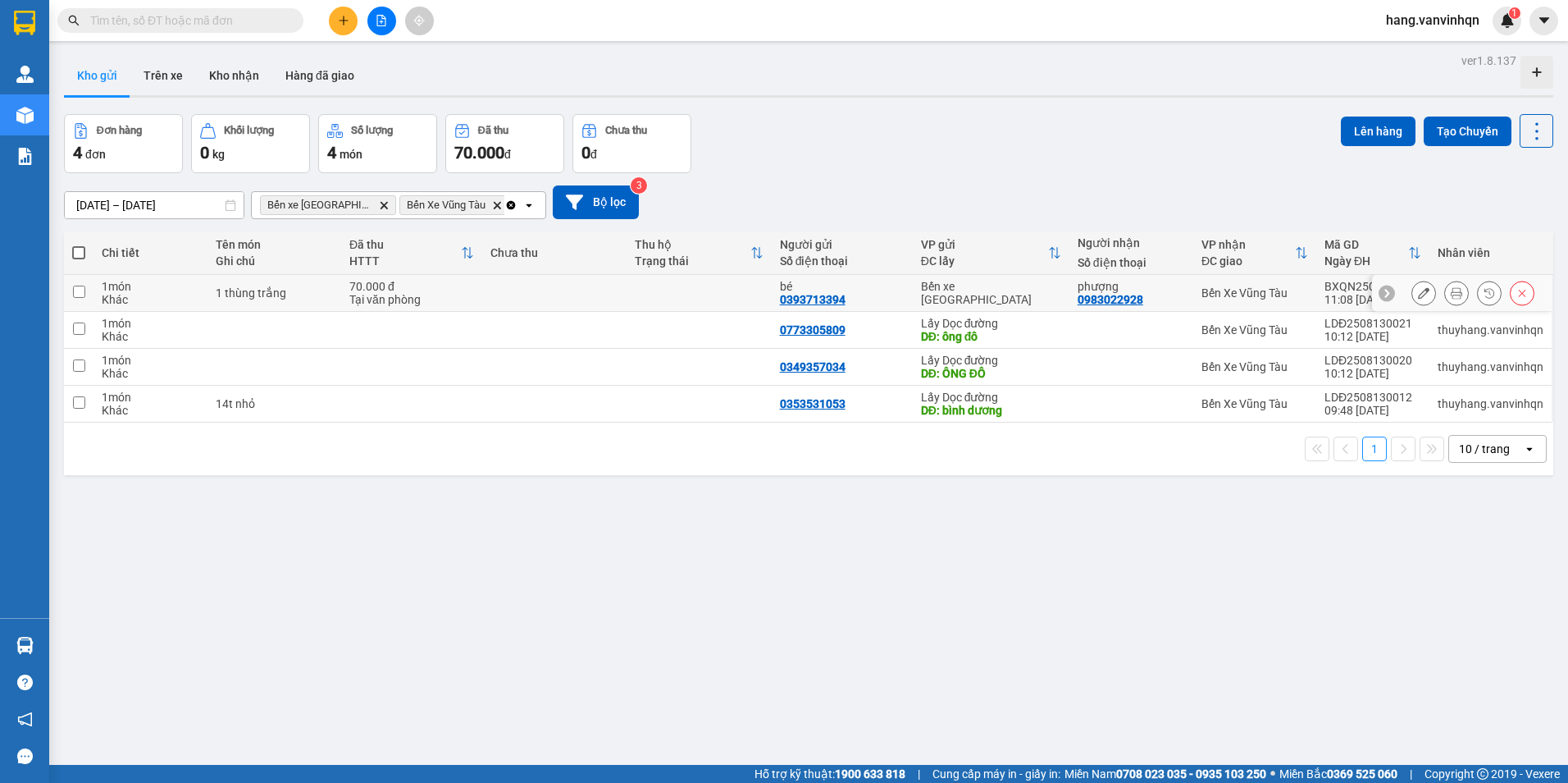
click at [350, 296] on div "Tại văn phòng" at bounding box center [411, 299] width 125 height 13
checkbox input "true"
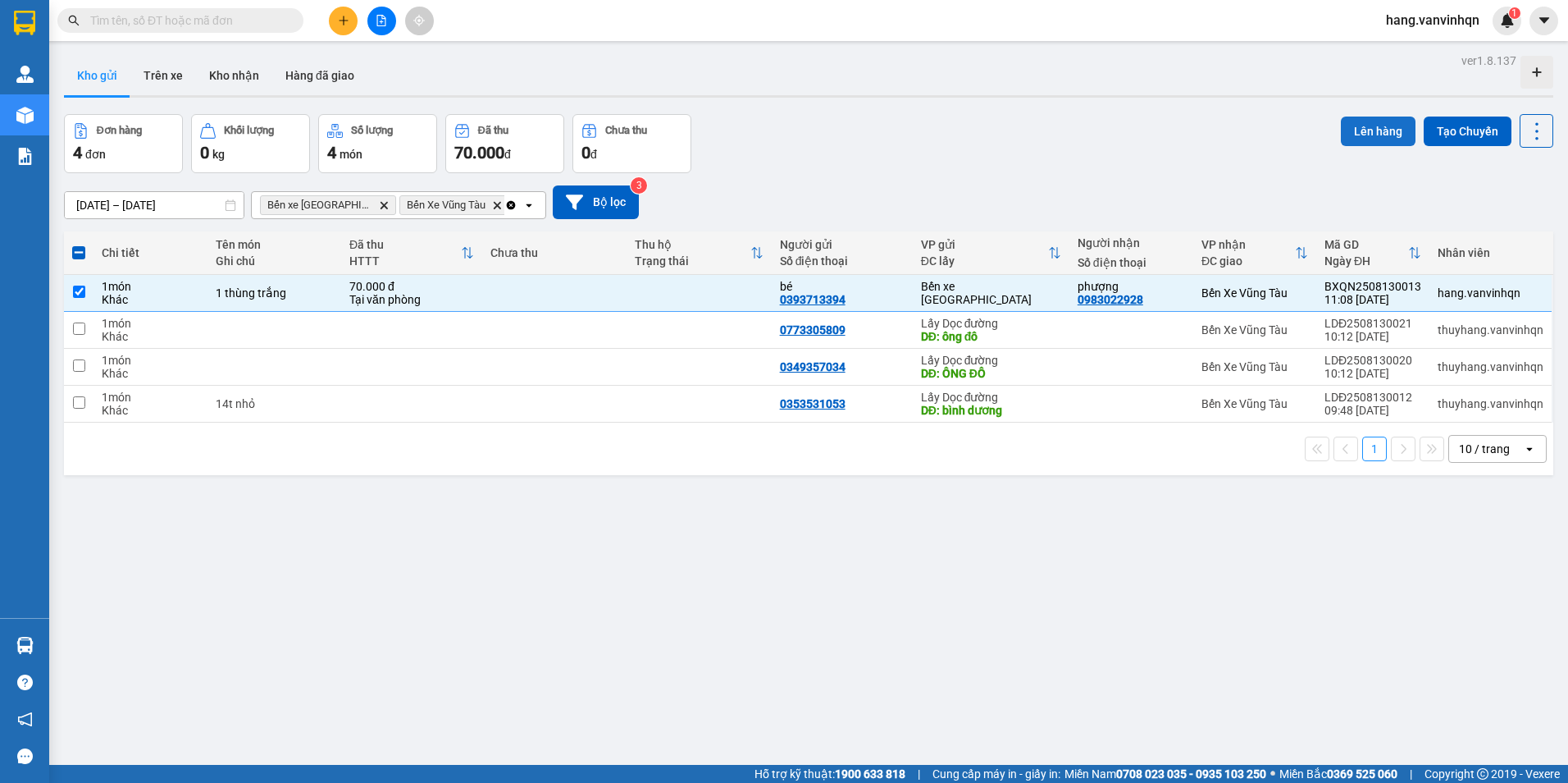
click at [1361, 130] on button "Lên hàng" at bounding box center [1378, 130] width 74 height 29
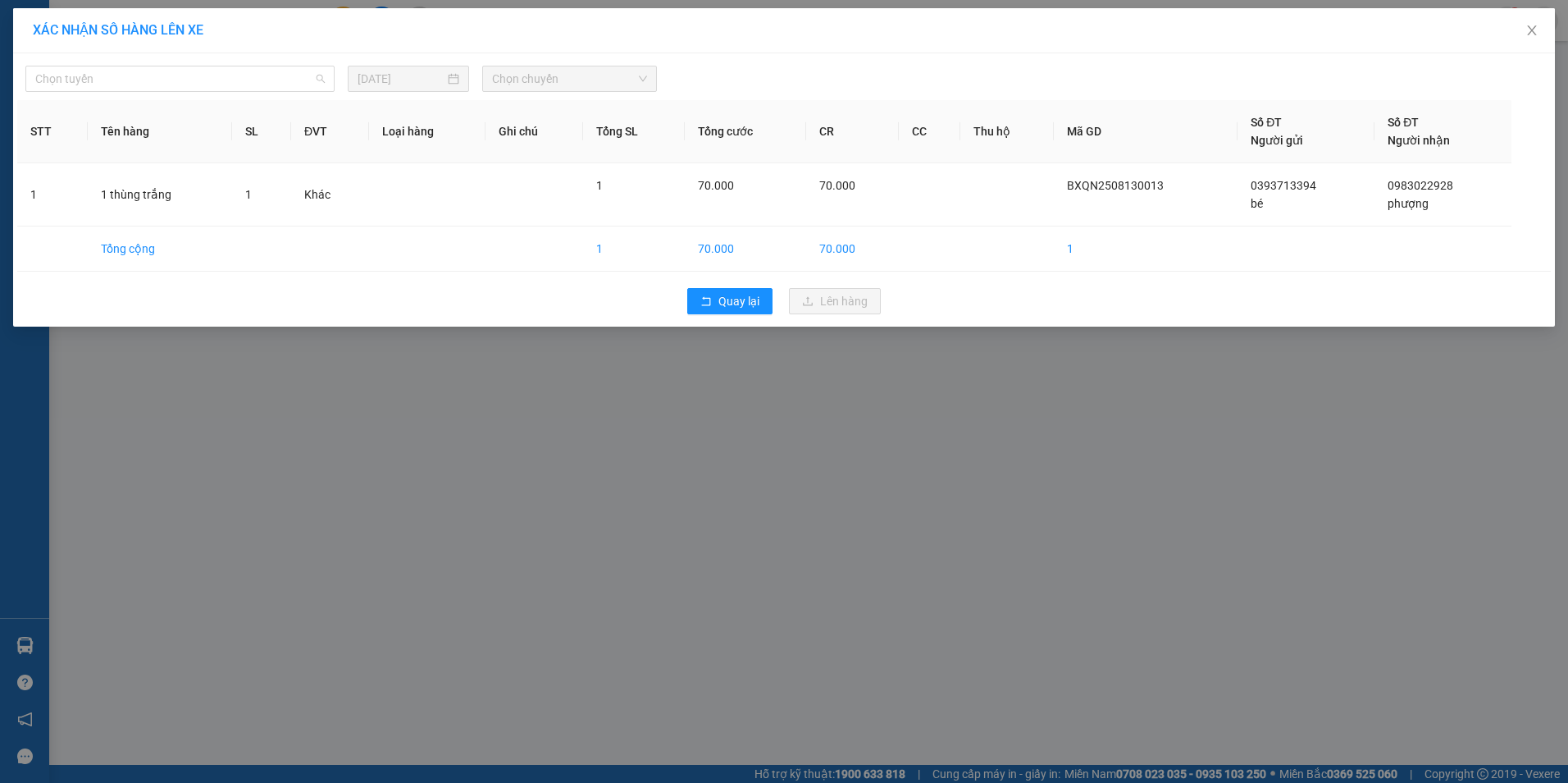
drag, startPoint x: 137, startPoint y: 82, endPoint x: 104, endPoint y: 181, distance: 104.4
click at [132, 106] on body "Kết quả tìm kiếm ( 0 ) Bộ lọc No Data hang.vanvinhqn 1 Quản [PERSON_NAME] lý kh…" at bounding box center [784, 391] width 1568 height 783
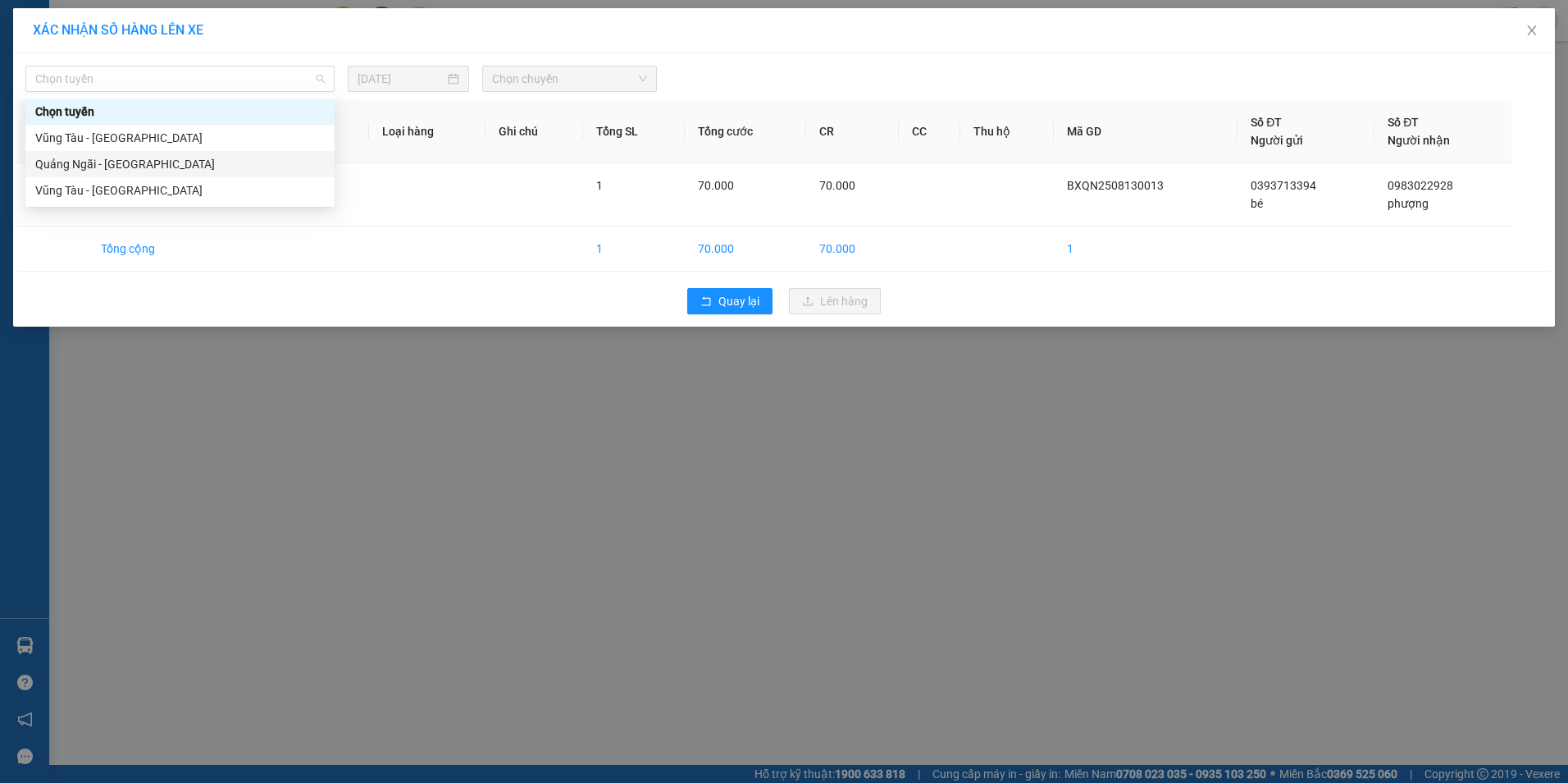
drag, startPoint x: 104, startPoint y: 157, endPoint x: 126, endPoint y: 159, distance: 22.1
click at [115, 159] on div "Quảng Ngãi - [GEOGRAPHIC_DATA]" at bounding box center [180, 164] width 290 height 18
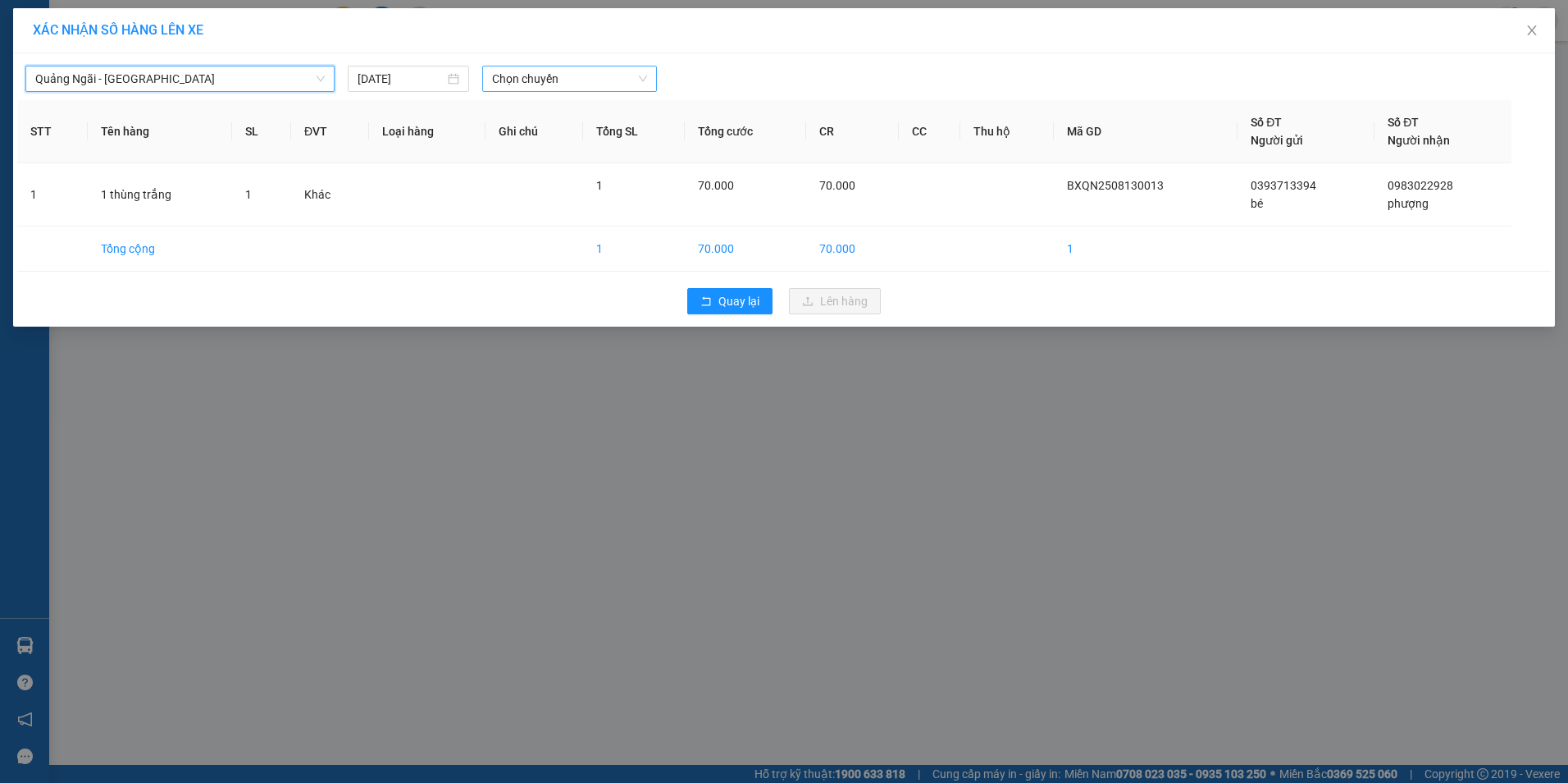
click at [564, 90] on span "Chọn chuyến" at bounding box center [569, 79] width 155 height 25
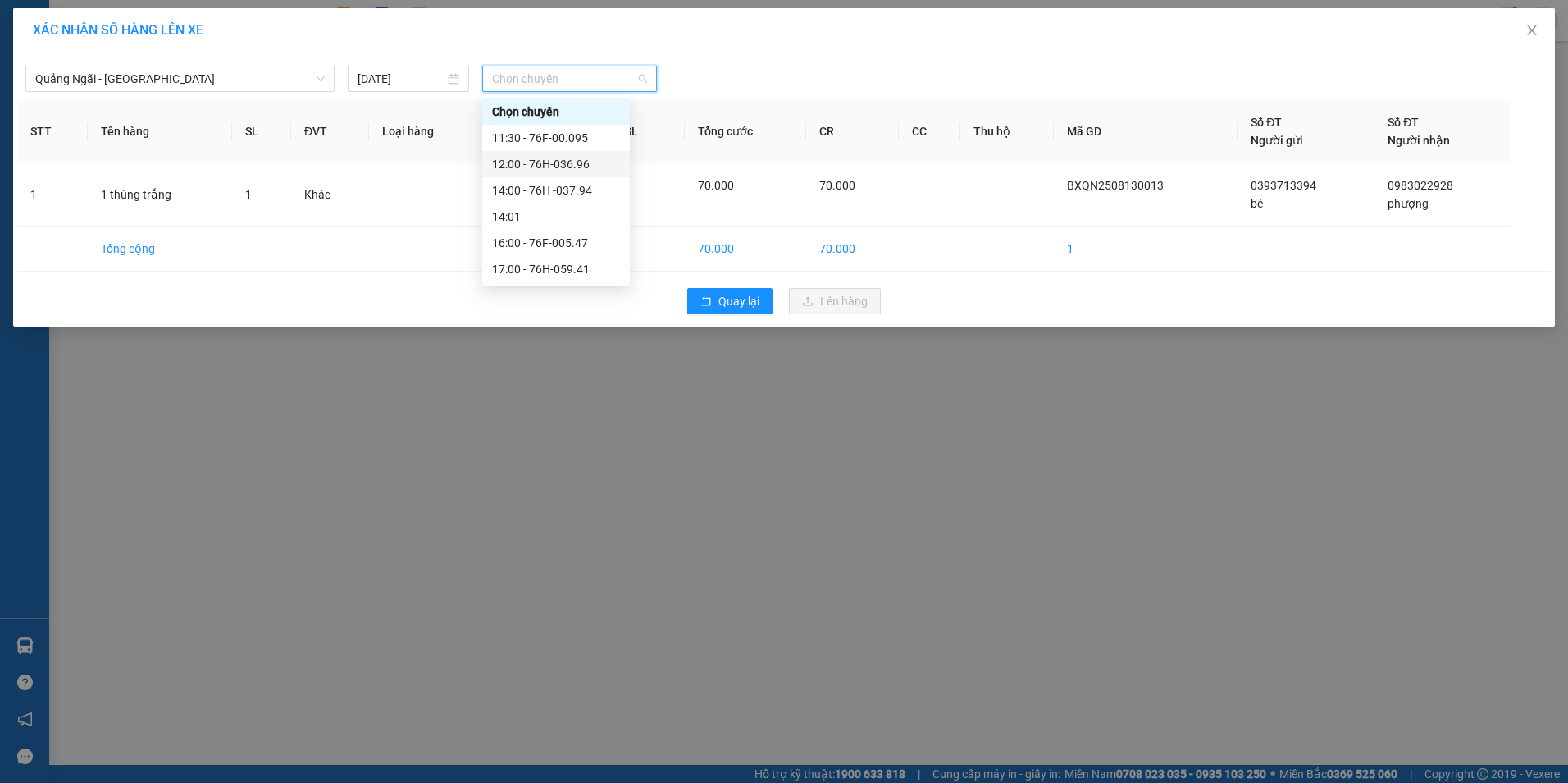
click at [543, 161] on div "12:00 - 76H-036.96" at bounding box center [556, 164] width 128 height 18
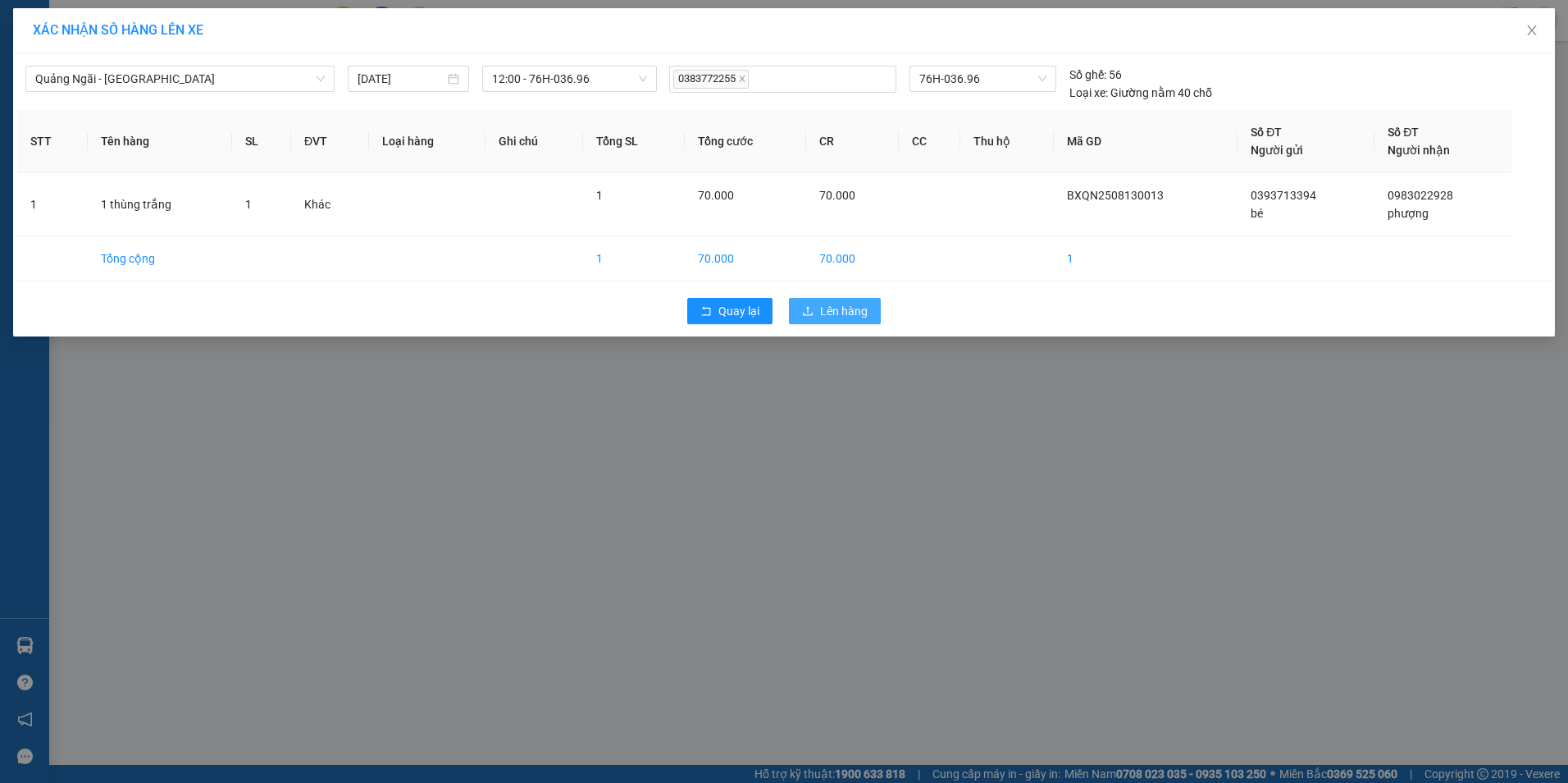
click at [861, 319] on span "Lên hàng" at bounding box center [844, 310] width 48 height 18
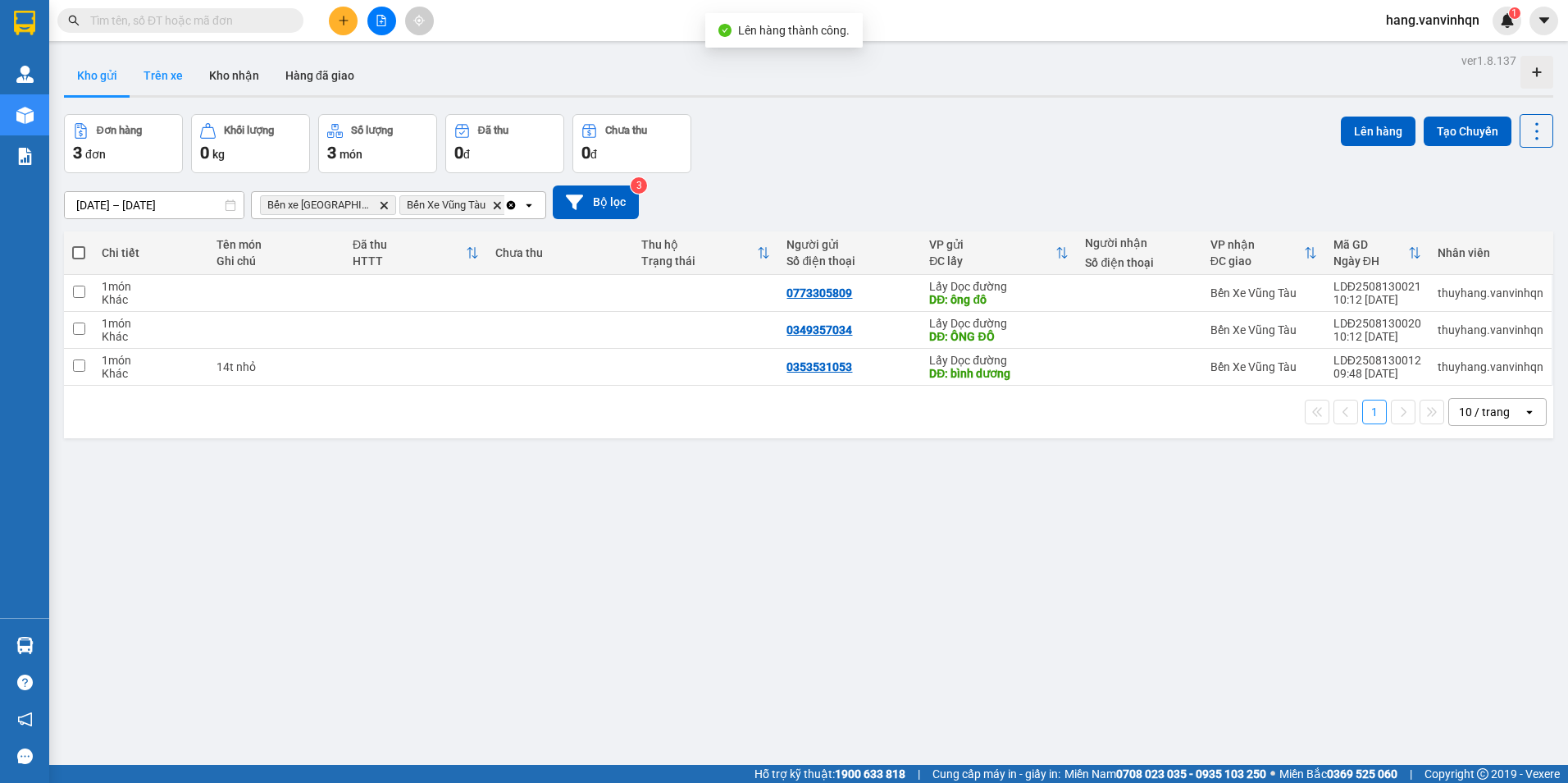
drag, startPoint x: 170, startPoint y: 71, endPoint x: 179, endPoint y: 71, distance: 9.0
click at [170, 71] on button "Trên xe" at bounding box center [163, 75] width 66 height 39
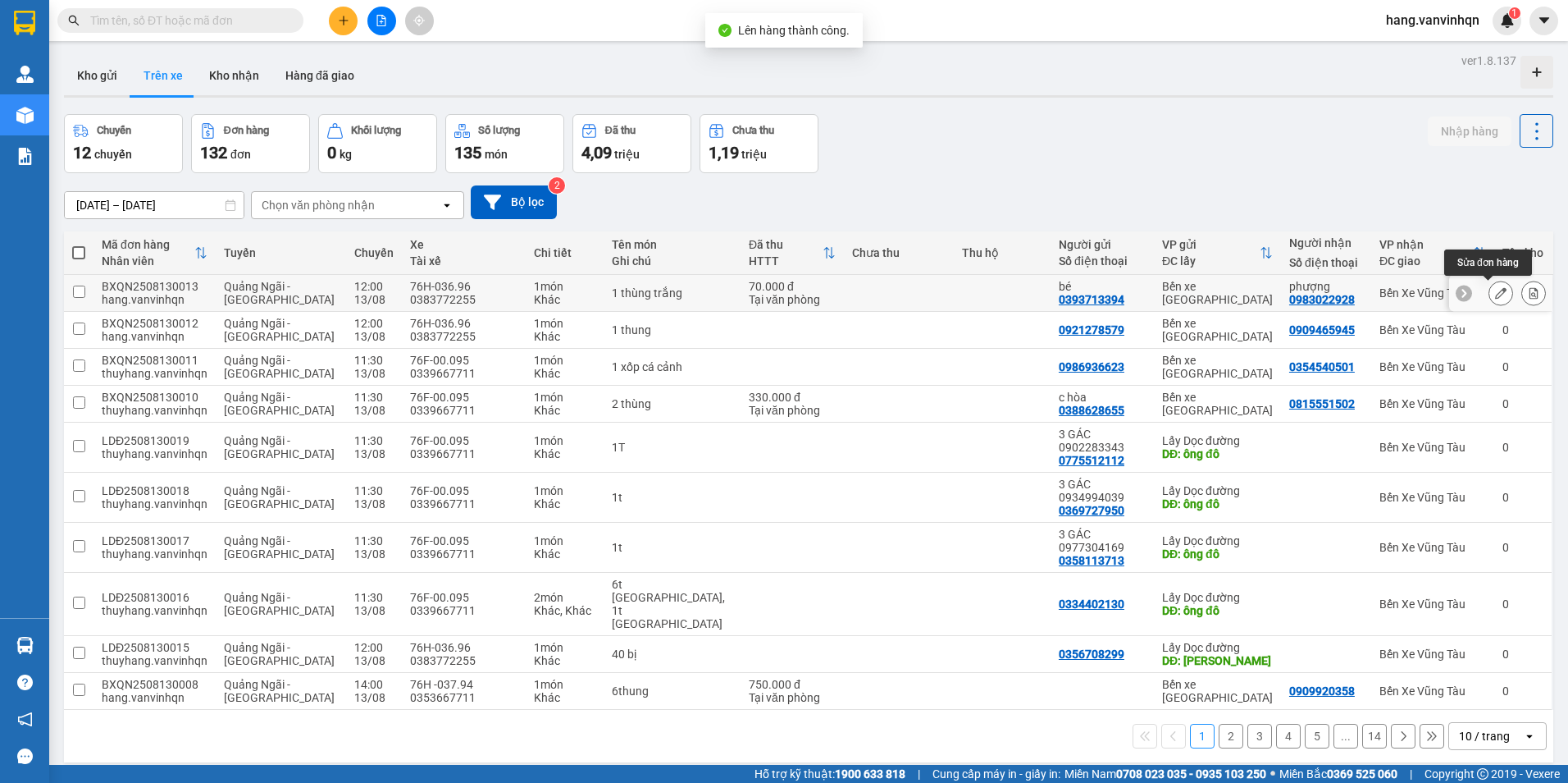
click at [1495, 290] on icon at bounding box center [1501, 293] width 12 height 12
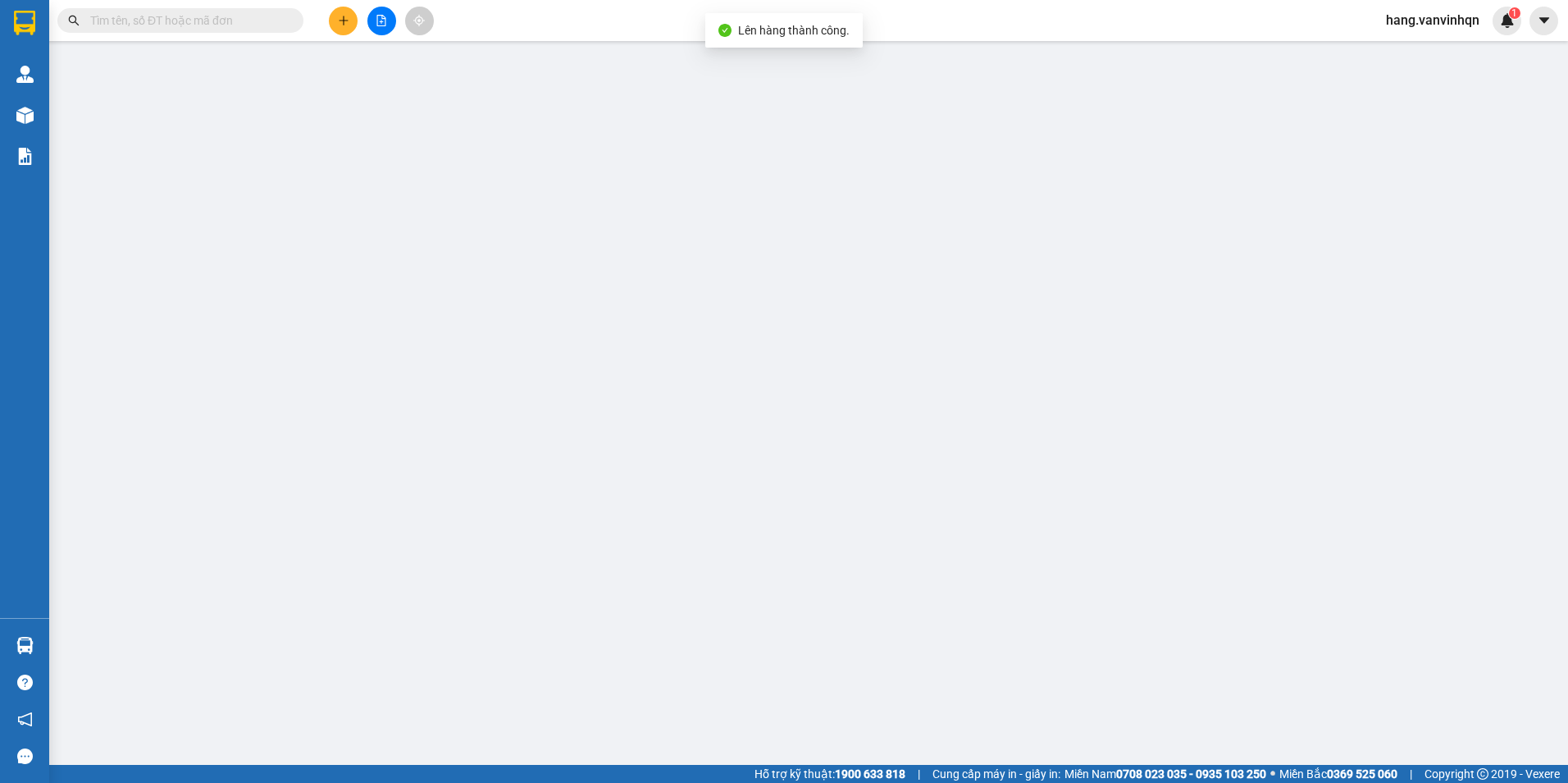
type input "0393713394"
type input "bé"
type input "BXQN"
type input "0983022928"
type input "phượng"
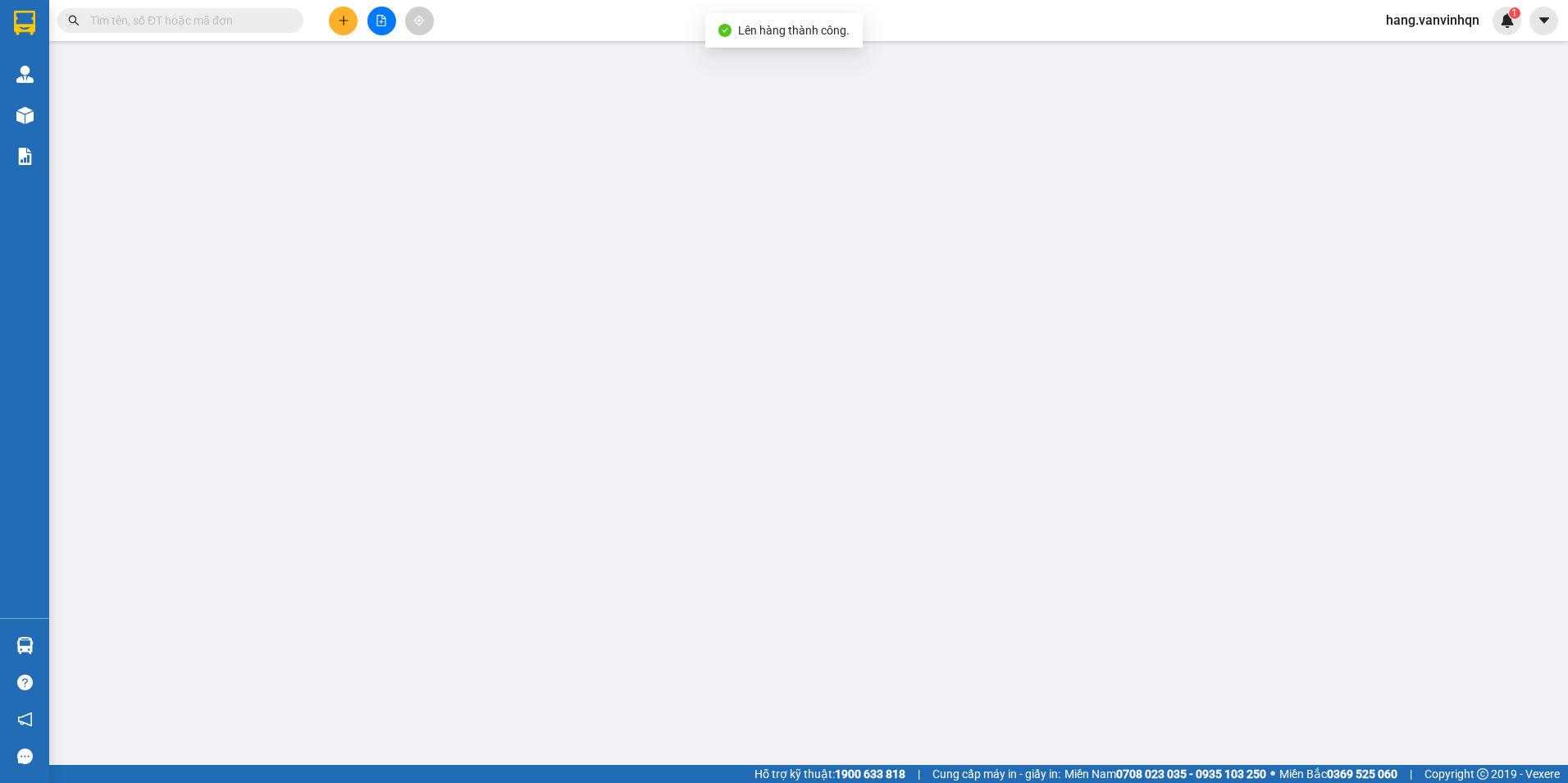
type input "ngãi giao"
type input "70.000"
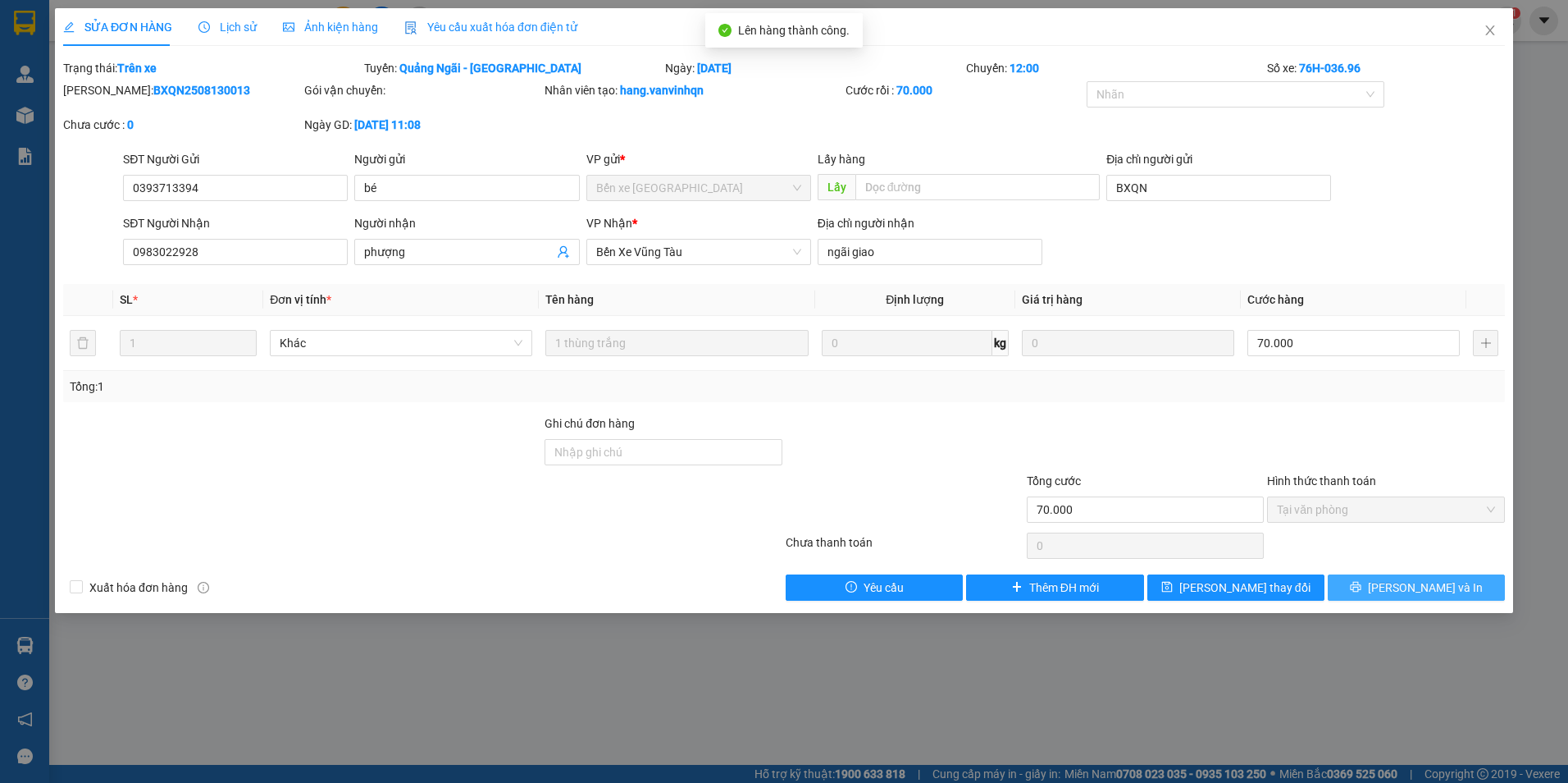
click at [1400, 595] on button "[PERSON_NAME] và In" at bounding box center [1416, 588] width 177 height 27
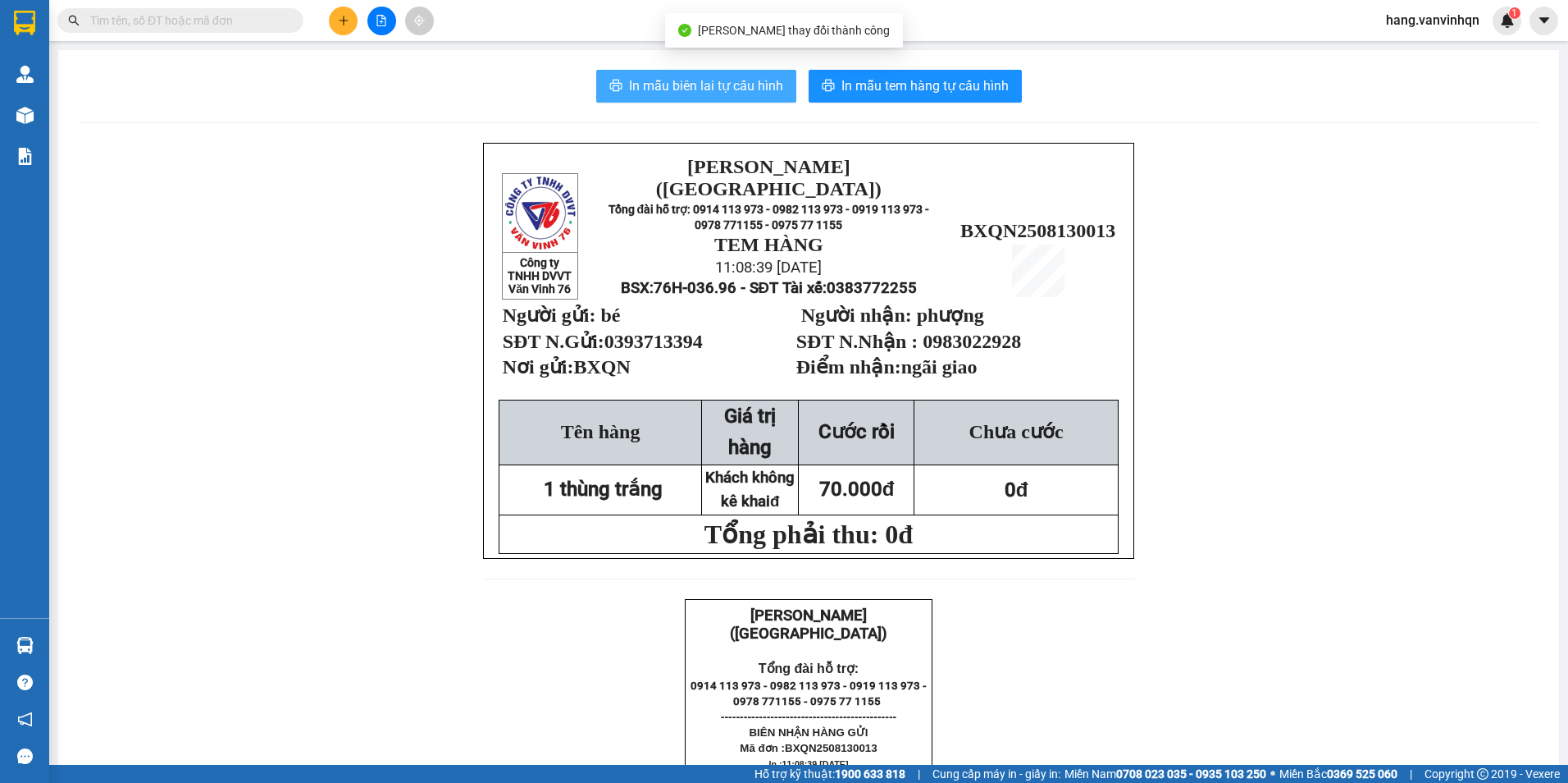
click at [675, 91] on span "In mẫu biên lai tự cấu hình" at bounding box center [706, 85] width 154 height 20
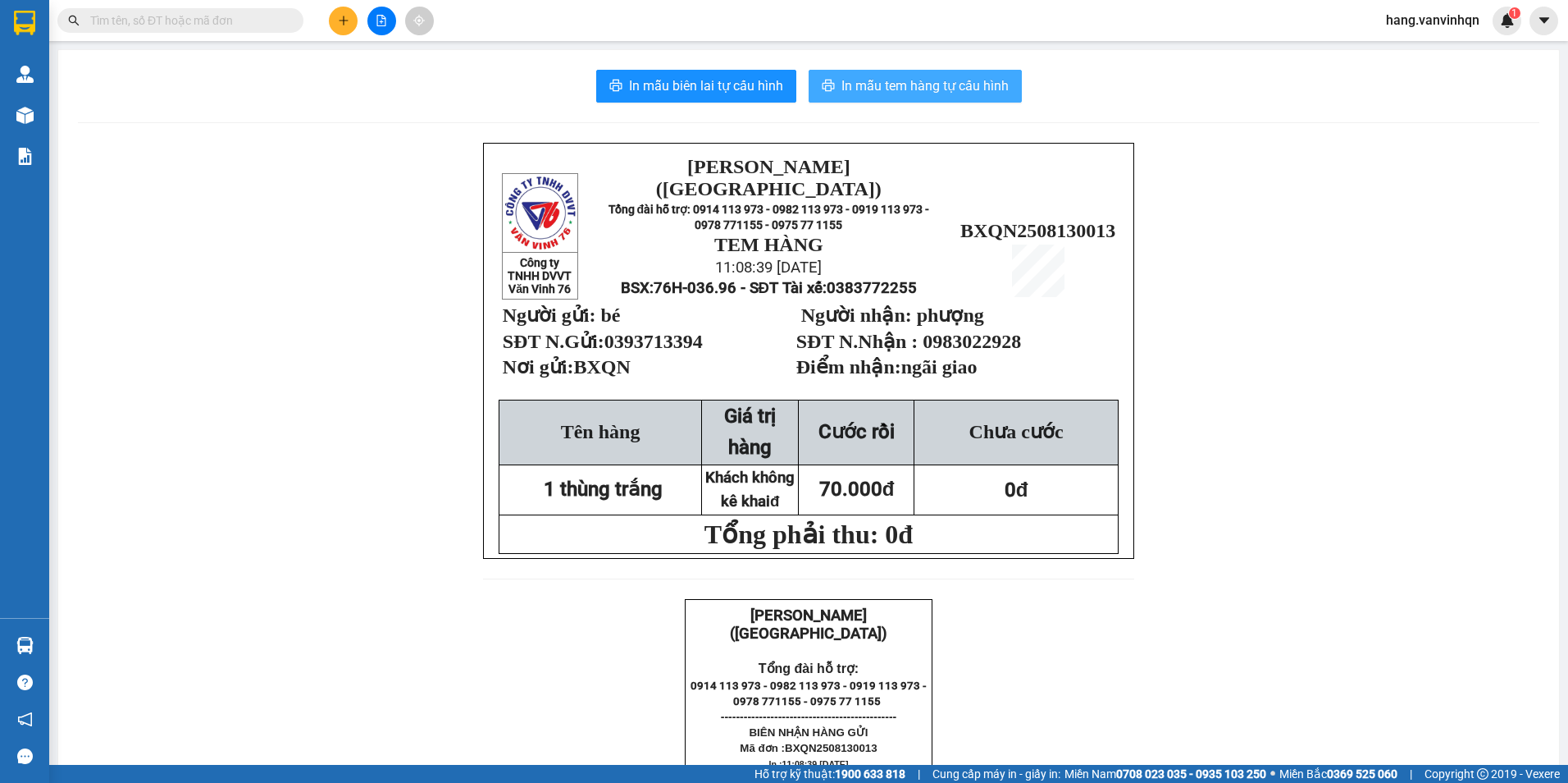
drag, startPoint x: 916, startPoint y: 77, endPoint x: 1020, endPoint y: 104, distance: 107.4
click at [916, 78] on span "In mẫu tem hàng tự cấu hình" at bounding box center [924, 85] width 168 height 20
